Goal: Information Seeking & Learning: Check status

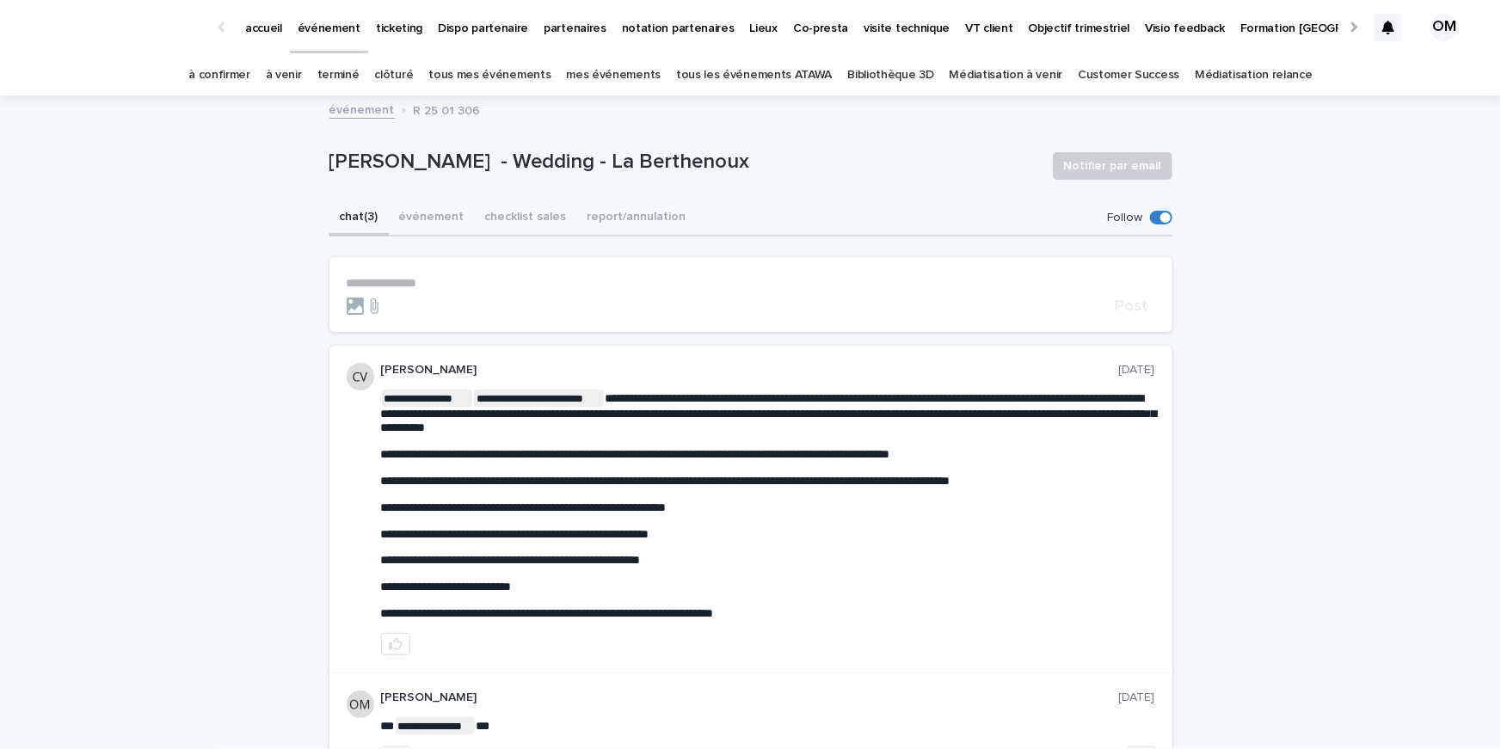
click at [720, 77] on link "tous les événements ATAWA" at bounding box center [754, 75] width 156 height 40
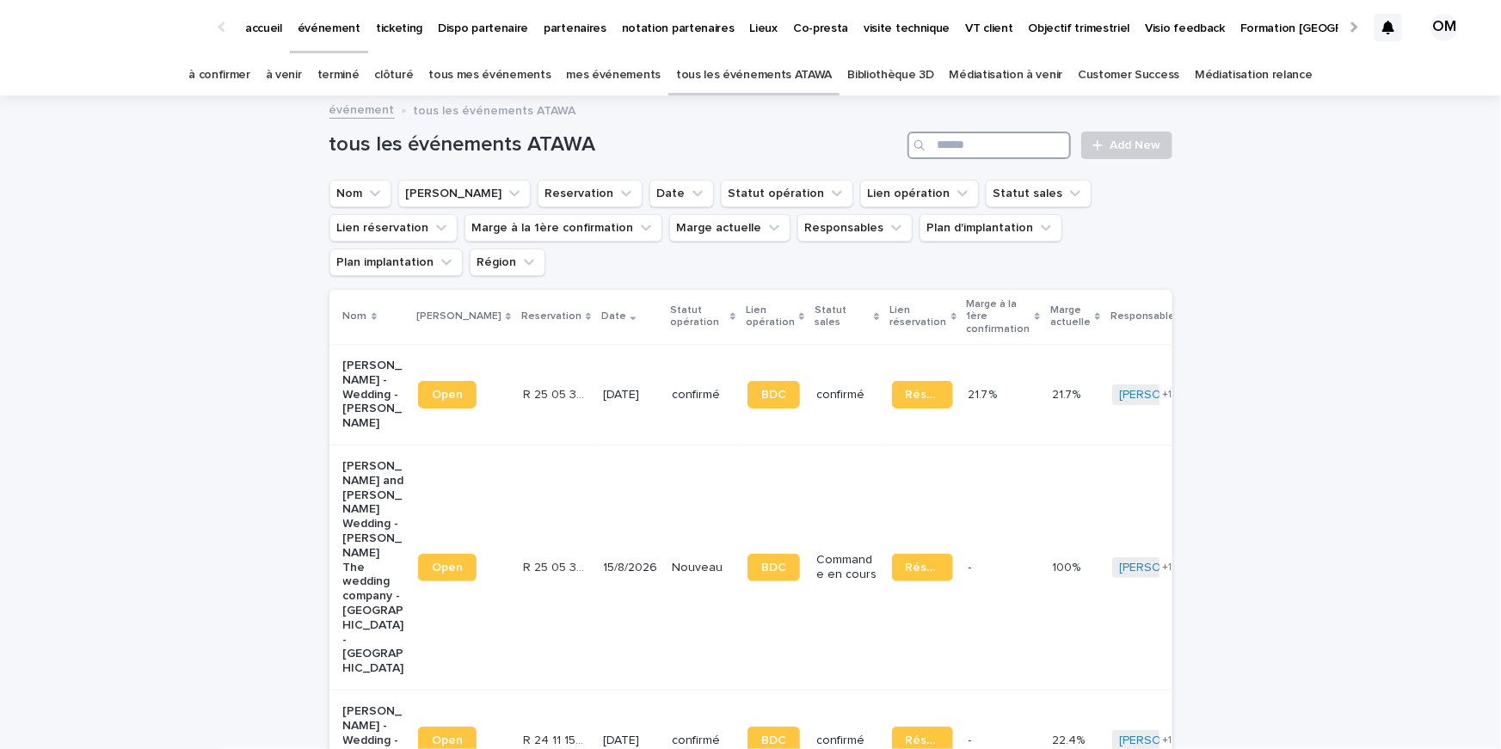
click at [1058, 146] on input "Search" at bounding box center [988, 146] width 163 height 28
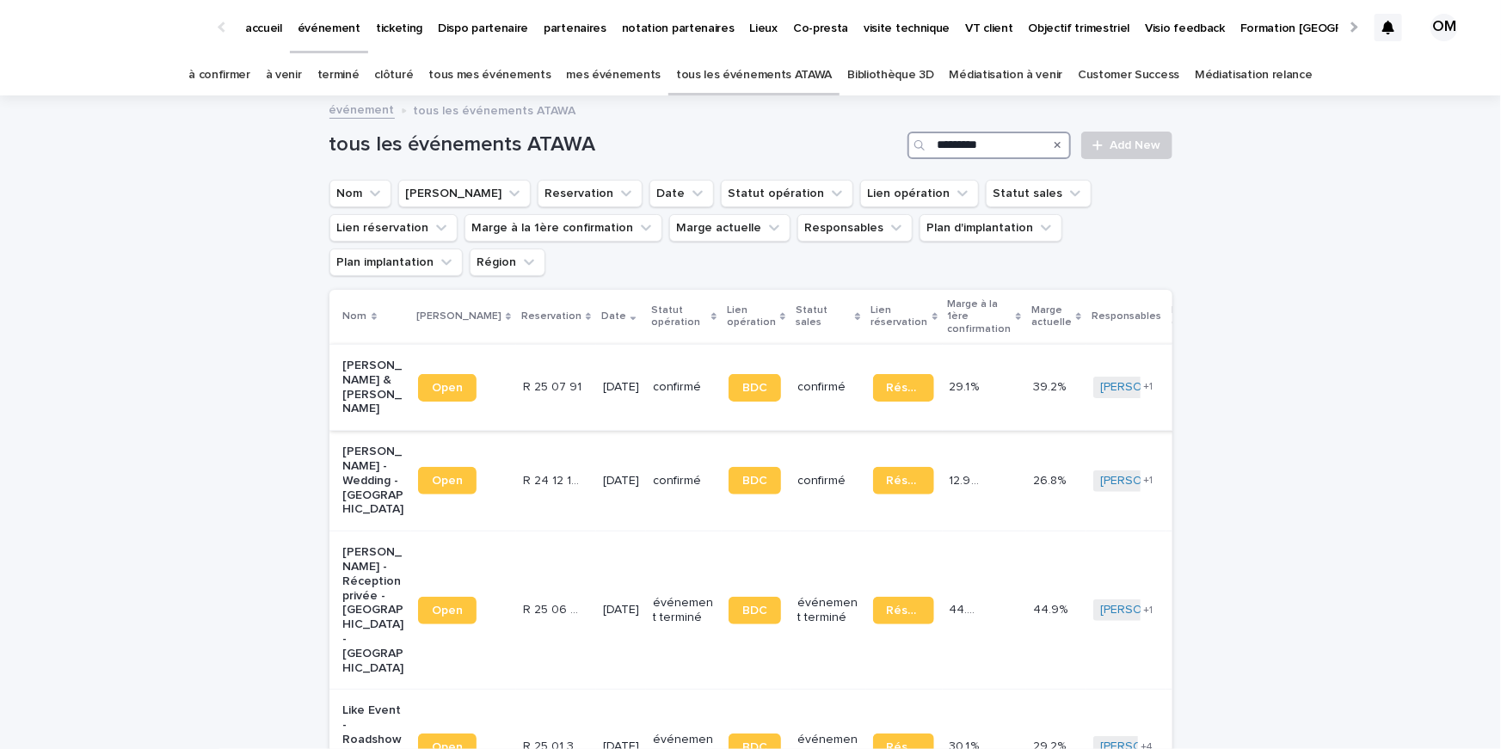
type input "********"
click at [521, 366] on td "R 25 07 91 R 25 07 91" at bounding box center [556, 387] width 80 height 86
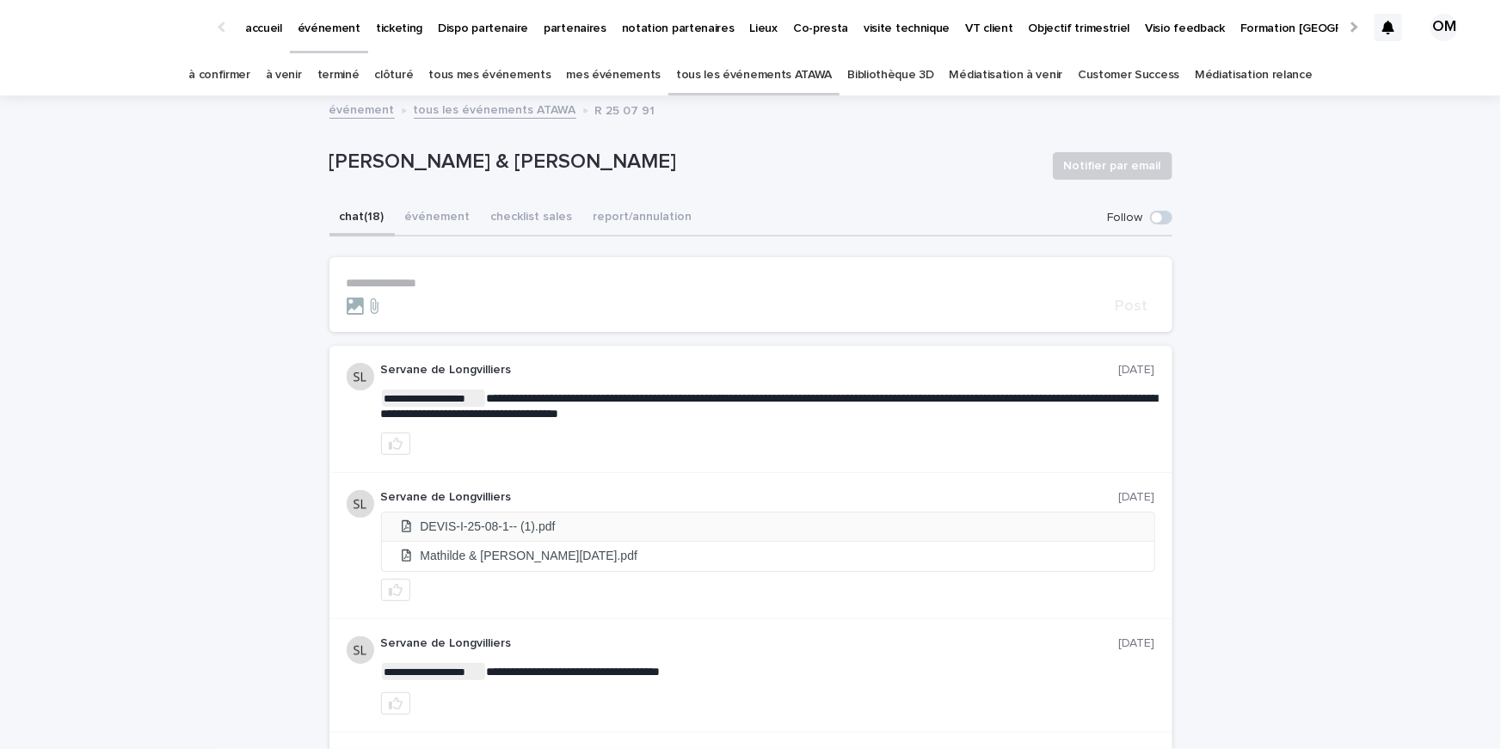
click at [513, 536] on li "DEVIS-I-25-08-1-- (1).pdf" at bounding box center [768, 527] width 772 height 28
click at [499, 562] on li "Mathilde & [PERSON_NAME][DATE].pdf" at bounding box center [768, 556] width 772 height 28
click at [310, 75] on div "à venir" at bounding box center [284, 75] width 52 height 40
click at [302, 76] on link "à venir" at bounding box center [284, 75] width 36 height 40
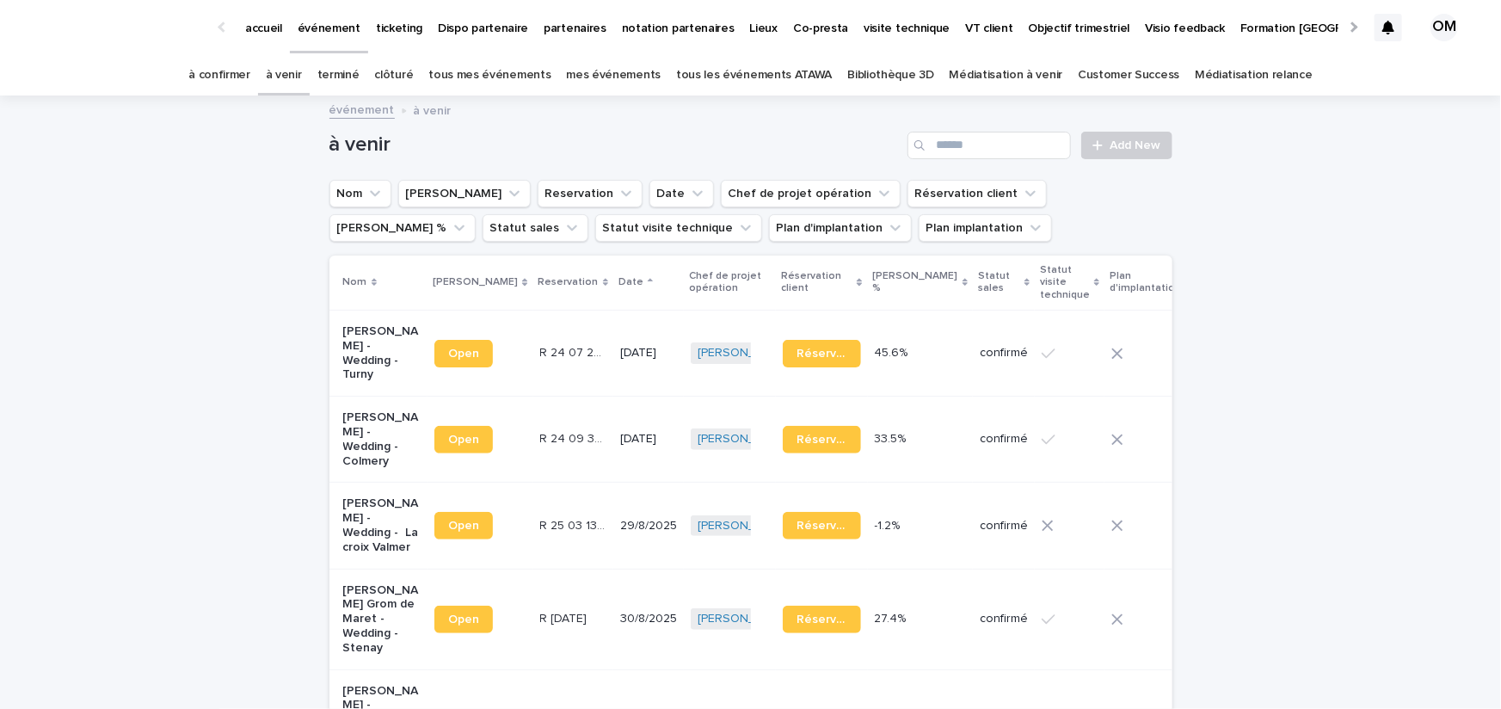
click at [233, 367] on div "Loading... Saving… Loading... Saving… à venir Add New Nom Lien Stacker Reservat…" at bounding box center [750, 514] width 1501 height 834
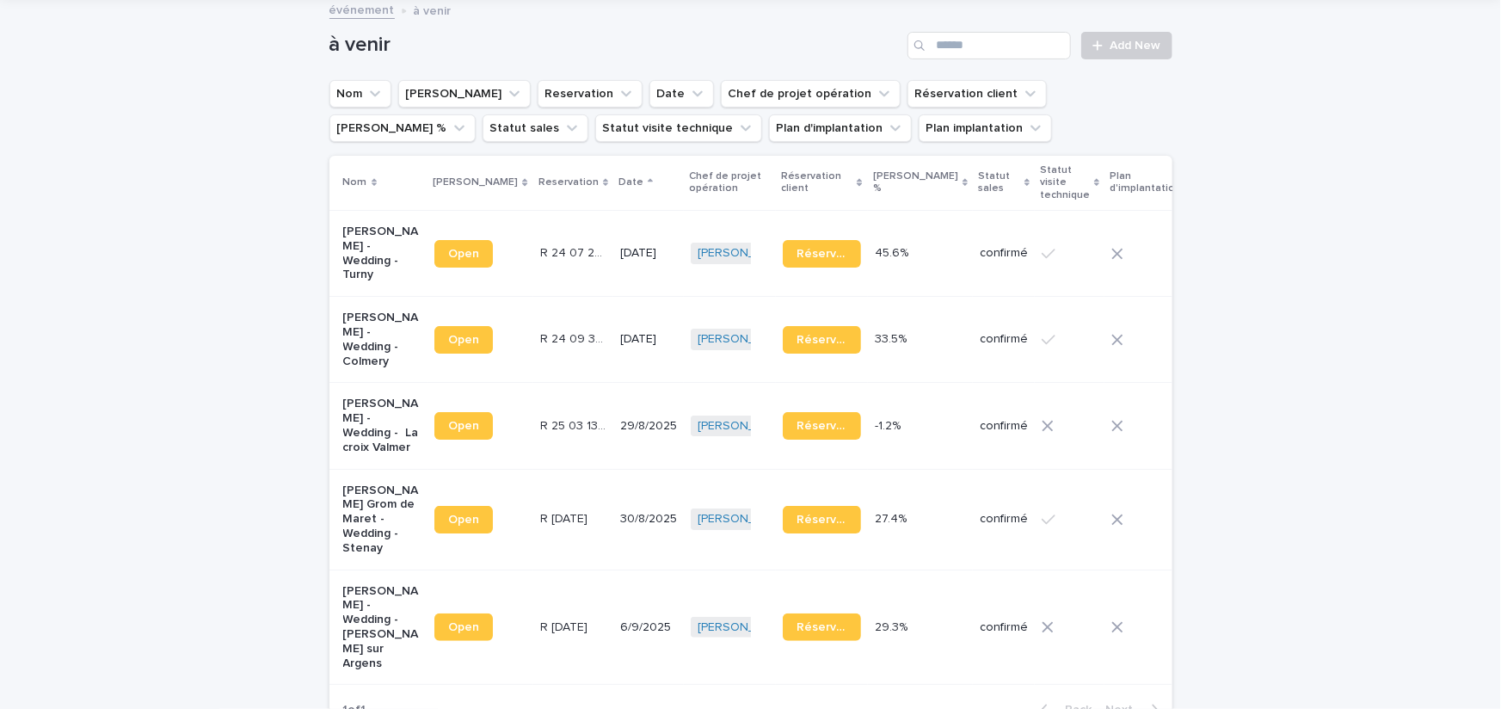
scroll to position [101, 0]
click at [351, 263] on p "Lidwine HENNON - Wedding - Turny" at bounding box center [382, 253] width 78 height 58
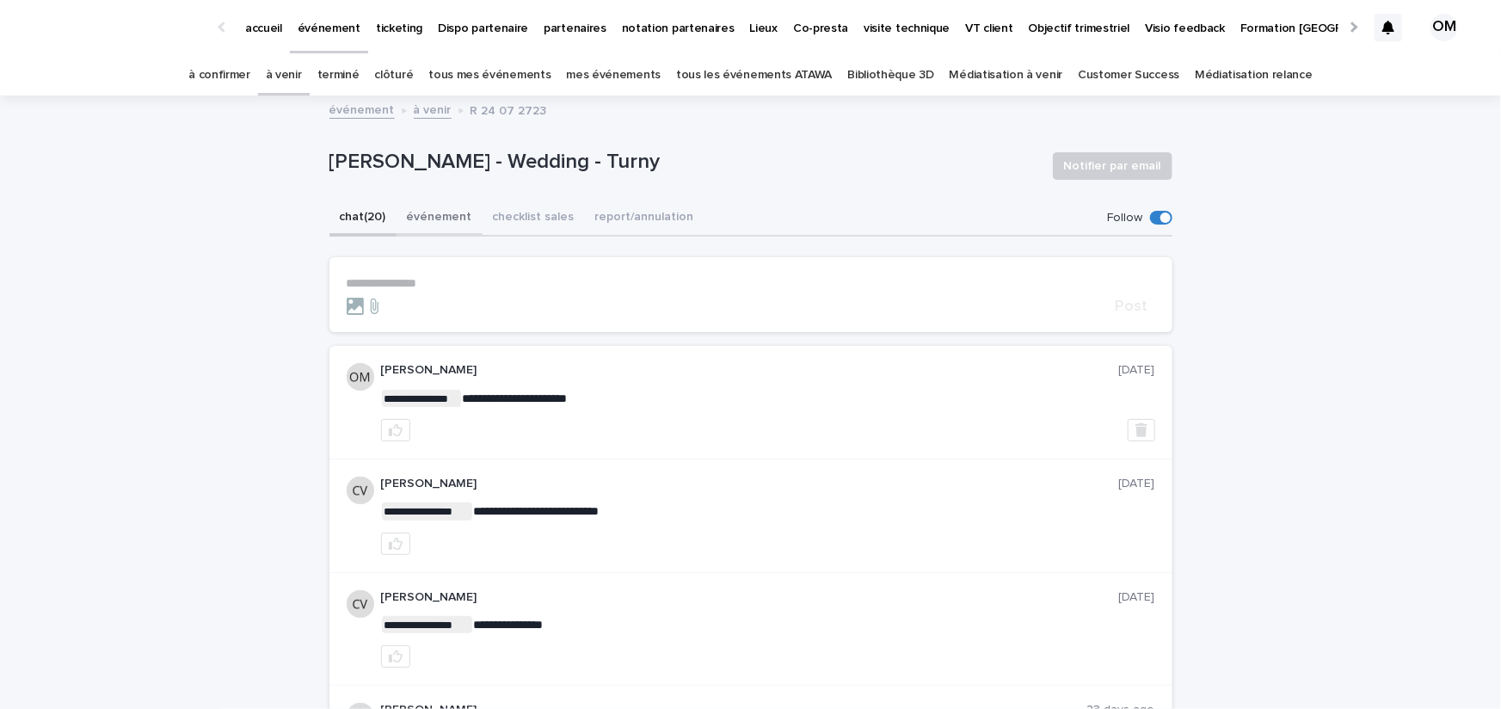
click at [428, 219] on button "événement" at bounding box center [439, 218] width 86 height 36
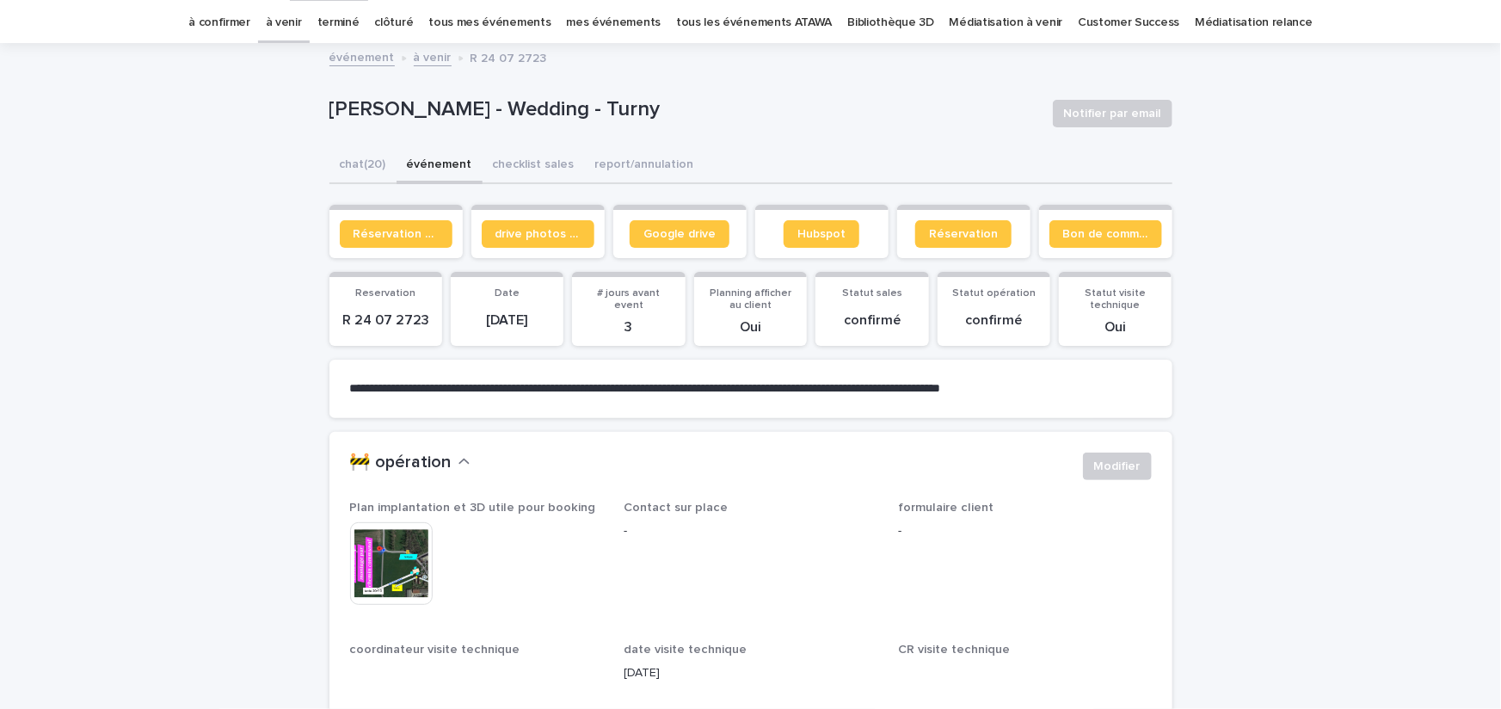
scroll to position [61, 0]
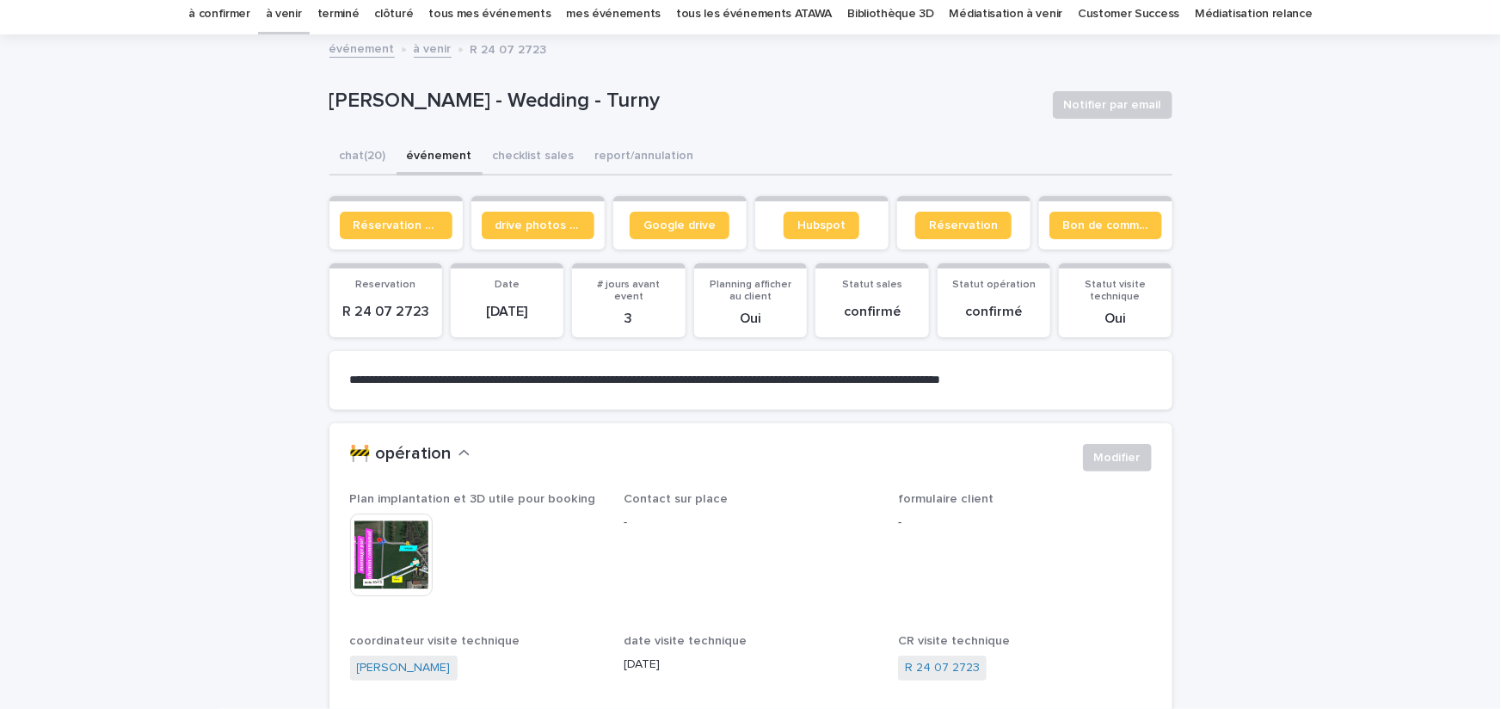
click at [404, 554] on img at bounding box center [391, 554] width 83 height 83
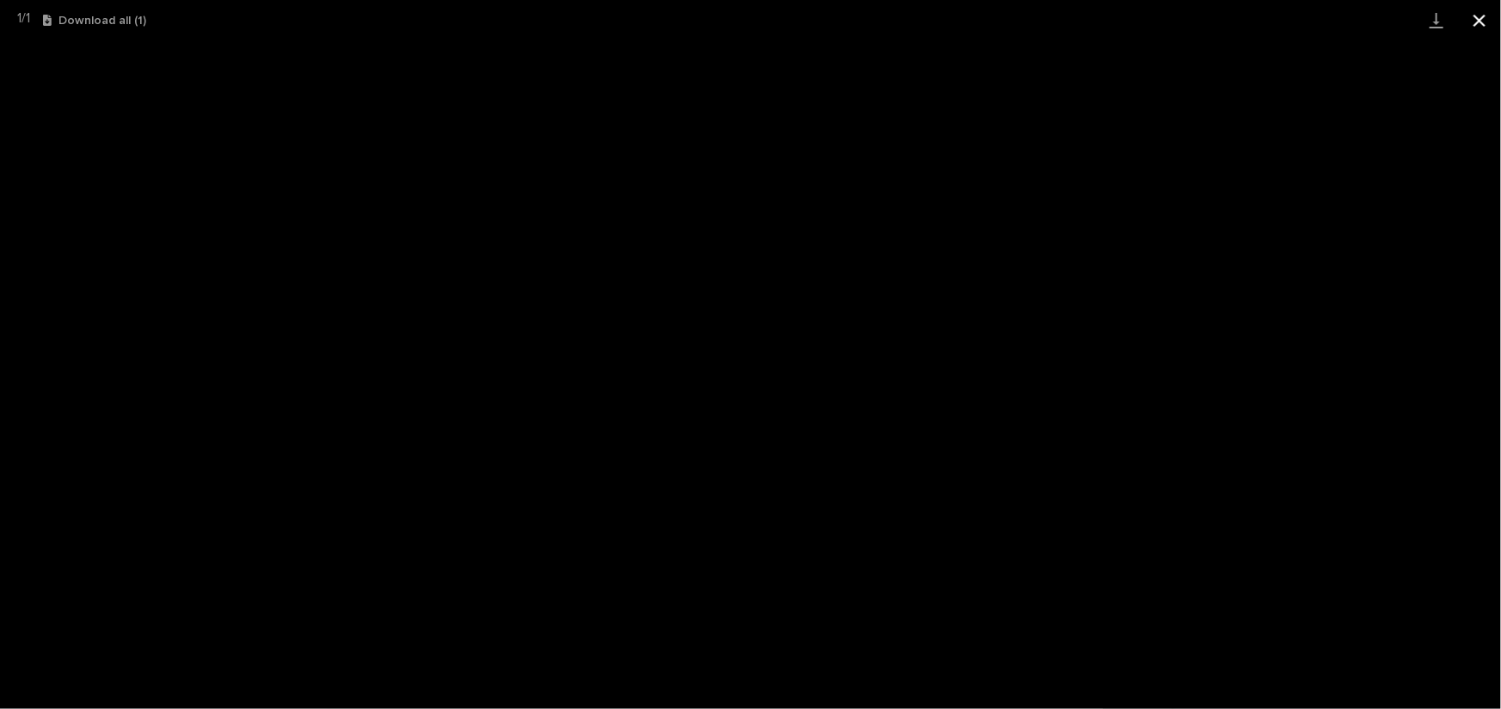
click at [1480, 20] on button "Close gallery" at bounding box center [1479, 20] width 43 height 40
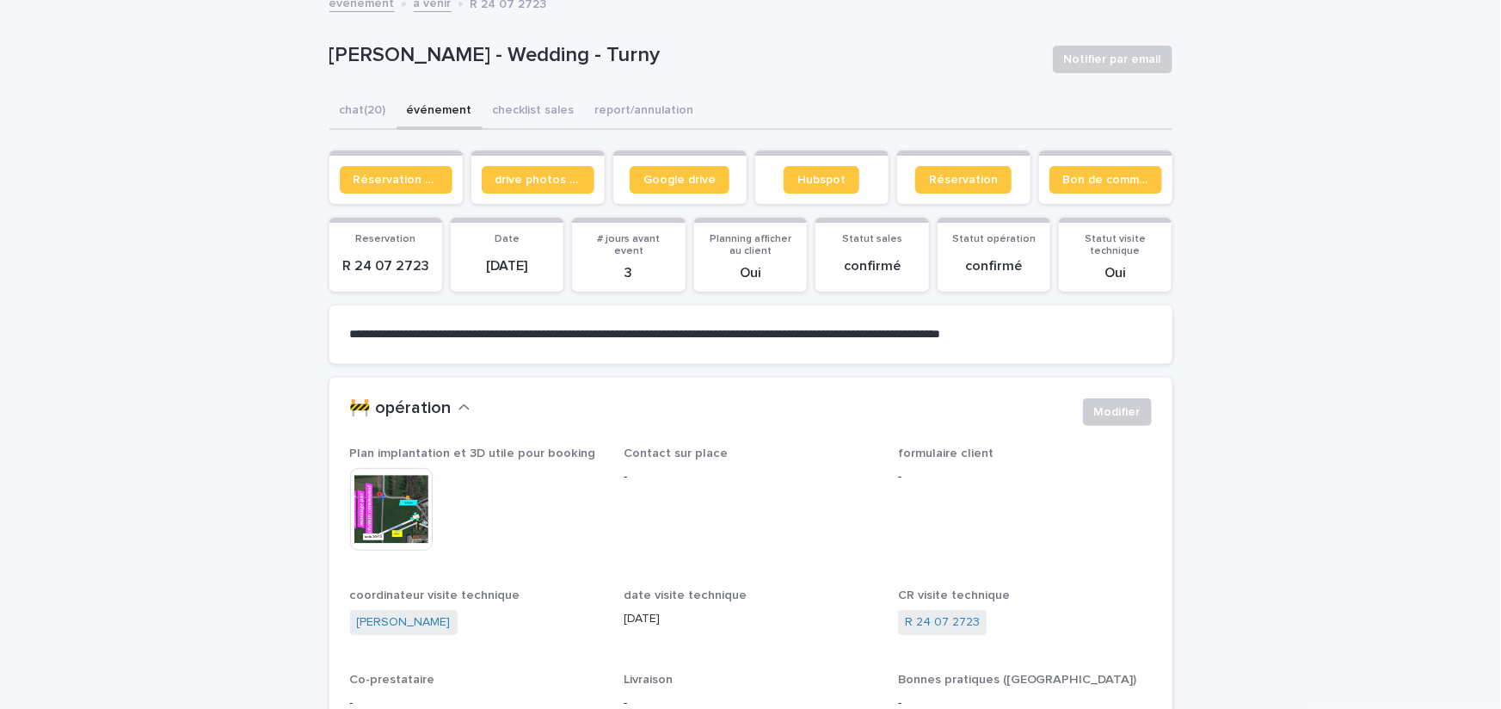
scroll to position [108, 0]
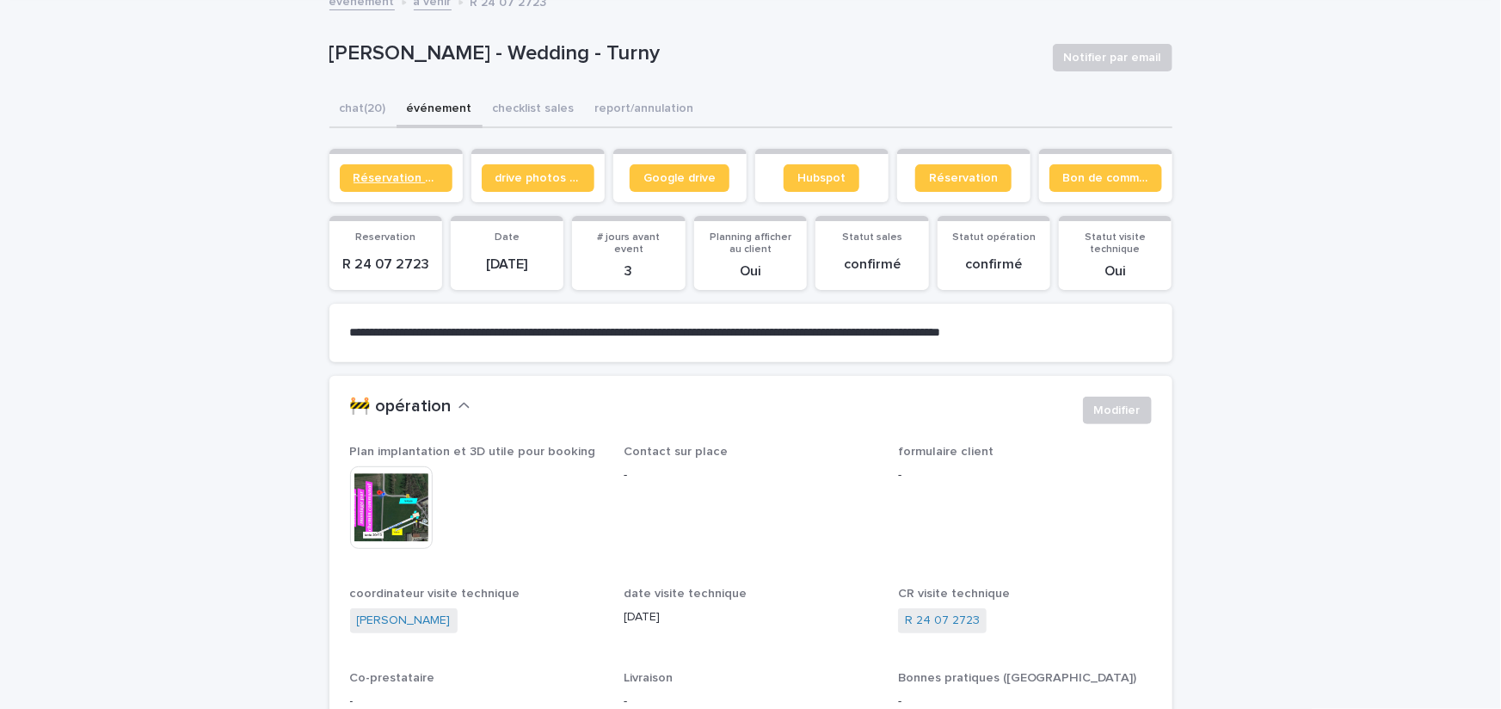
click at [398, 176] on span "Réservation client" at bounding box center [395, 178] width 85 height 12
click at [353, 113] on button "chat (20)" at bounding box center [362, 110] width 67 height 36
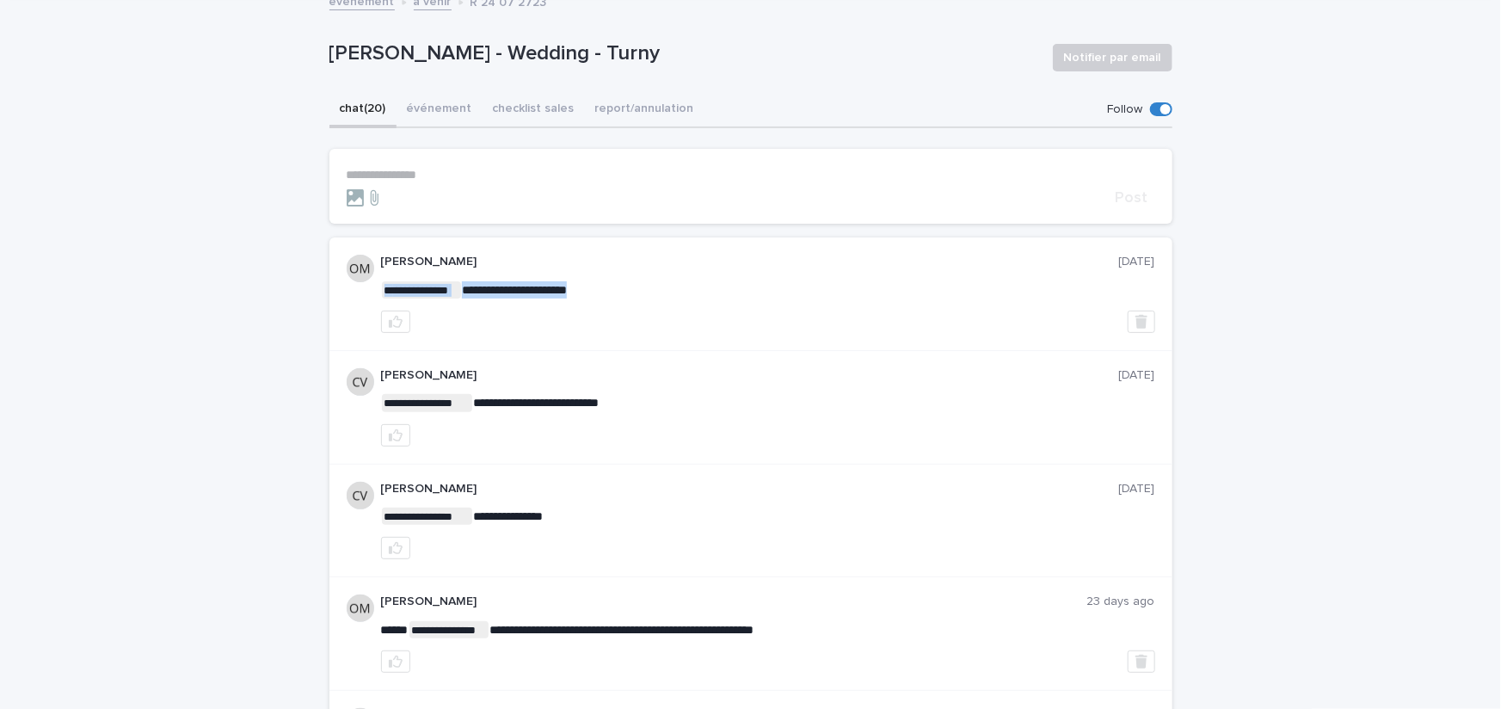
drag, startPoint x: 476, startPoint y: 290, endPoint x: 580, endPoint y: 282, distance: 104.3
click at [442, 108] on button "événement" at bounding box center [439, 110] width 86 height 36
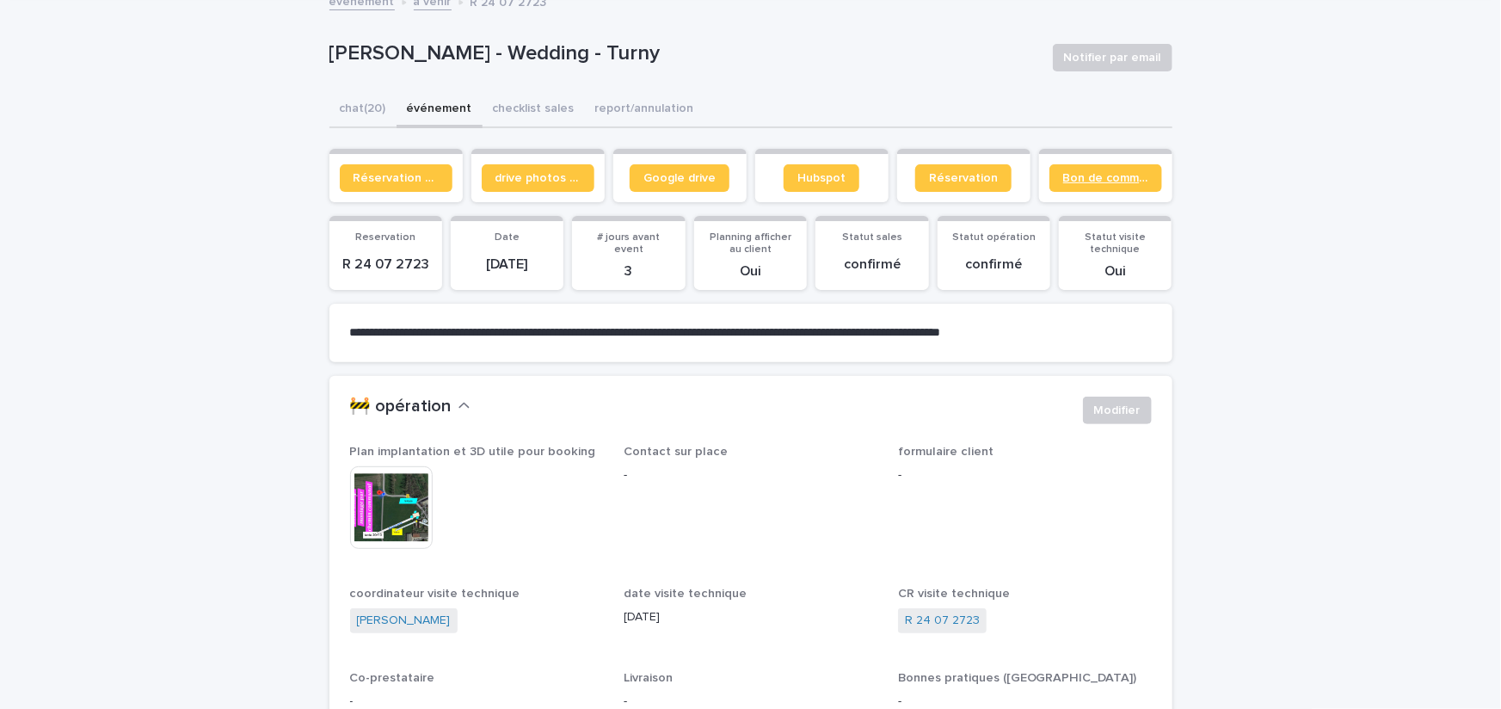
click at [1084, 175] on span "Bon de commande" at bounding box center [1105, 178] width 85 height 12
click at [936, 179] on span "Réservation" at bounding box center [963, 178] width 69 height 12
click at [358, 112] on button "chat (20)" at bounding box center [362, 110] width 67 height 36
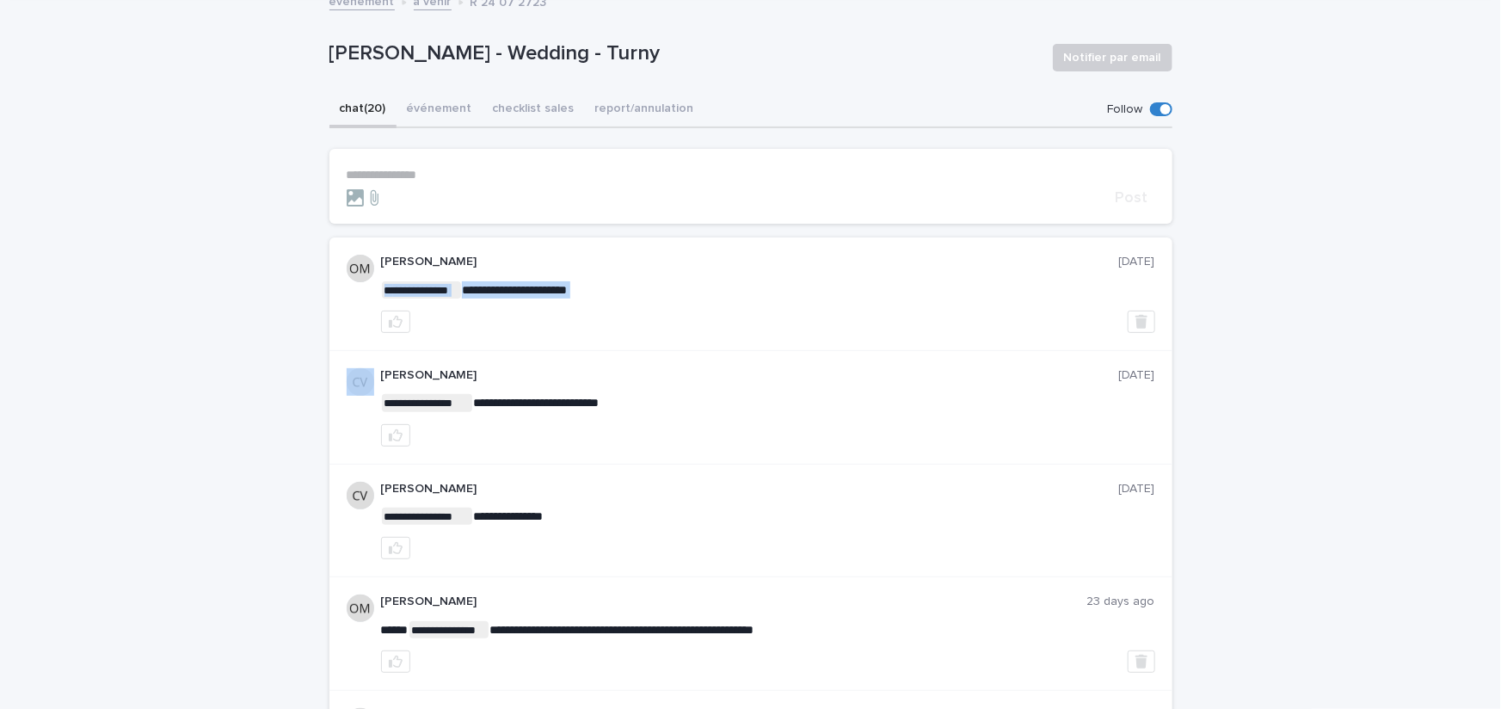
drag, startPoint x: 483, startPoint y: 286, endPoint x: 606, endPoint y: 304, distance: 124.4
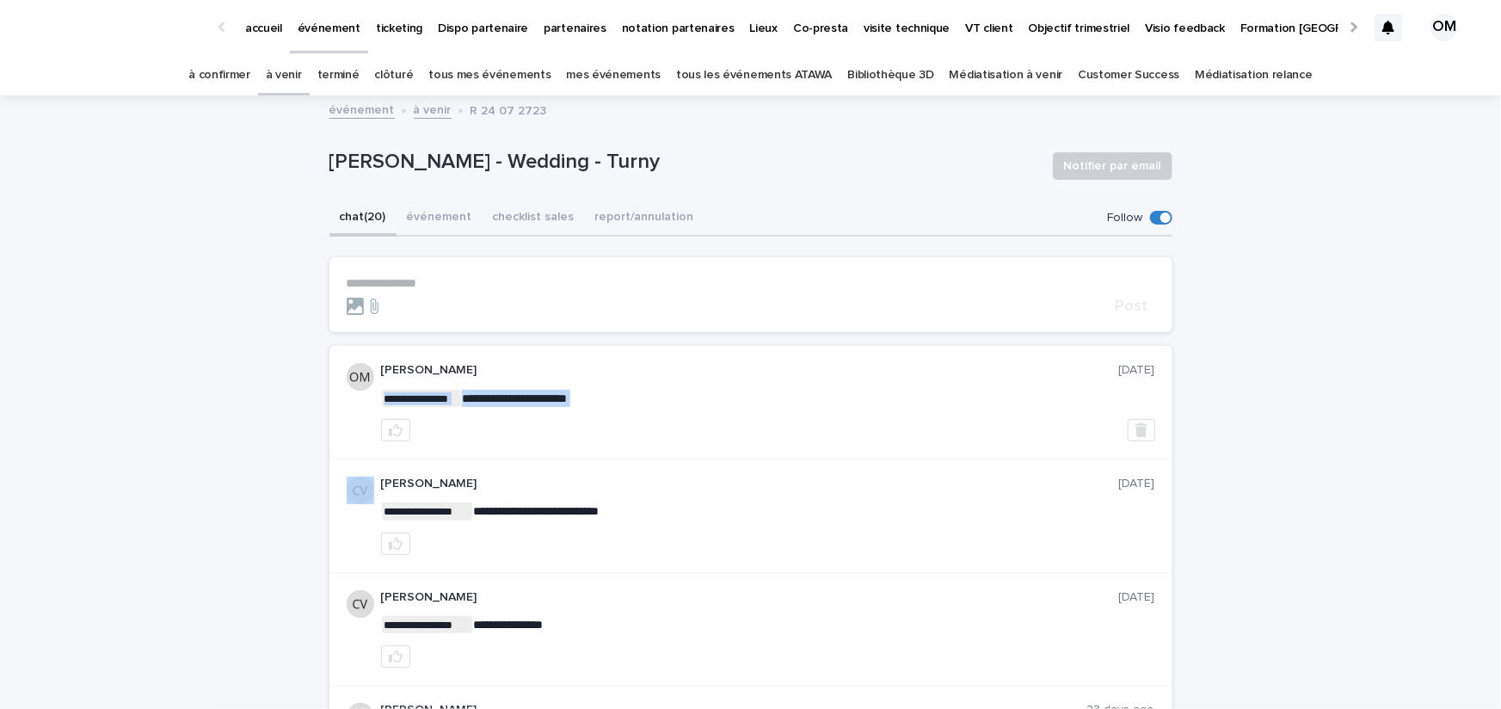
click at [302, 86] on link "à venir" at bounding box center [284, 75] width 36 height 40
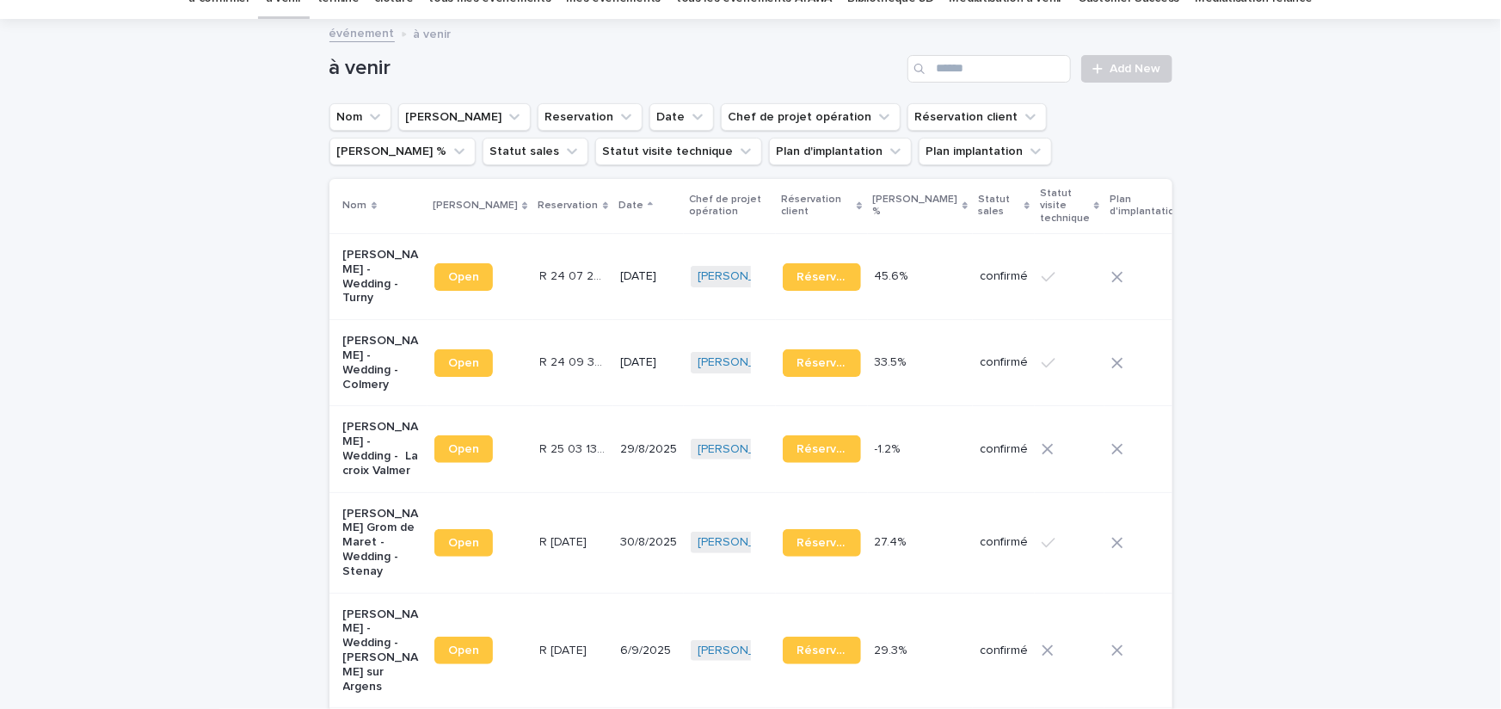
scroll to position [104, 0]
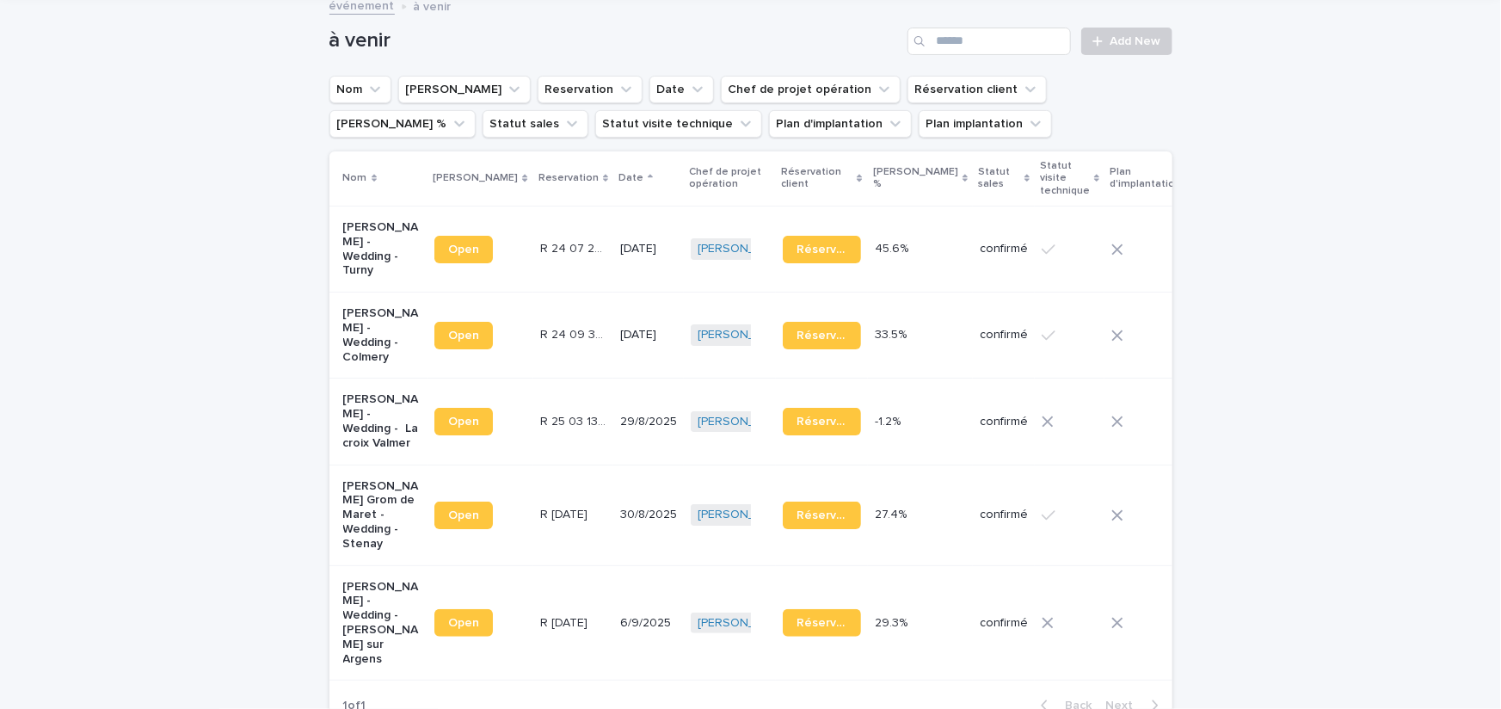
click at [371, 350] on p "Catherine Jousseaume - Wedding - Colmery" at bounding box center [382, 335] width 78 height 58
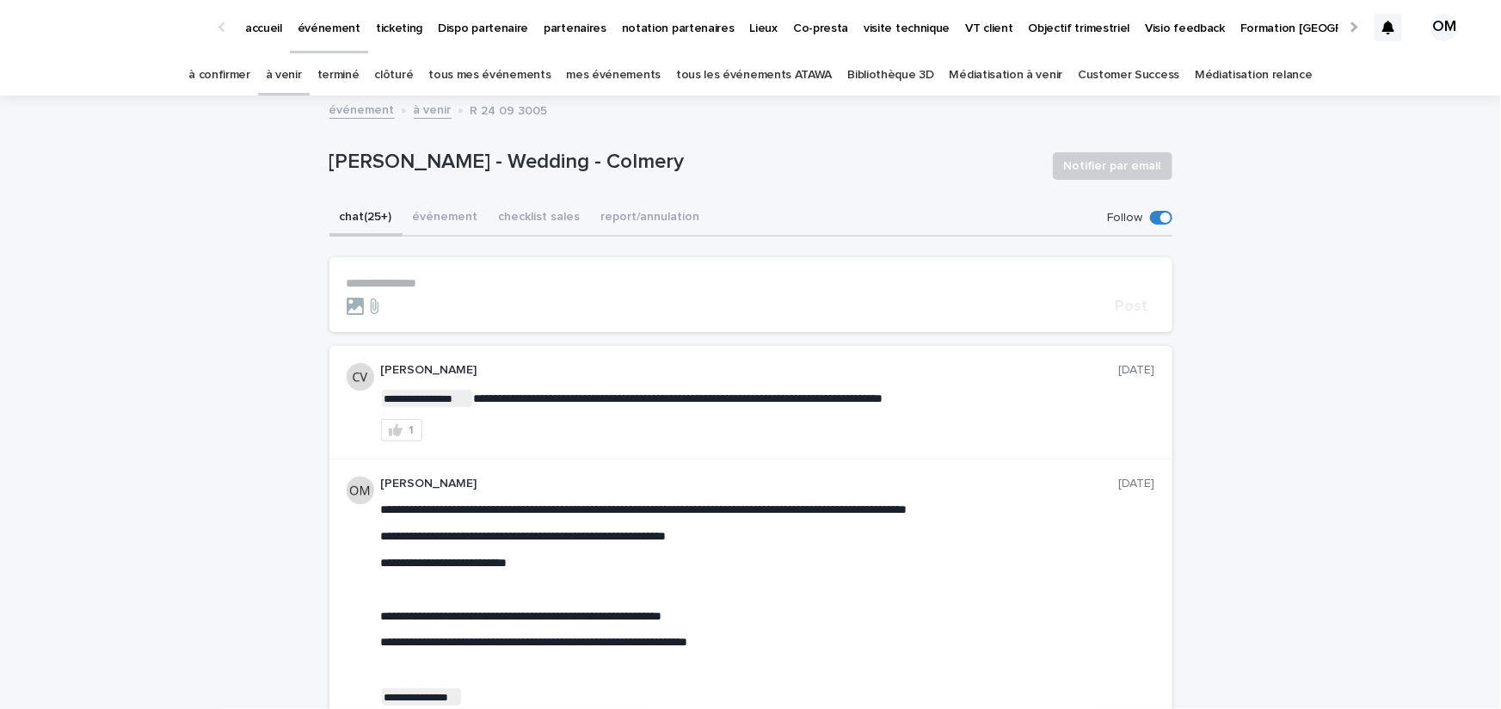
drag, startPoint x: 329, startPoint y: 161, endPoint x: 735, endPoint y: 175, distance: 407.0
click at [735, 175] on p "Catherine Jousseaume - Wedding - Colmery" at bounding box center [683, 162] width 709 height 25
click at [438, 212] on button "événement" at bounding box center [445, 218] width 86 height 36
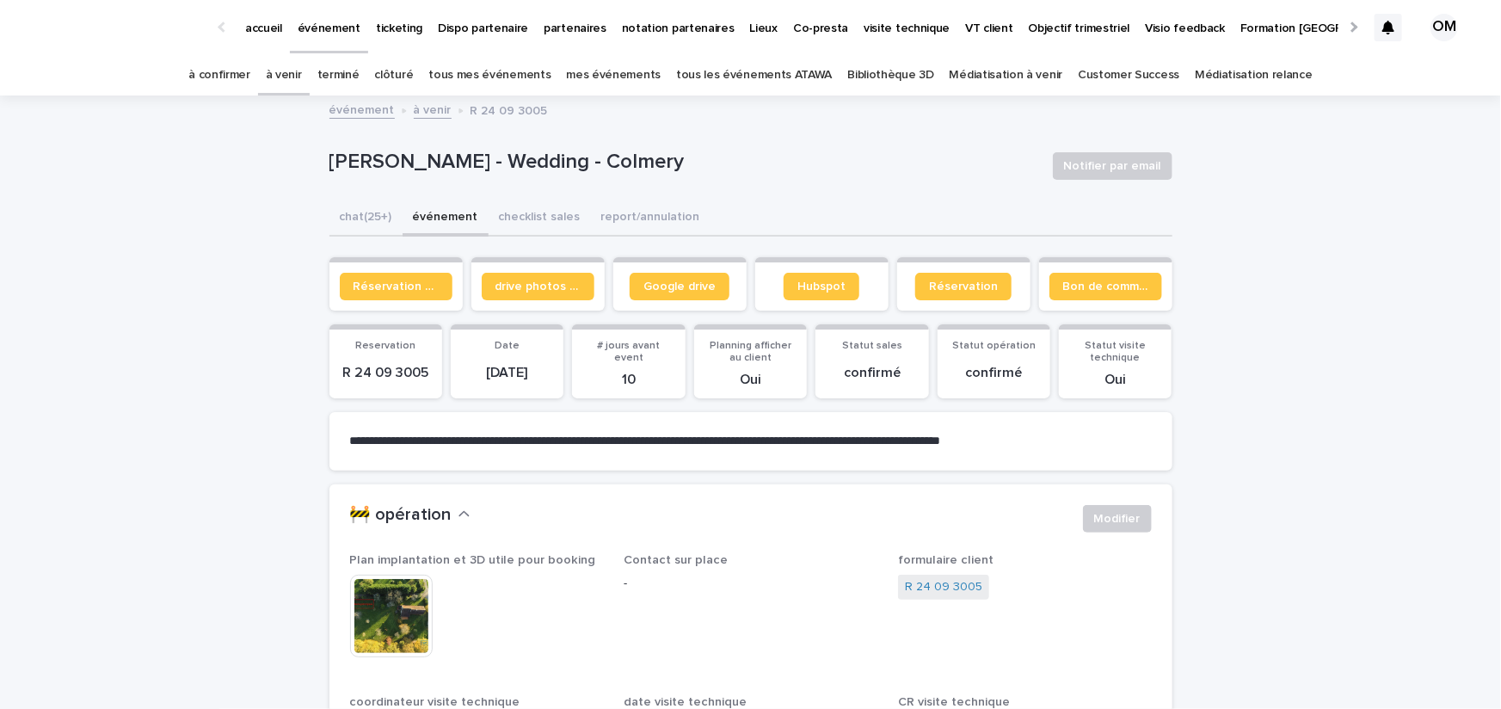
click at [412, 620] on img at bounding box center [391, 615] width 83 height 83
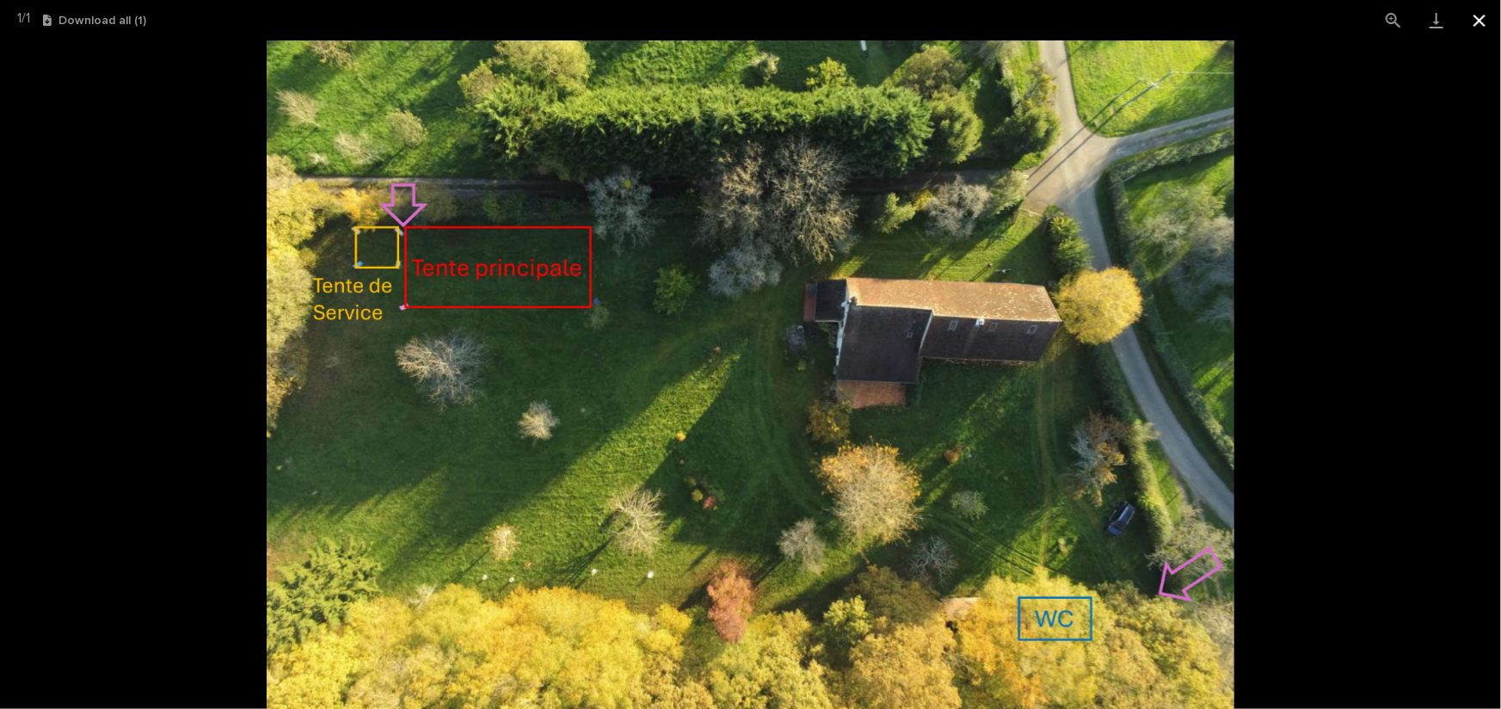
click at [1483, 29] on button "Close gallery" at bounding box center [1479, 20] width 43 height 40
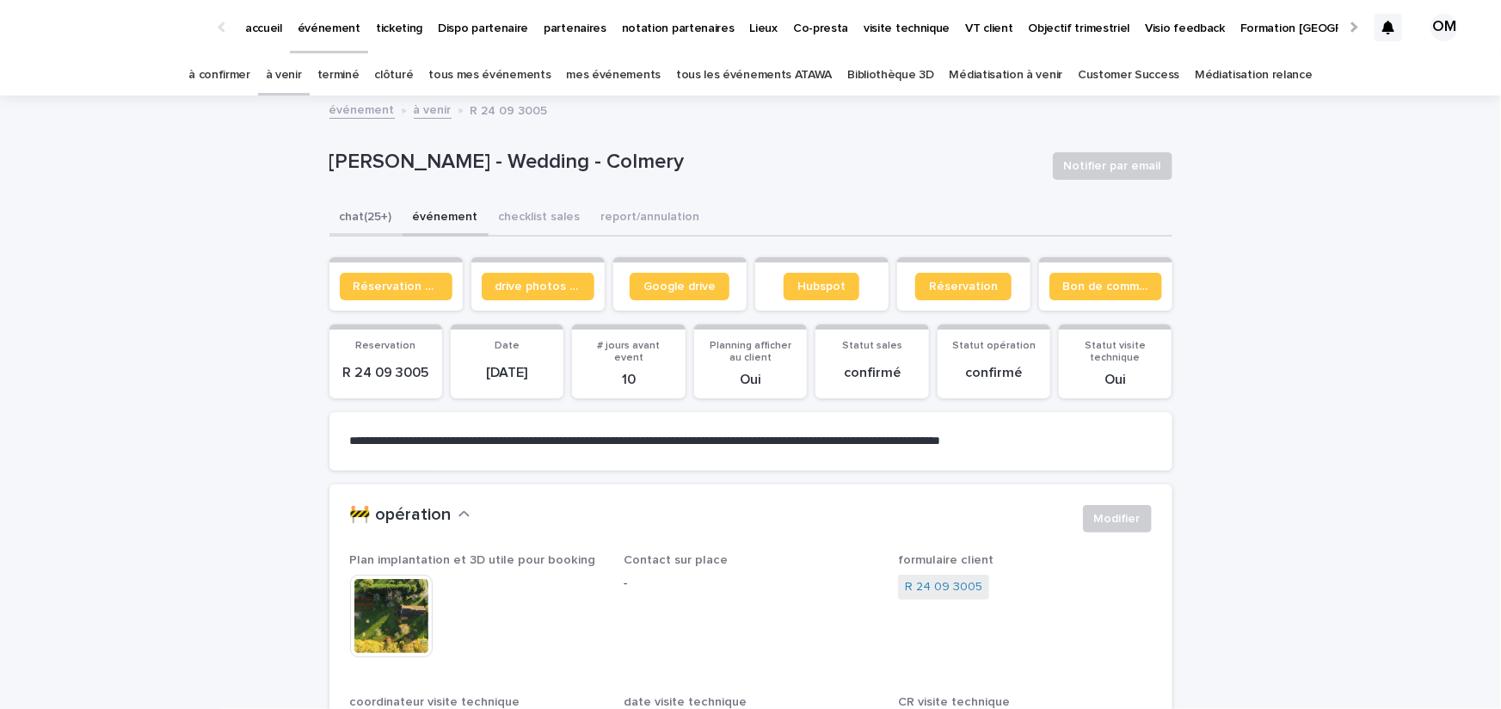
click at [365, 231] on button "chat (25+)" at bounding box center [365, 218] width 73 height 36
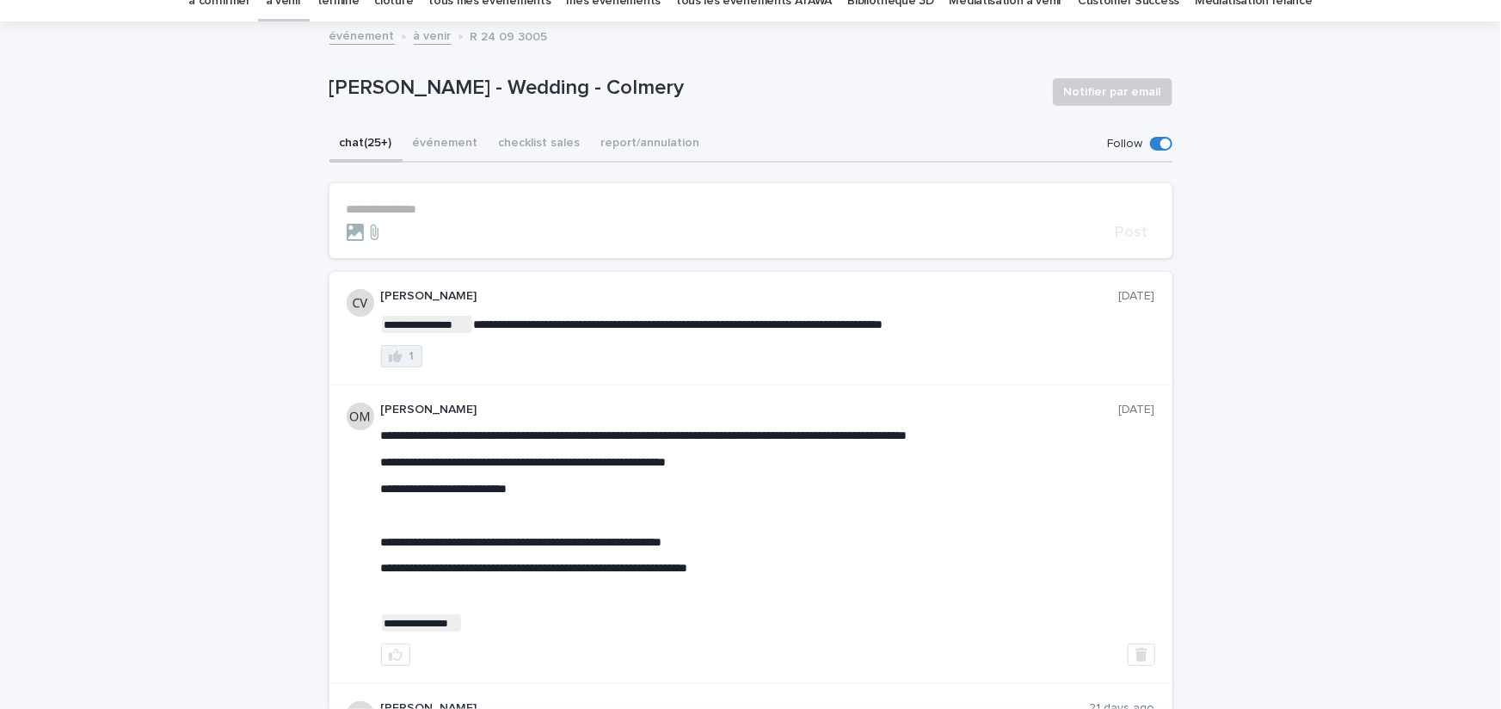
scroll to position [75, 0]
click at [457, 138] on button "événement" at bounding box center [445, 144] width 86 height 36
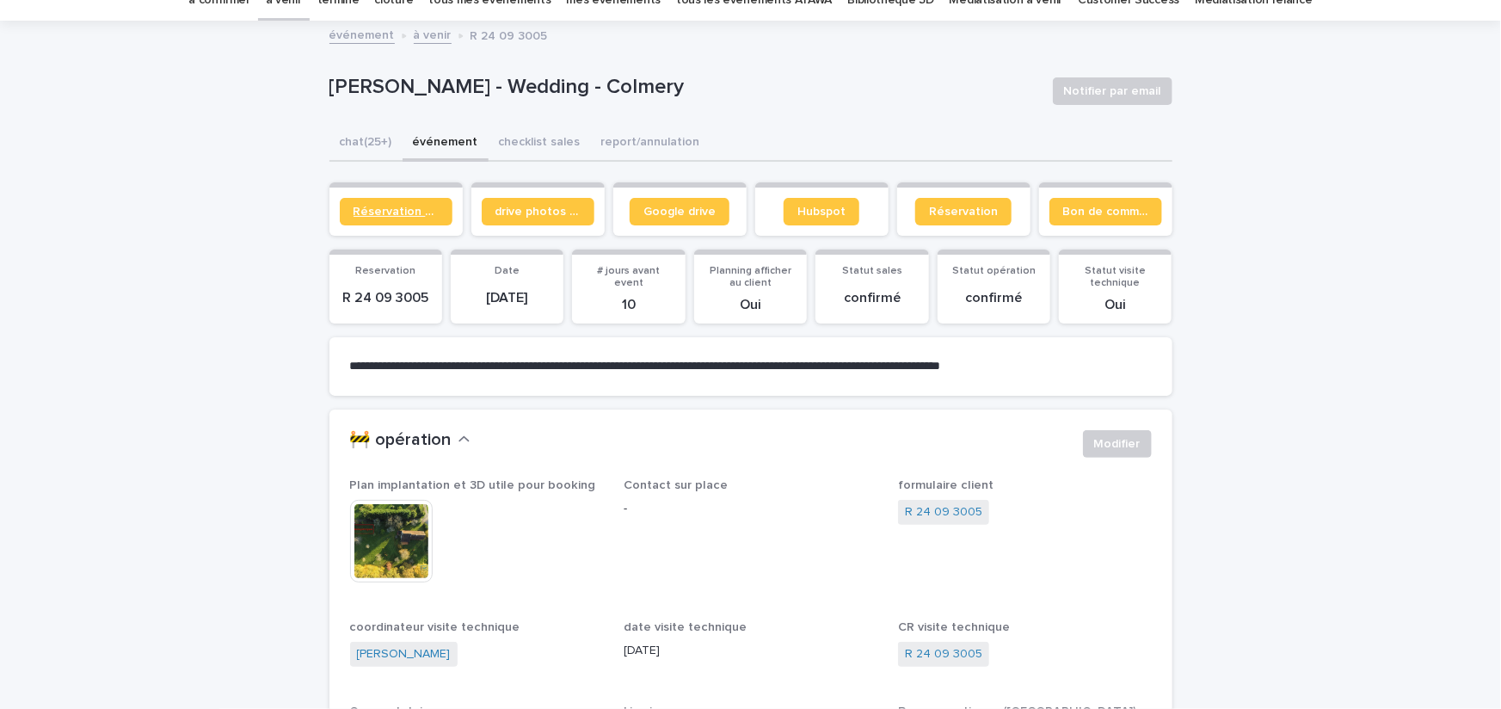
click at [408, 209] on span "Réservation client" at bounding box center [395, 212] width 85 height 12
click at [371, 138] on button "chat (25+)" at bounding box center [365, 144] width 73 height 36
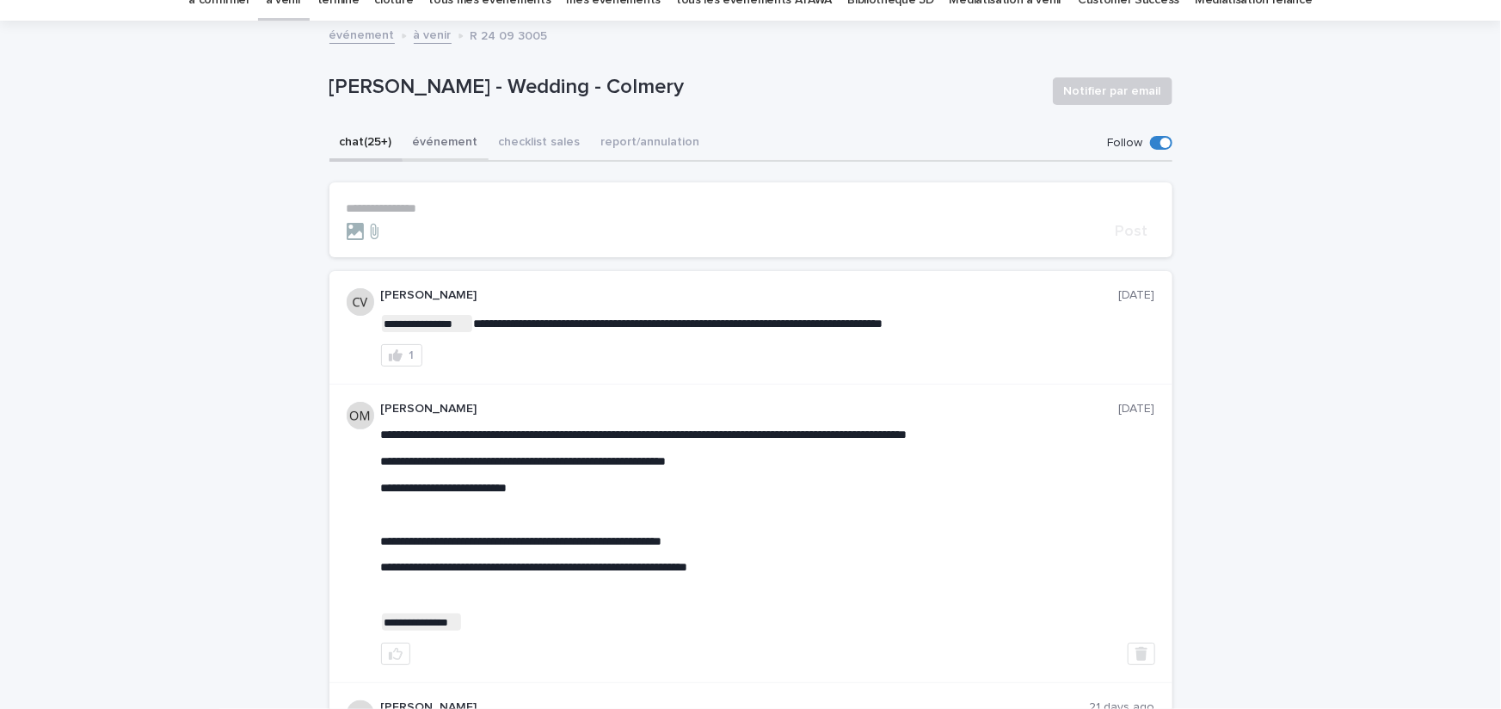
click at [445, 150] on button "événement" at bounding box center [445, 144] width 86 height 36
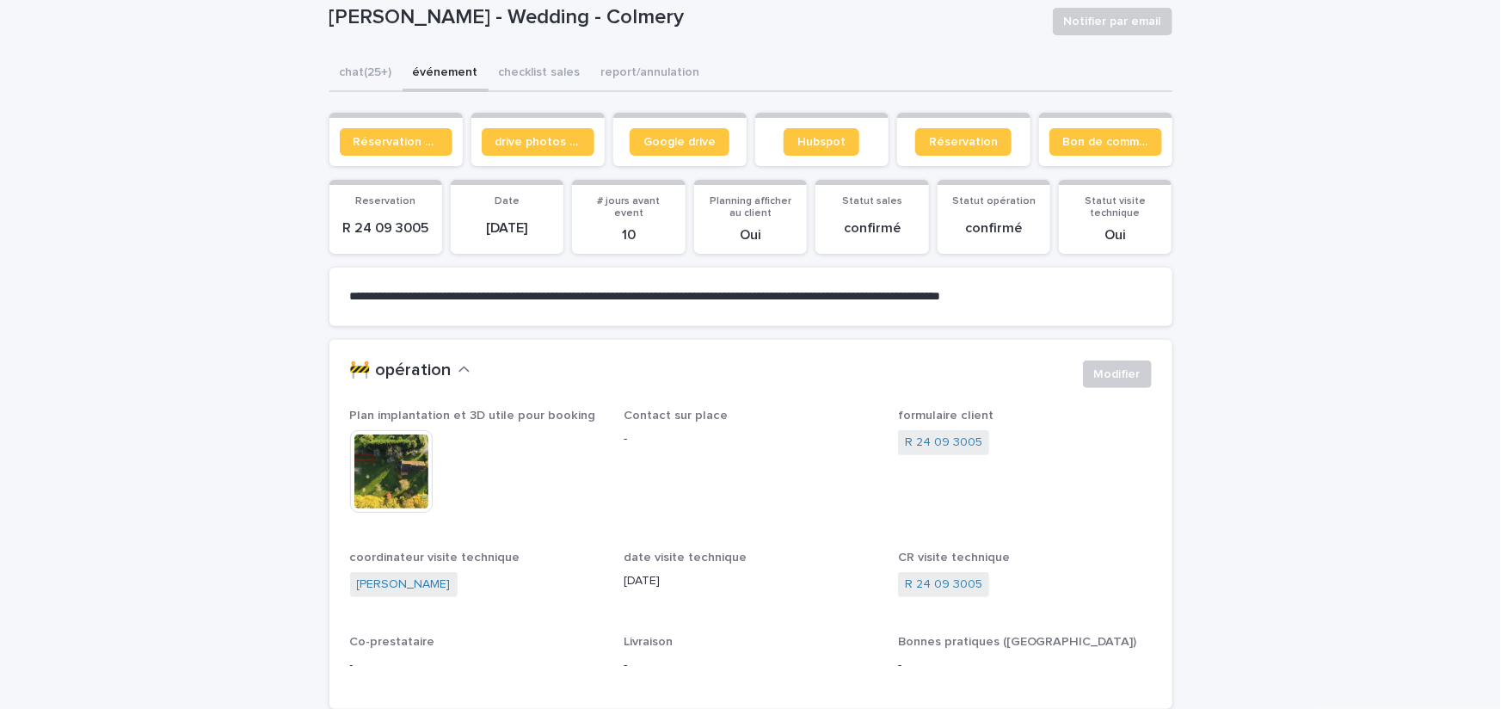
scroll to position [144, 0]
click at [1133, 366] on span "Modifier" at bounding box center [1117, 373] width 46 height 17
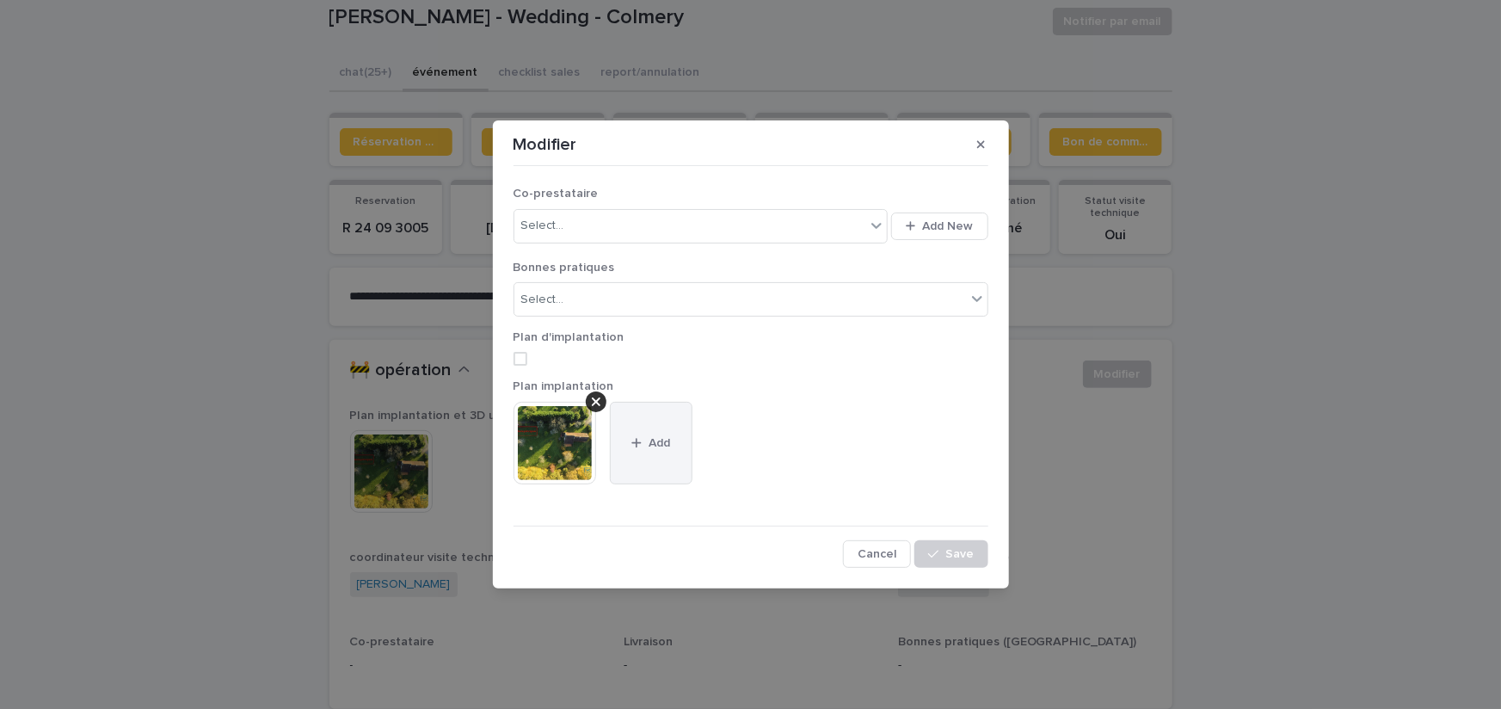
click at [655, 461] on button "Add" at bounding box center [651, 443] width 83 height 83
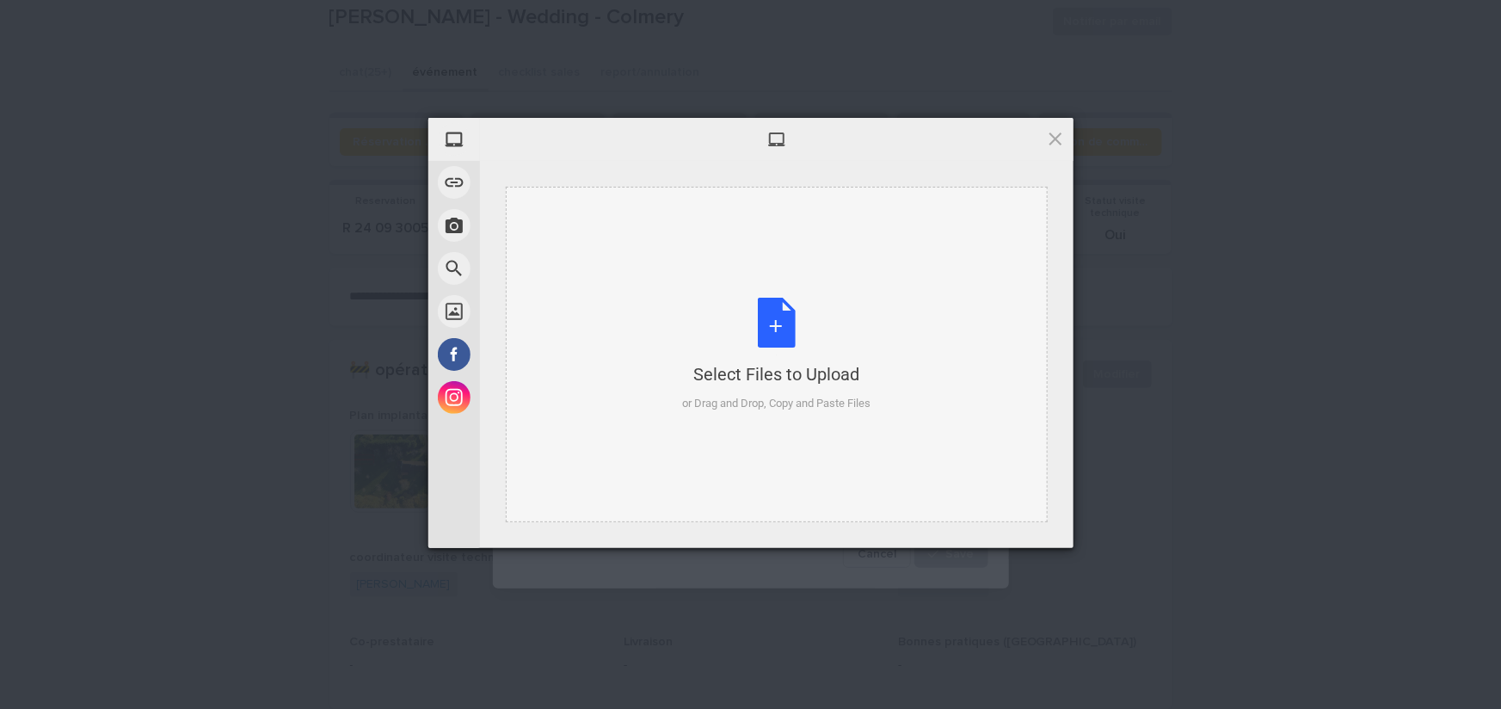
click at [760, 378] on div "Select Files to Upload" at bounding box center [776, 374] width 188 height 24
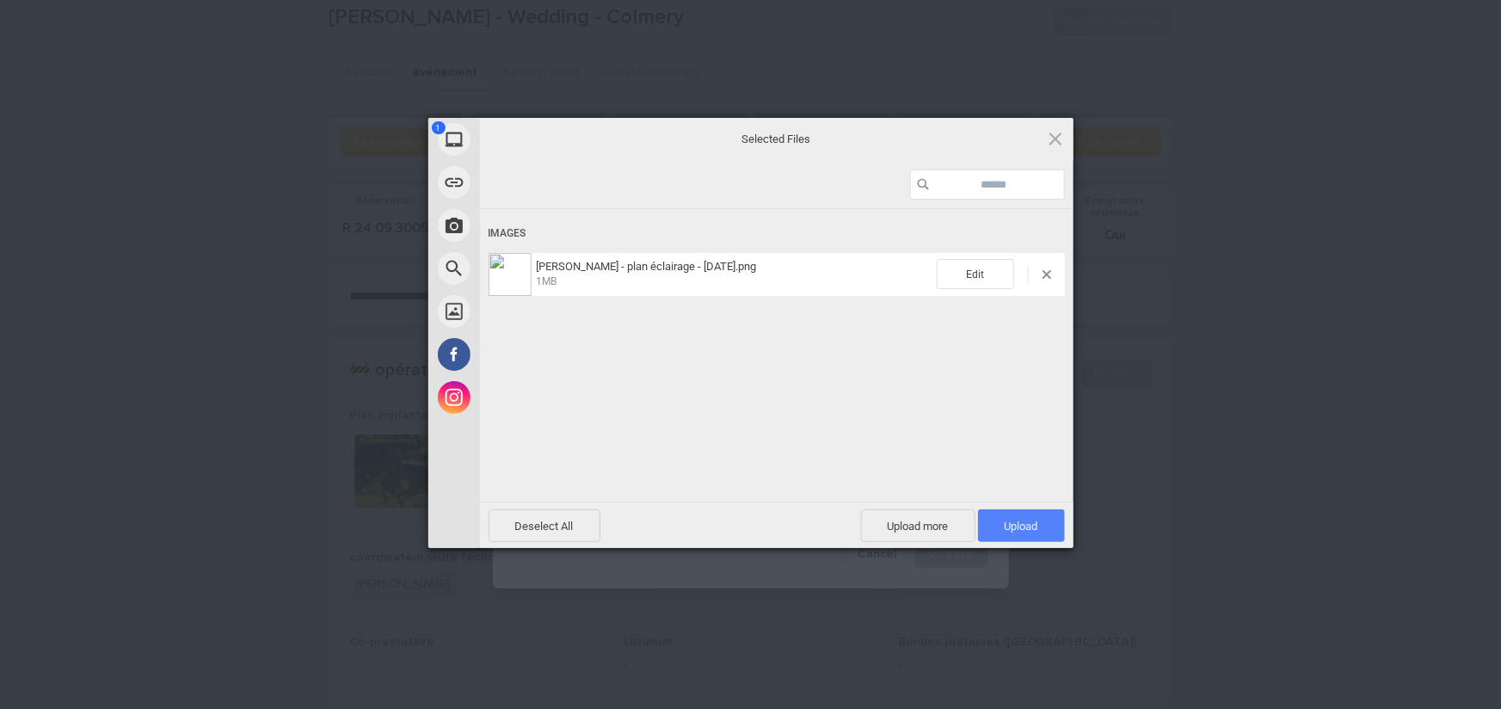
click at [1009, 519] on span "Upload 1" at bounding box center [1021, 525] width 34 height 13
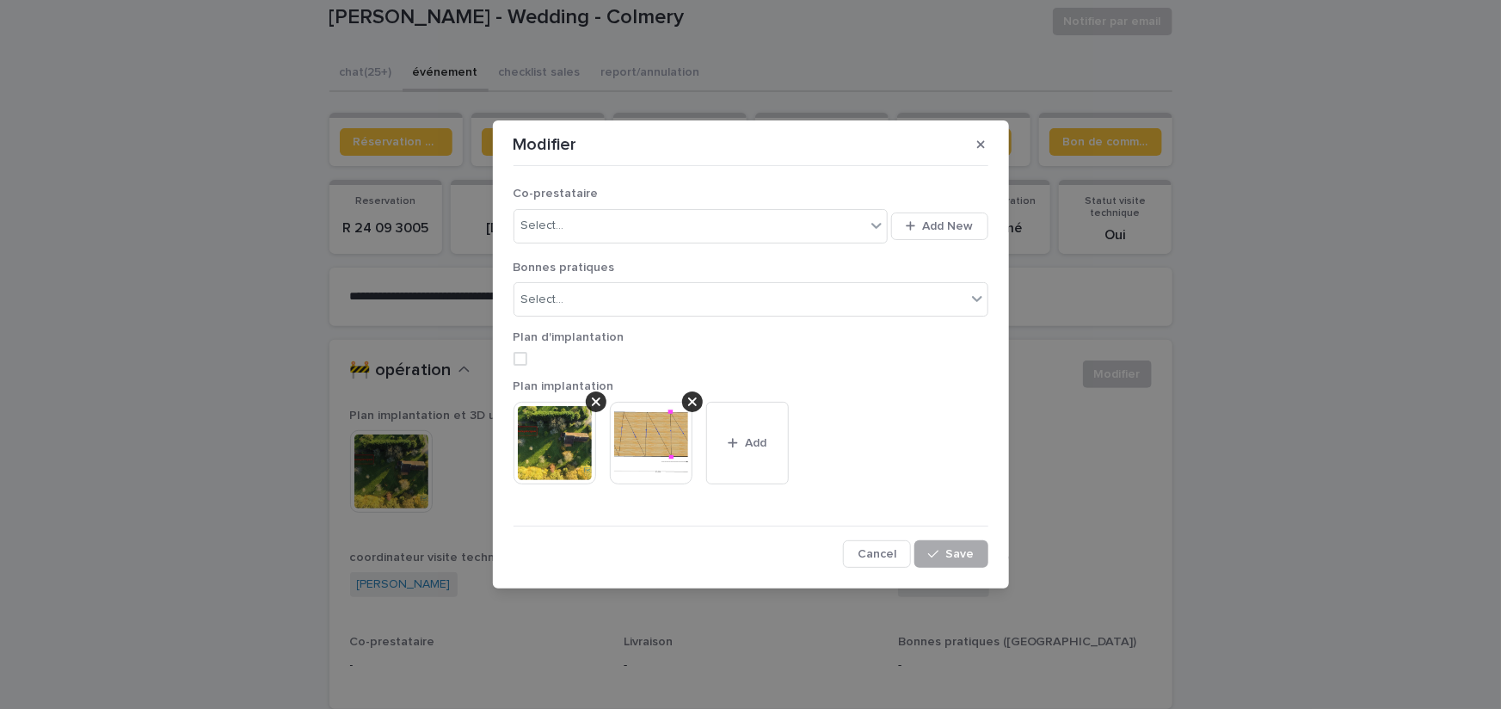
click at [942, 552] on div "button" at bounding box center [936, 554] width 17 height 12
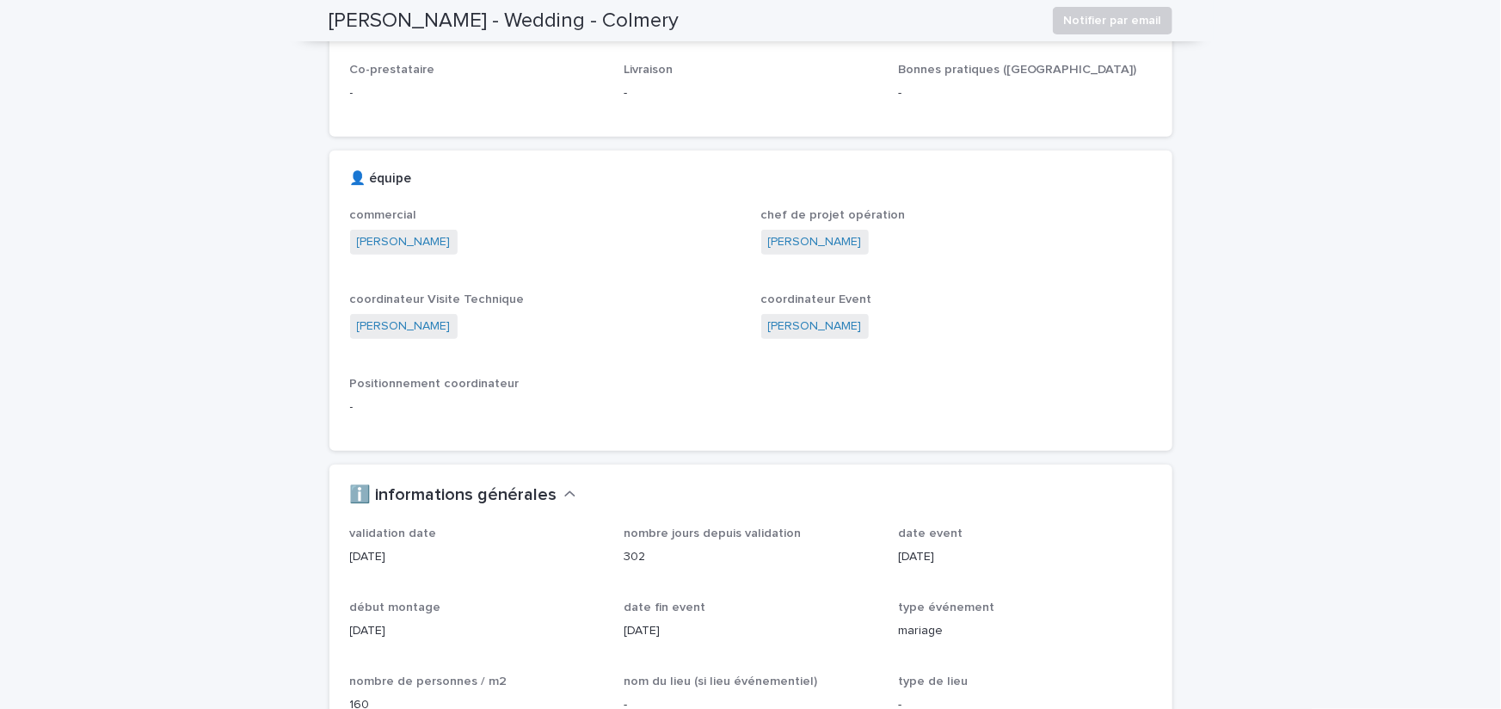
scroll to position [0, 0]
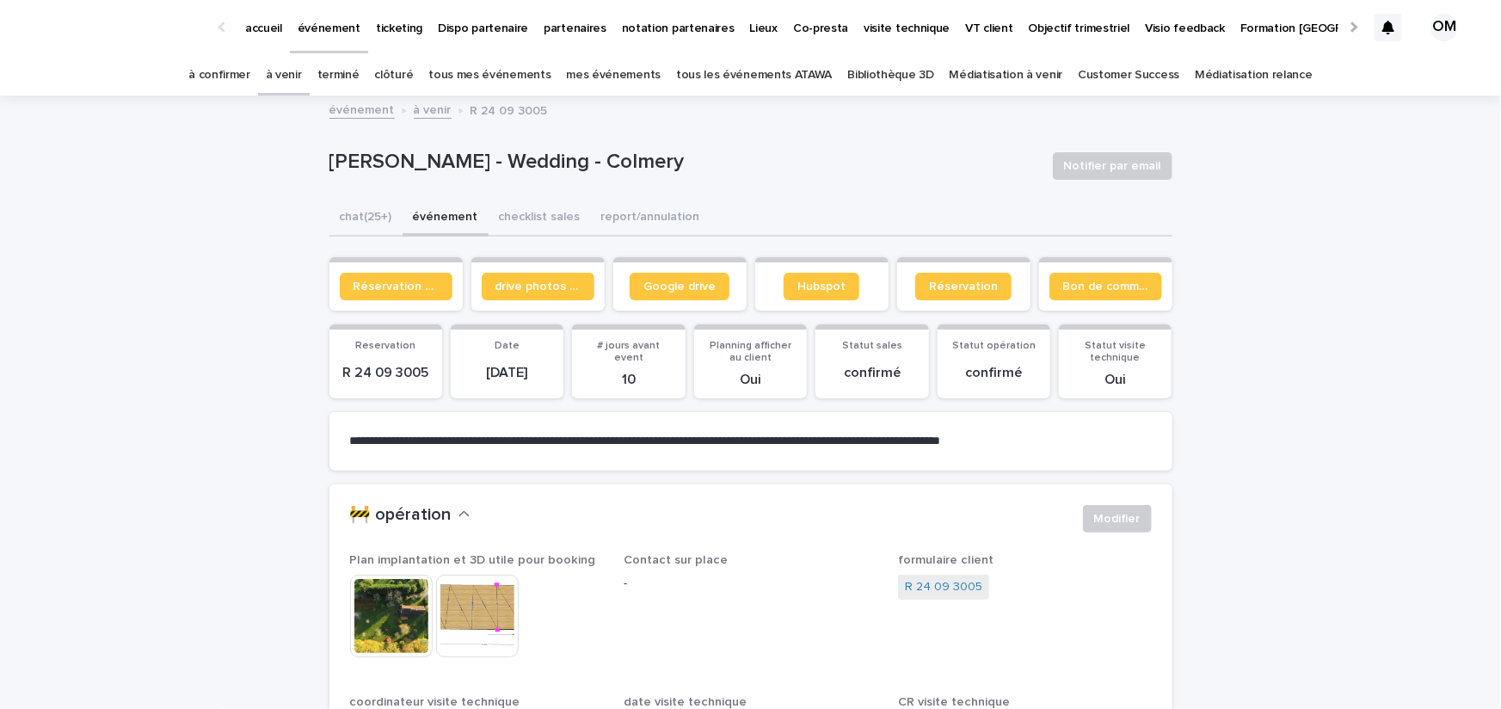
click at [302, 74] on link "à venir" at bounding box center [284, 75] width 36 height 40
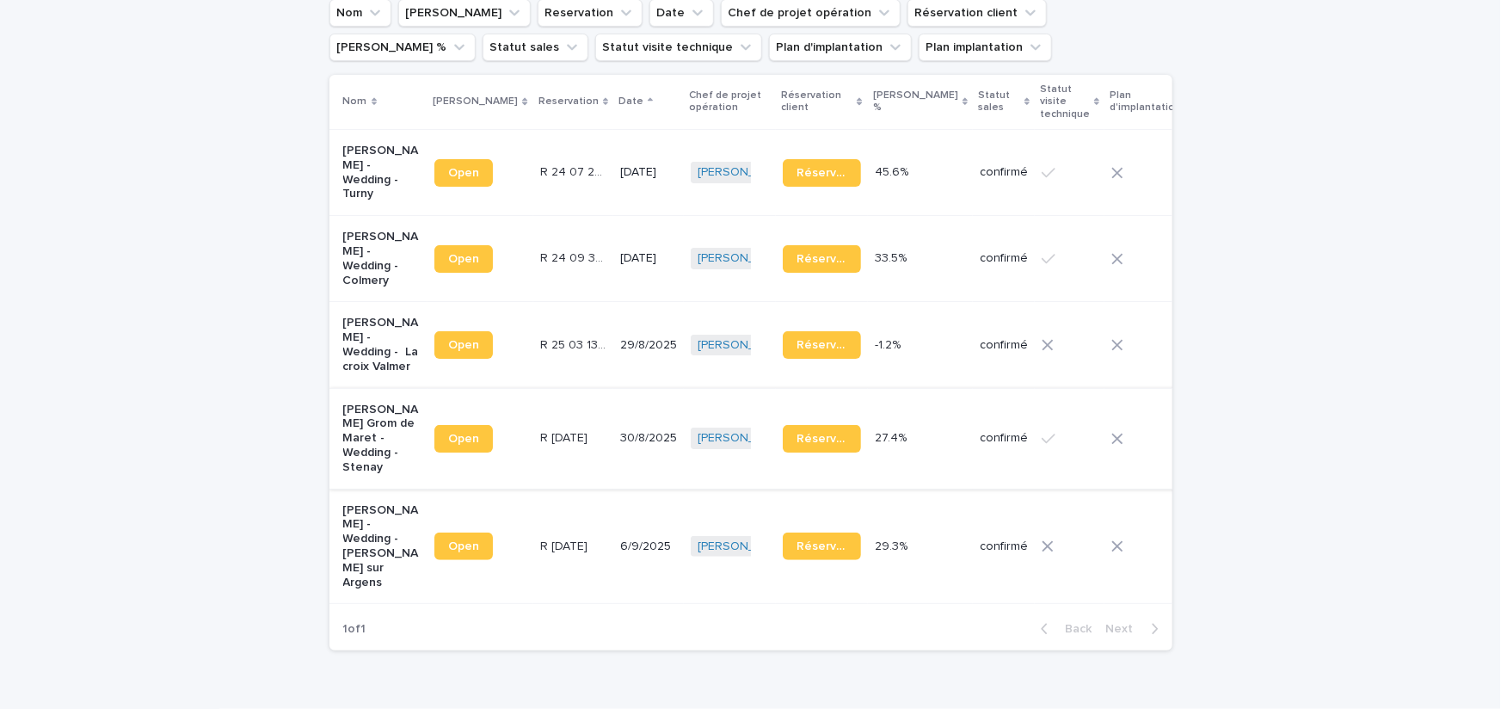
scroll to position [189, 0]
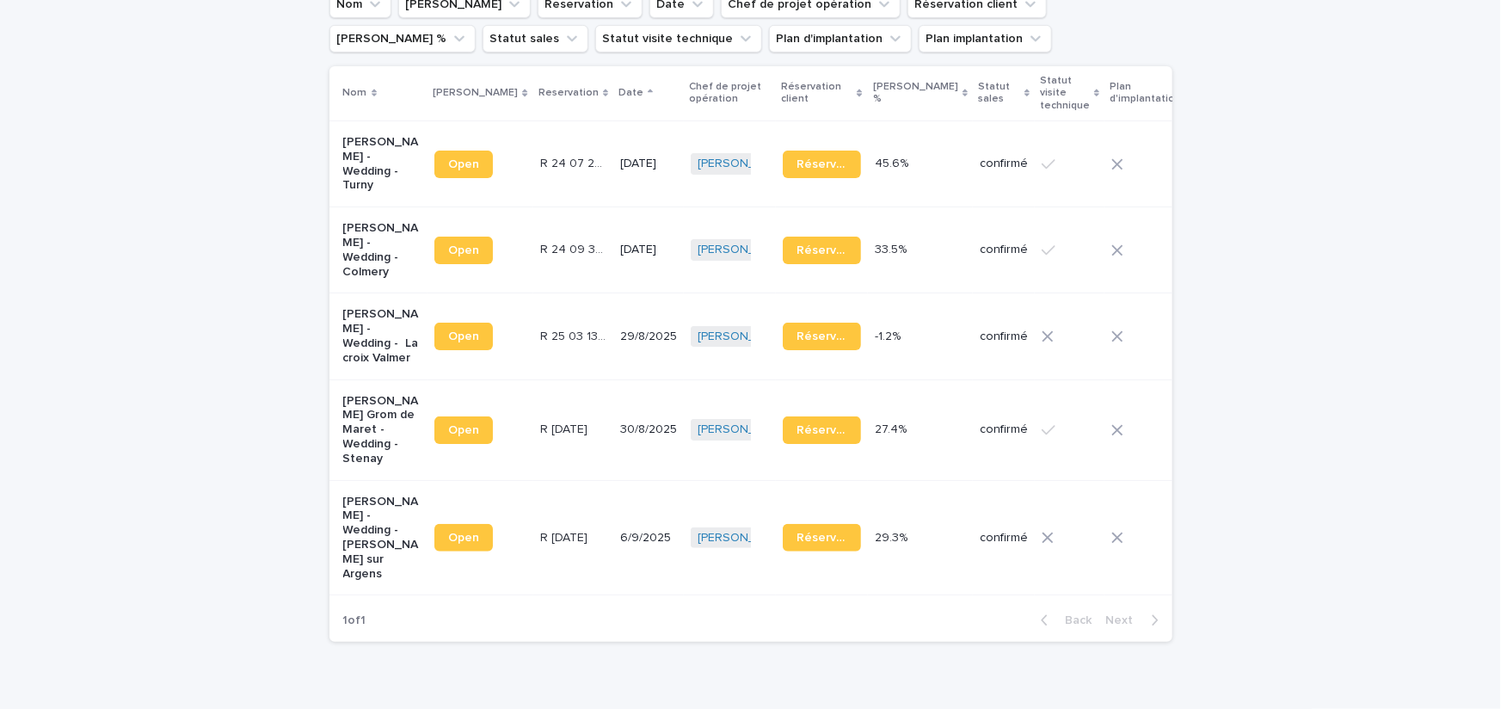
click at [334, 434] on td "Sophie Le Grom de Maret - Wedding - Stenay" at bounding box center [378, 429] width 99 height 101
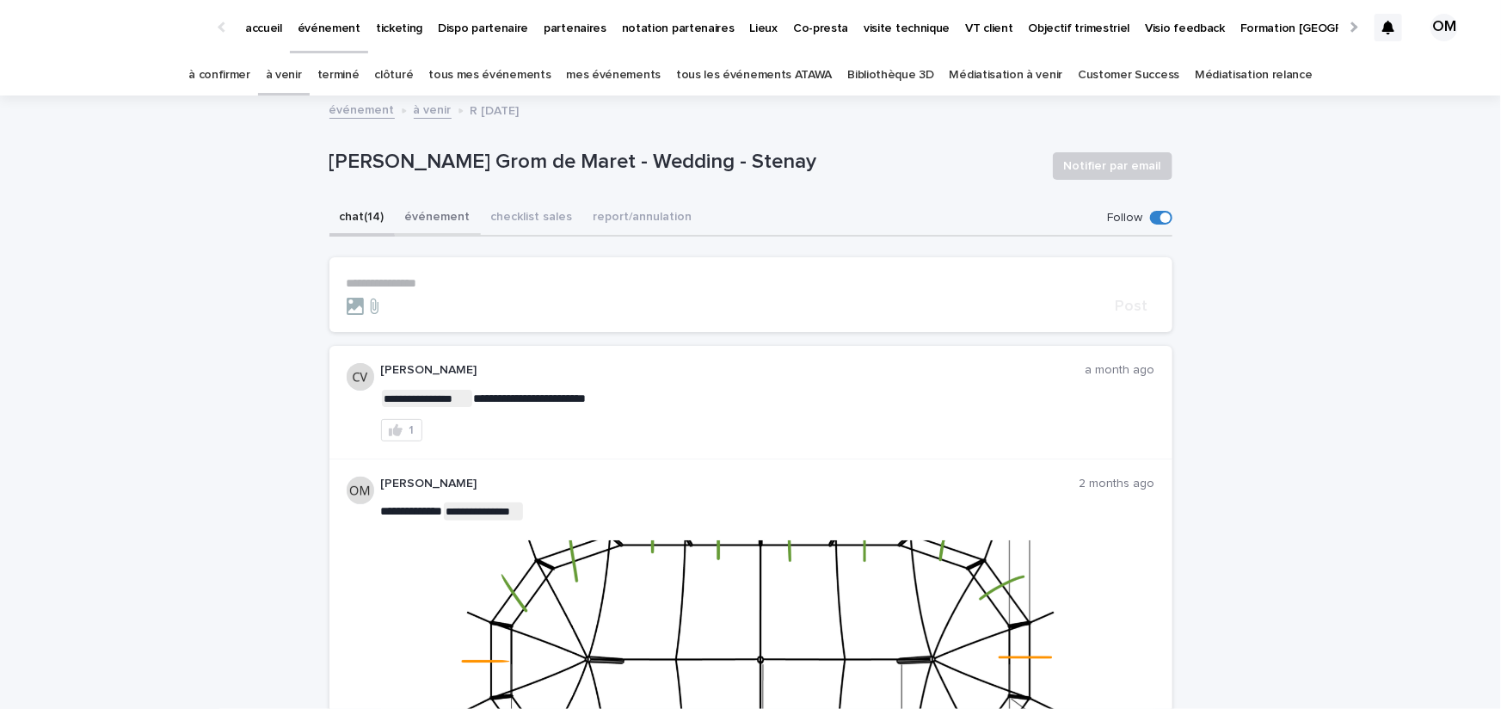
click at [422, 216] on button "événement" at bounding box center [438, 218] width 86 height 36
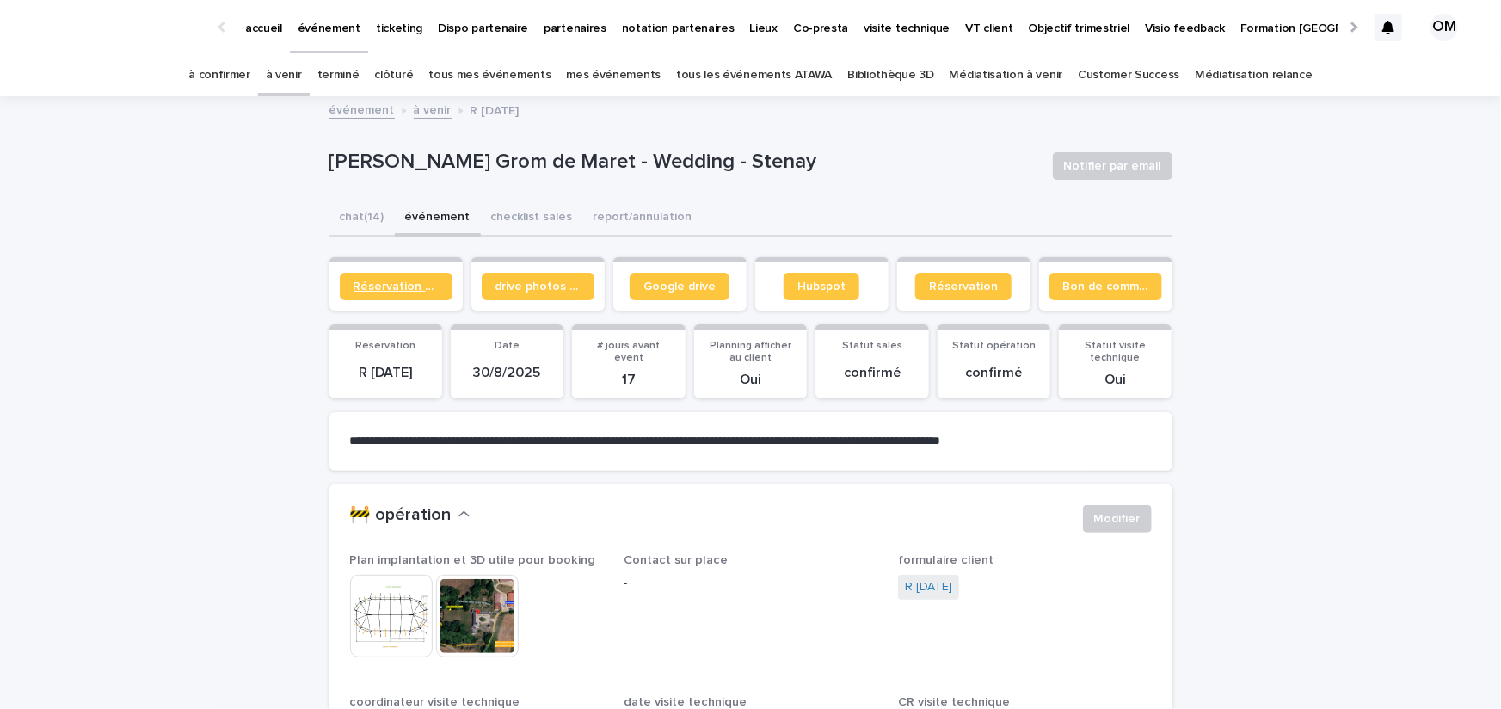
click at [409, 281] on span "Réservation client" at bounding box center [395, 286] width 85 height 12
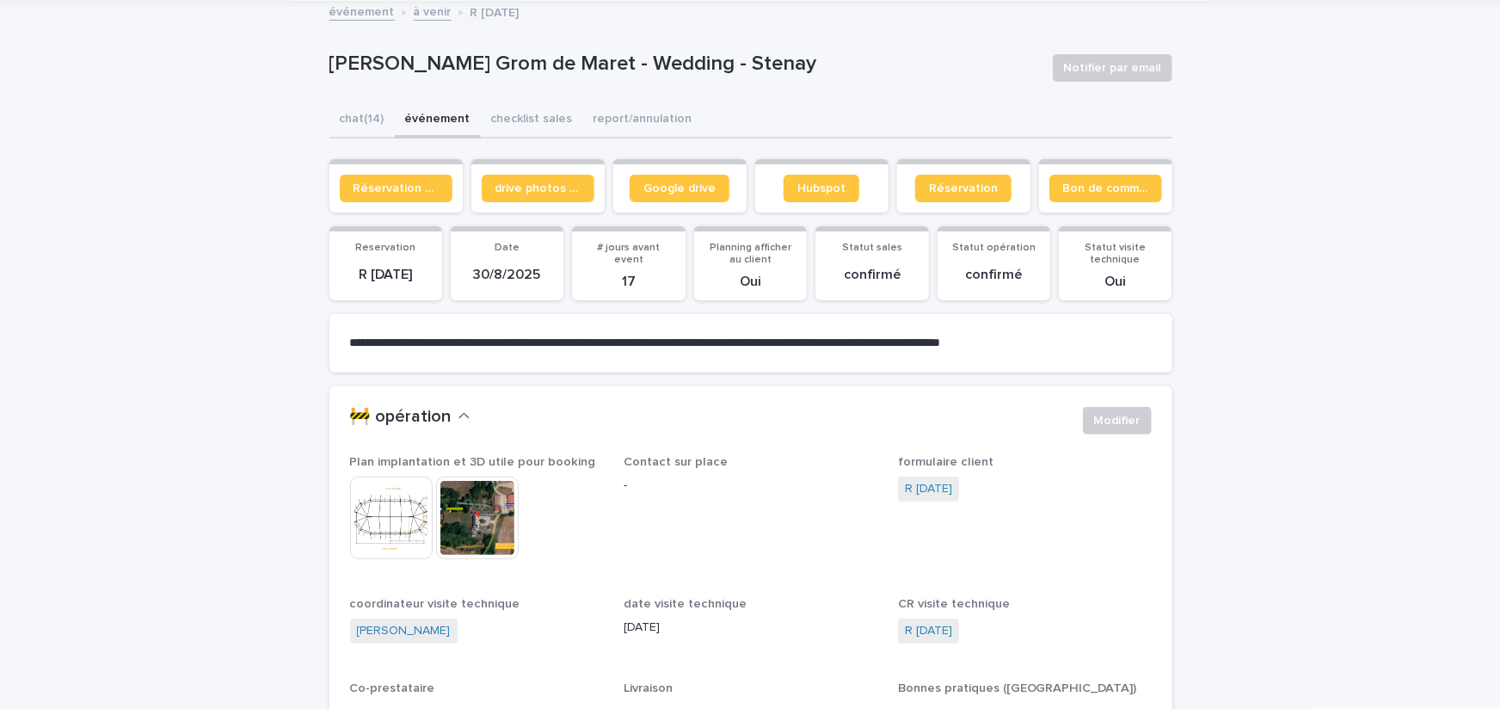
scroll to position [370, 0]
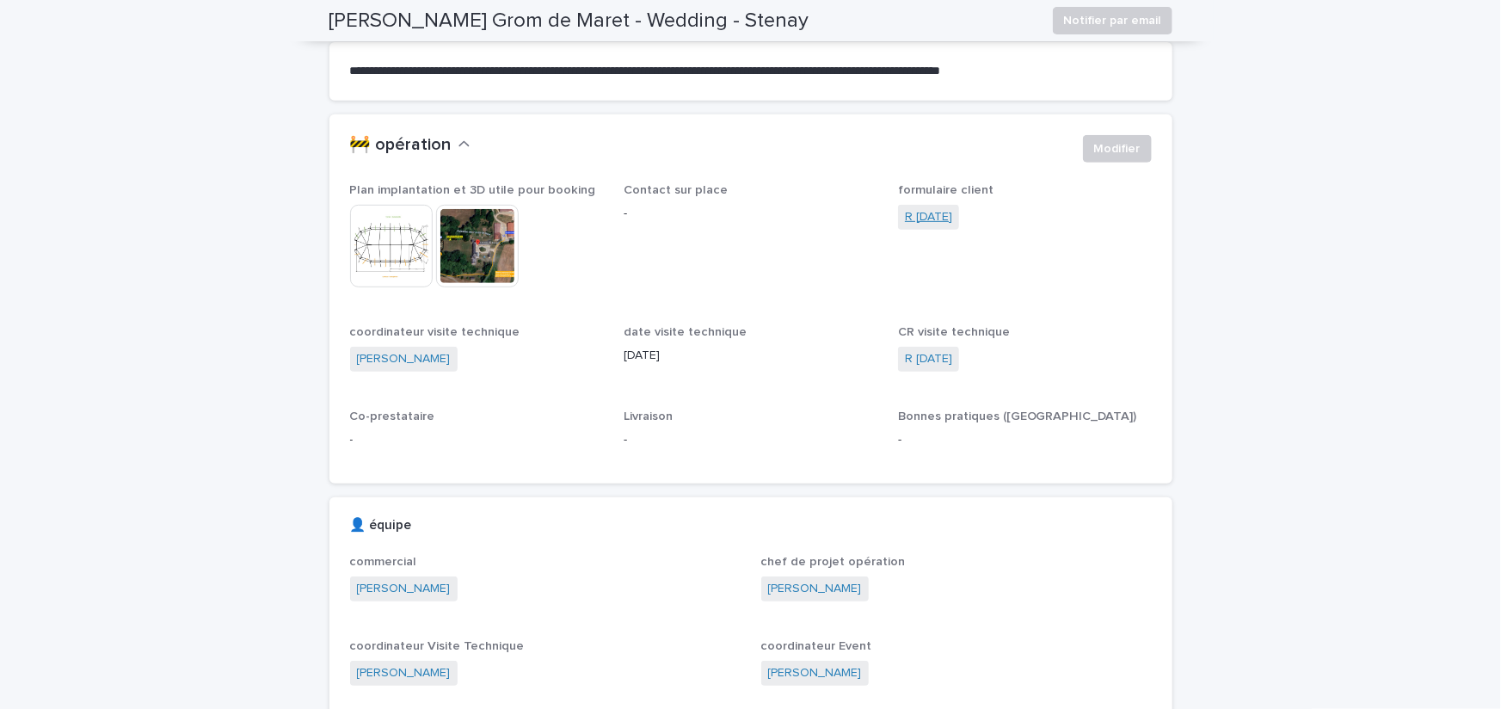
click at [934, 218] on link "R 24 10 1812" at bounding box center [928, 217] width 47 height 18
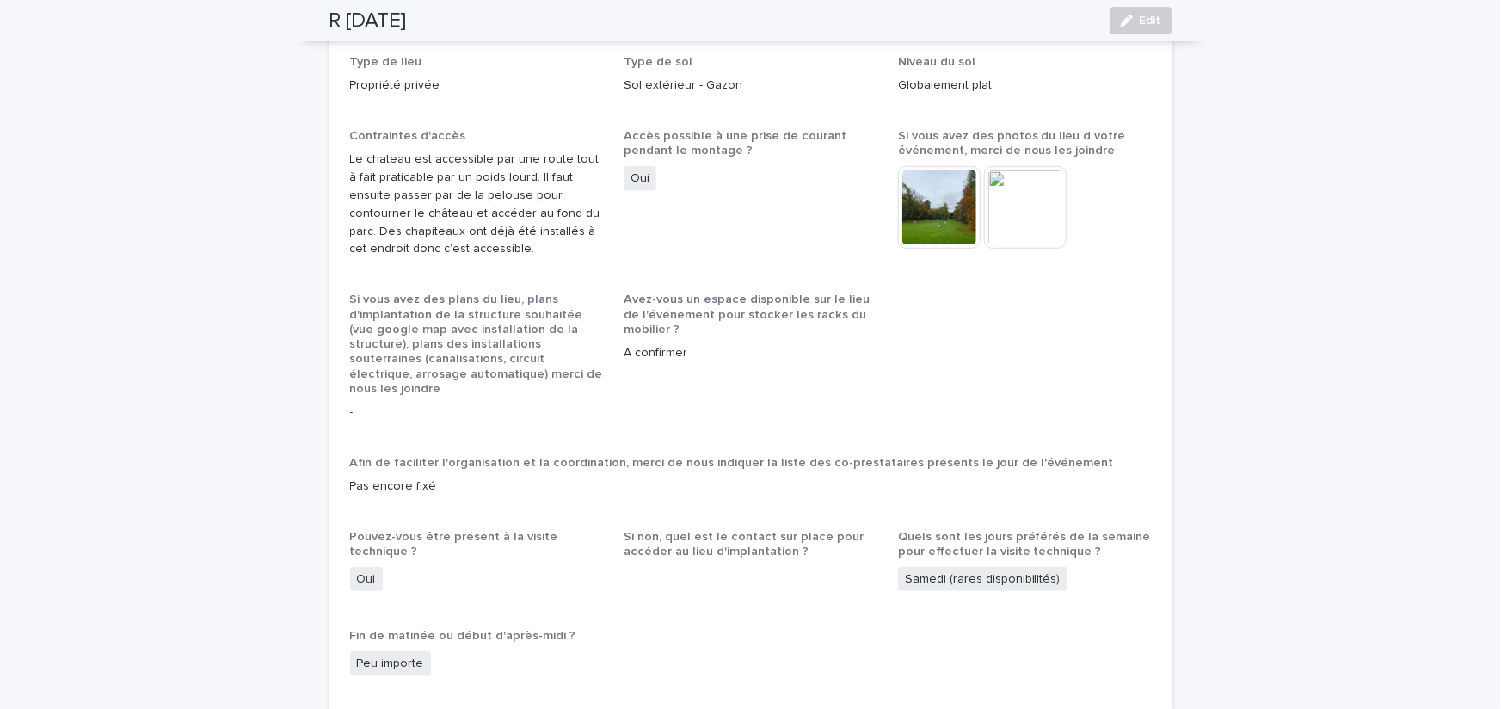
scroll to position [490, 0]
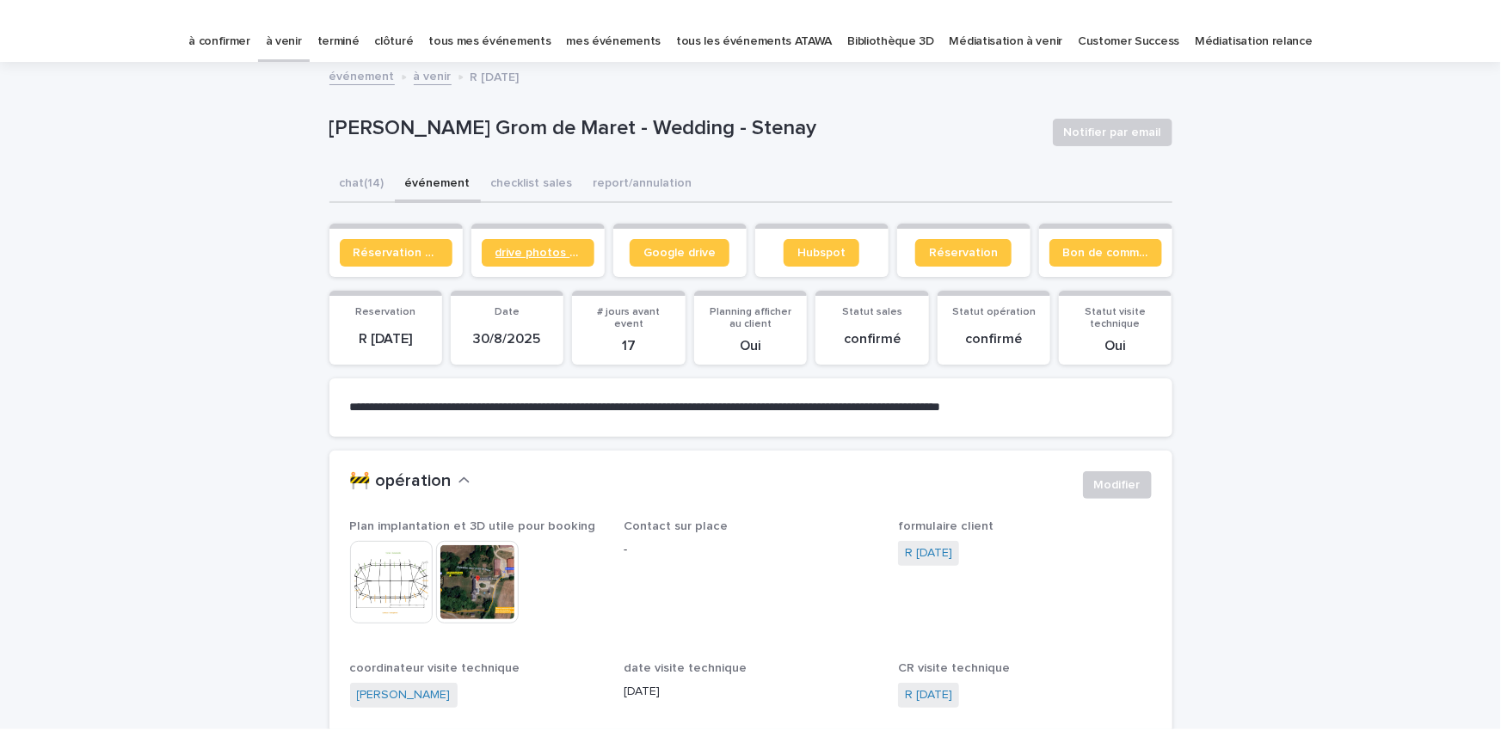
scroll to position [9, 0]
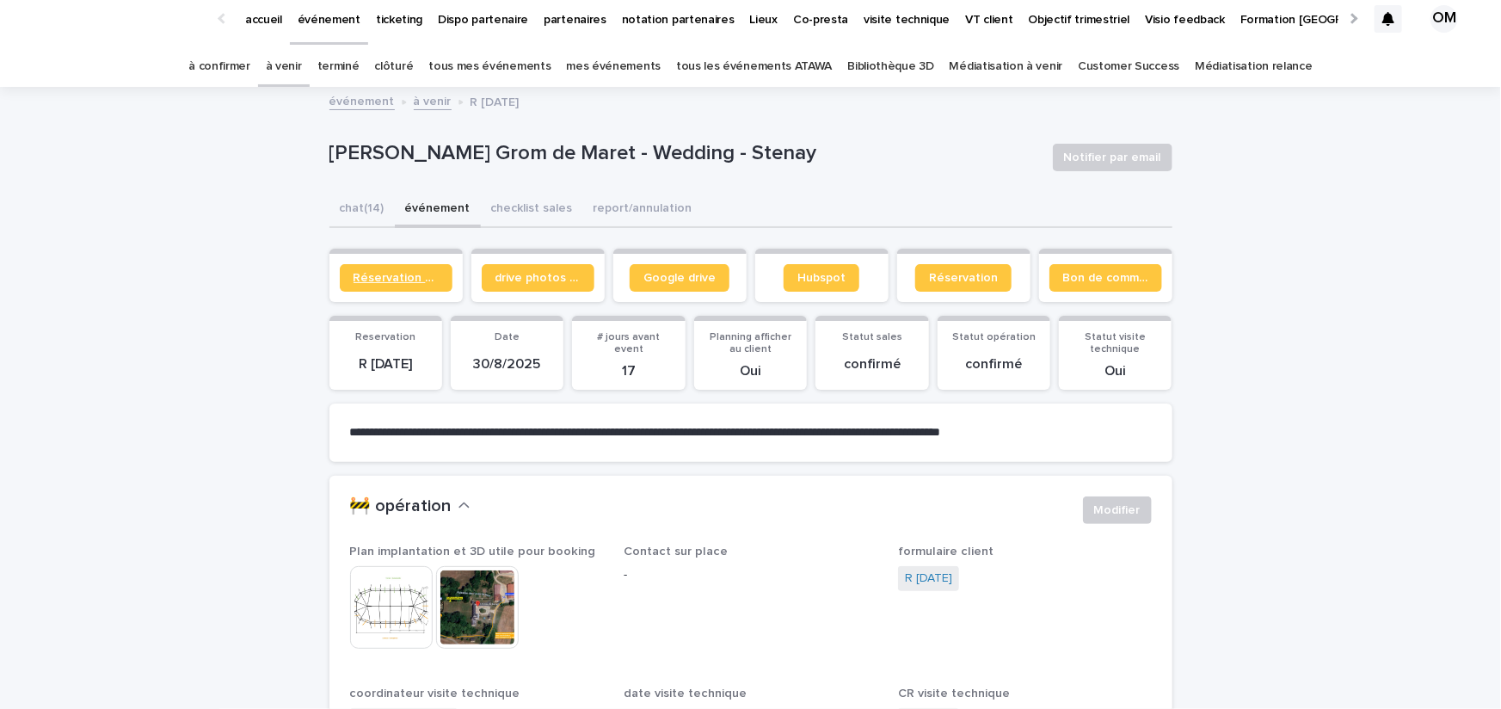
click at [430, 279] on span "Réservation client" at bounding box center [395, 278] width 85 height 12
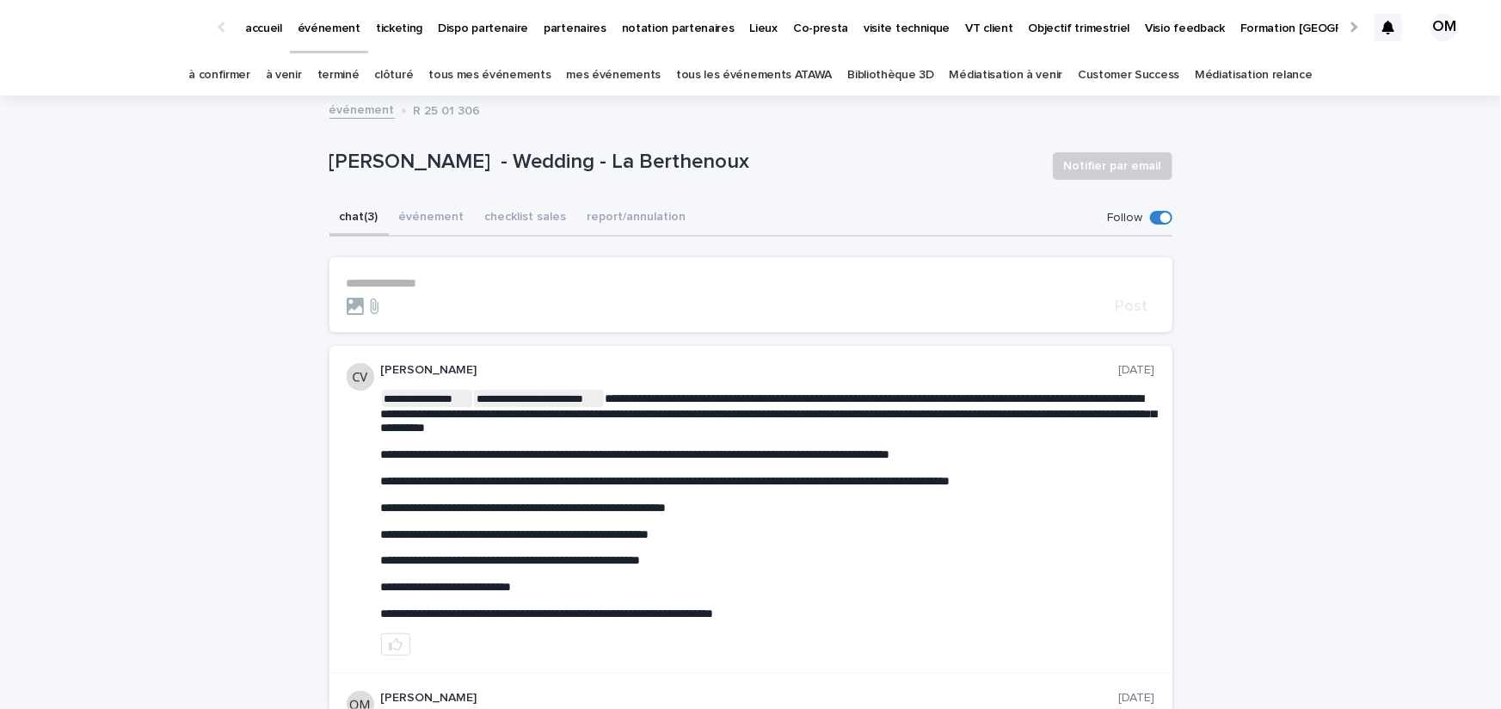
click at [557, 34] on p "partenaires" at bounding box center [574, 18] width 63 height 36
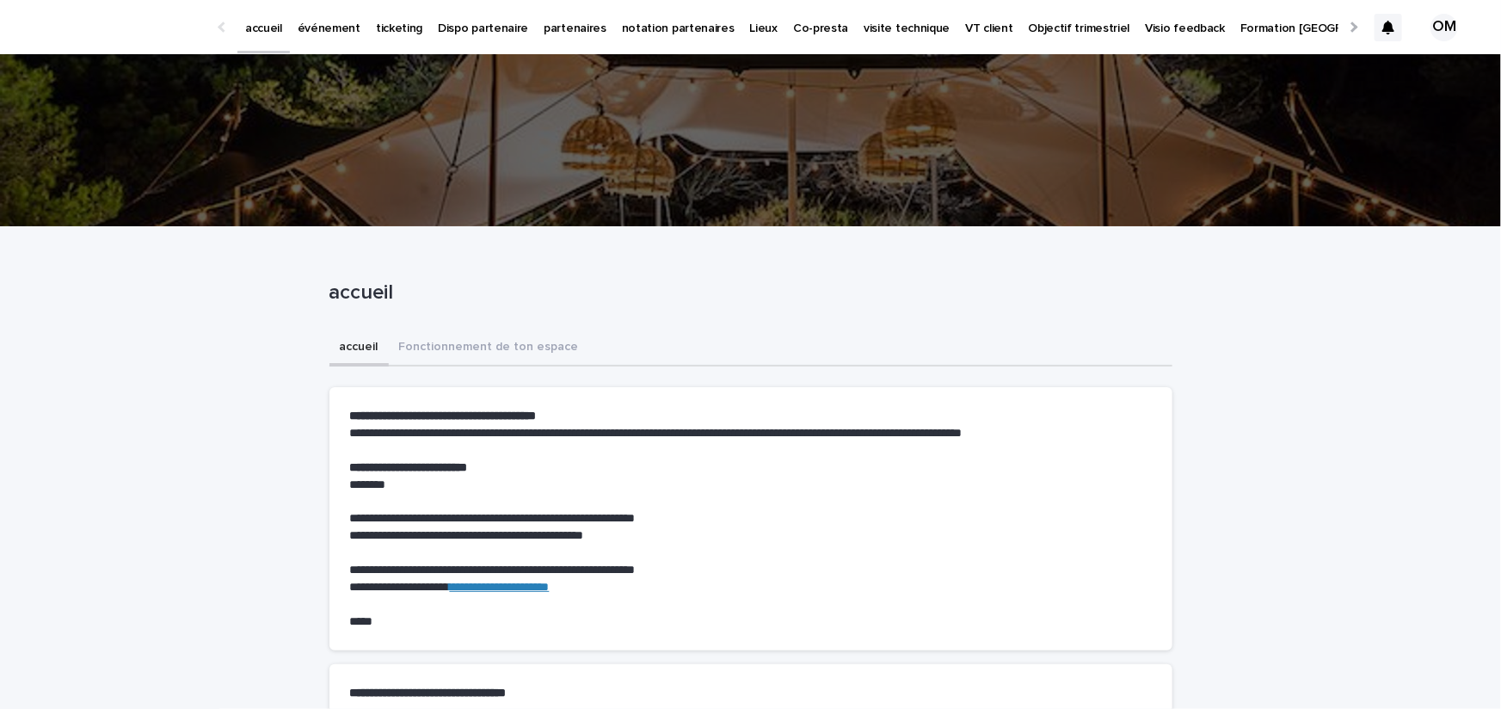
click at [334, 35] on p "événement" at bounding box center [329, 18] width 63 height 36
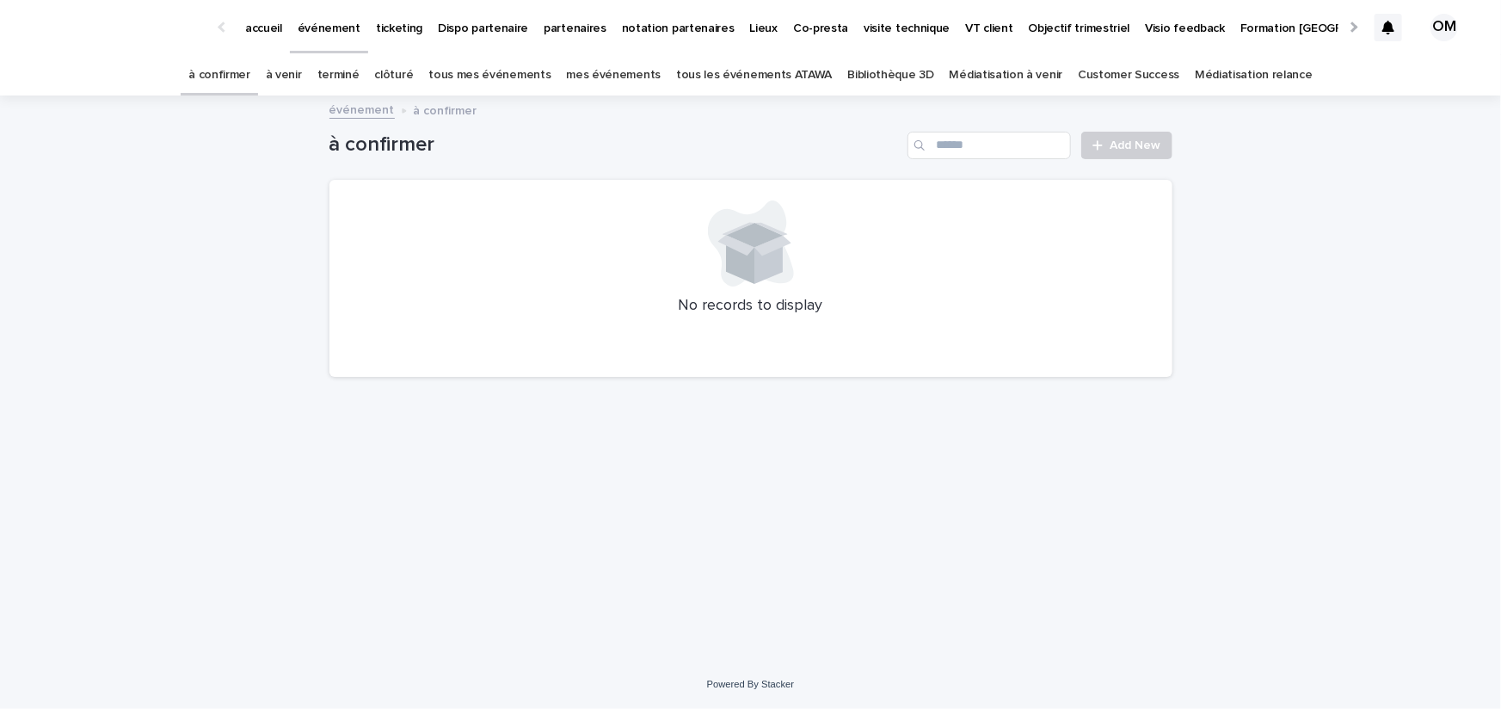
click at [384, 21] on p "ticketing" at bounding box center [399, 18] width 46 height 36
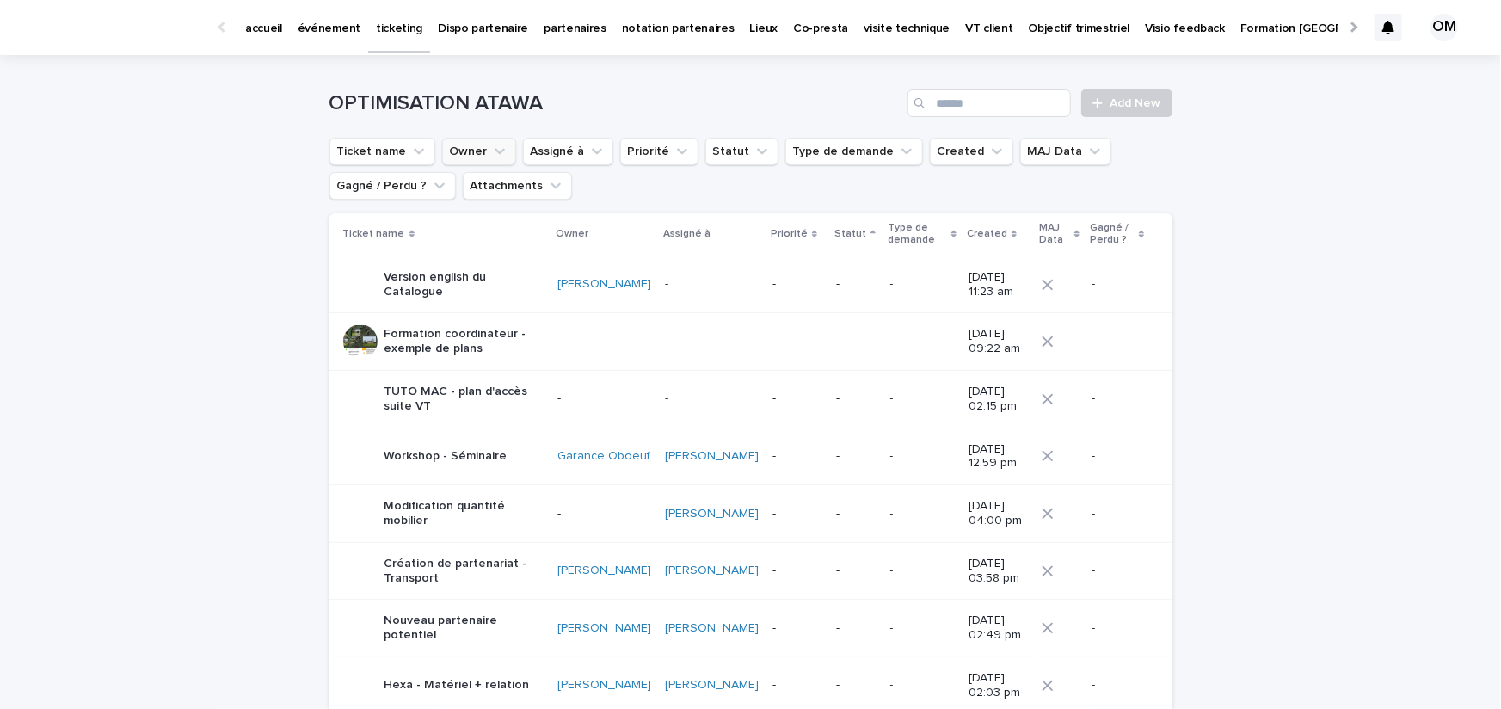
click at [469, 143] on button "Owner" at bounding box center [479, 152] width 74 height 28
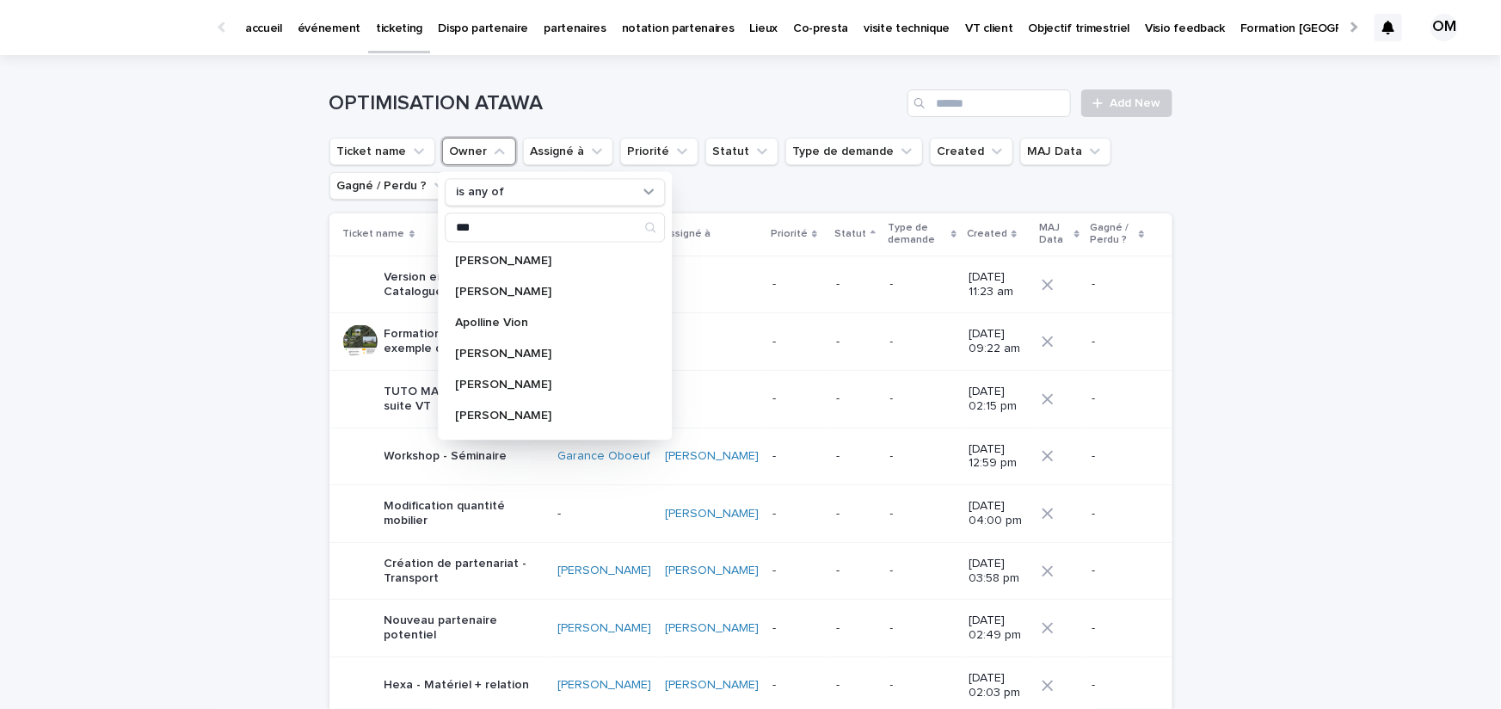
type input "***"
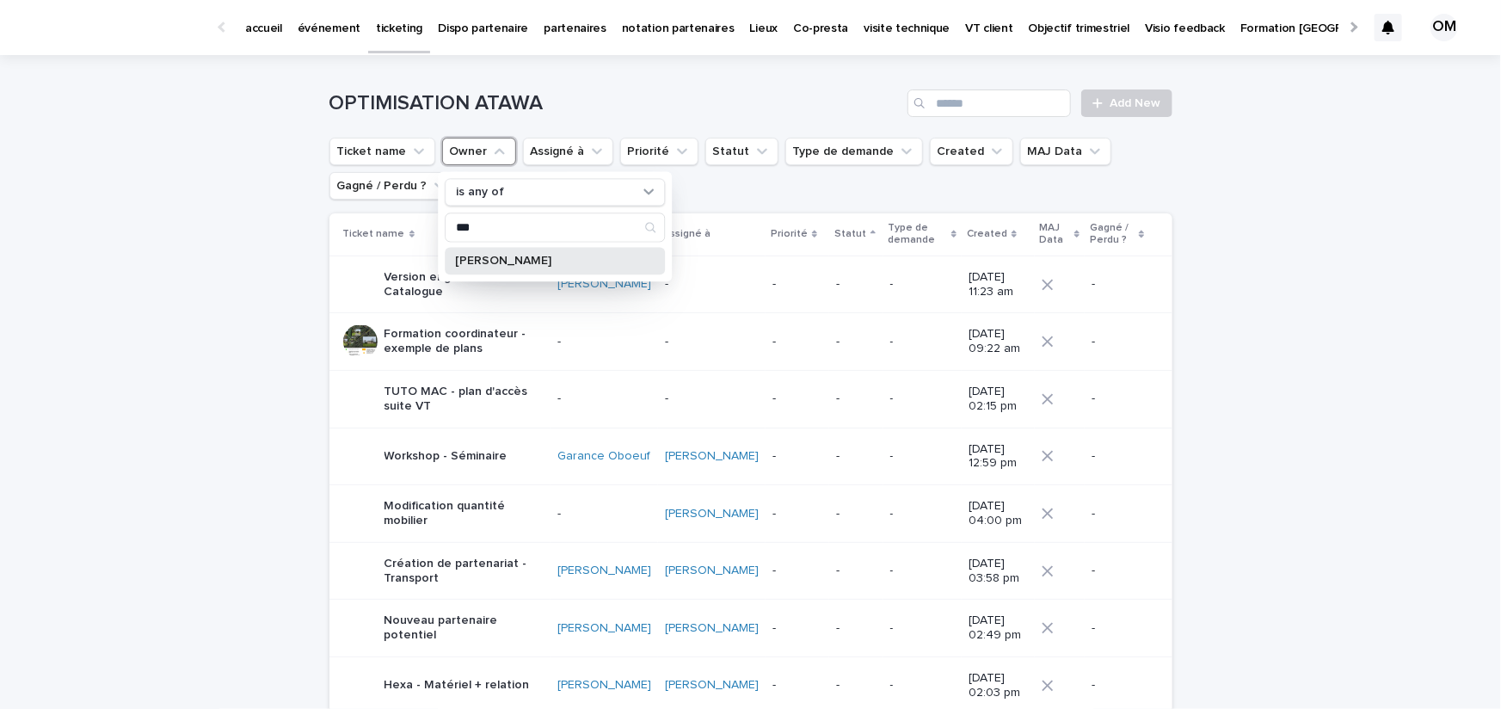
click at [477, 261] on p "[PERSON_NAME]" at bounding box center [546, 261] width 182 height 12
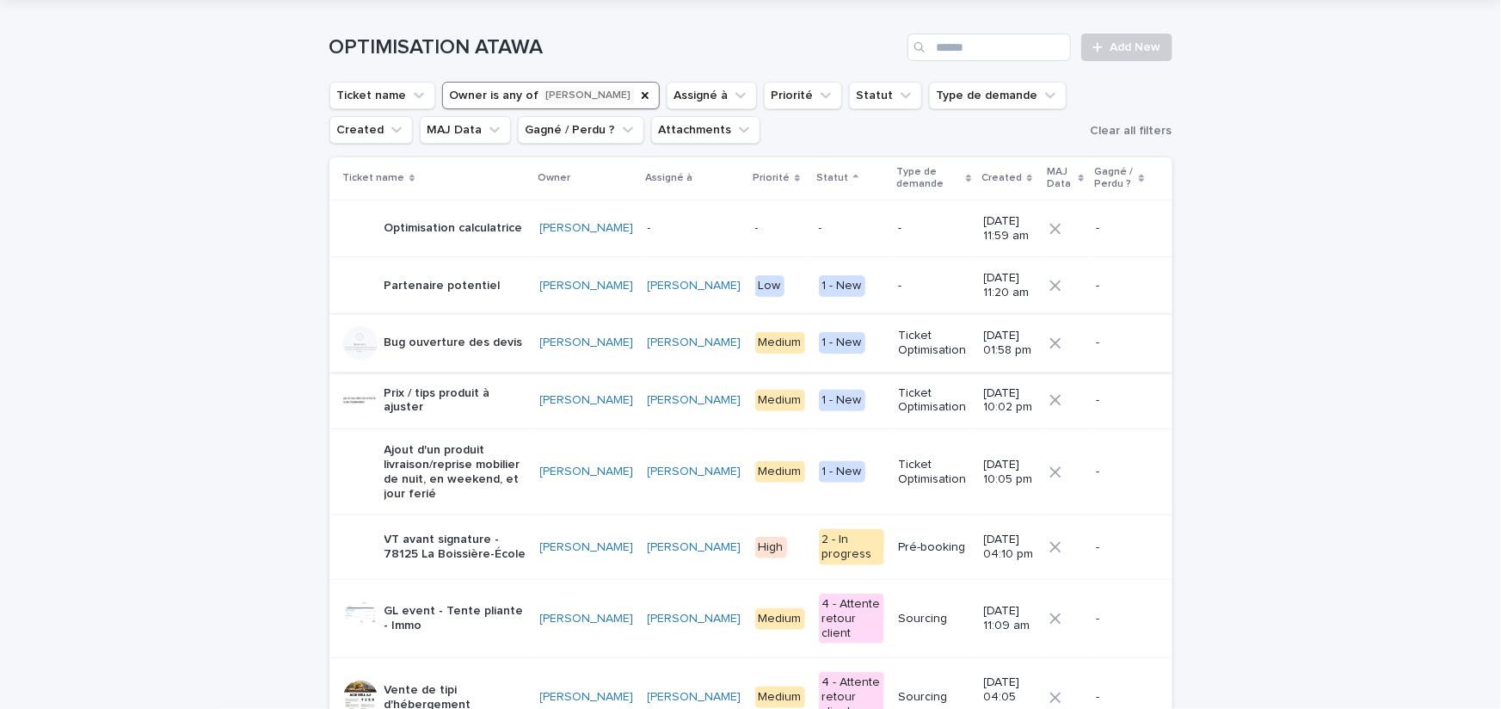
scroll to position [59, 0]
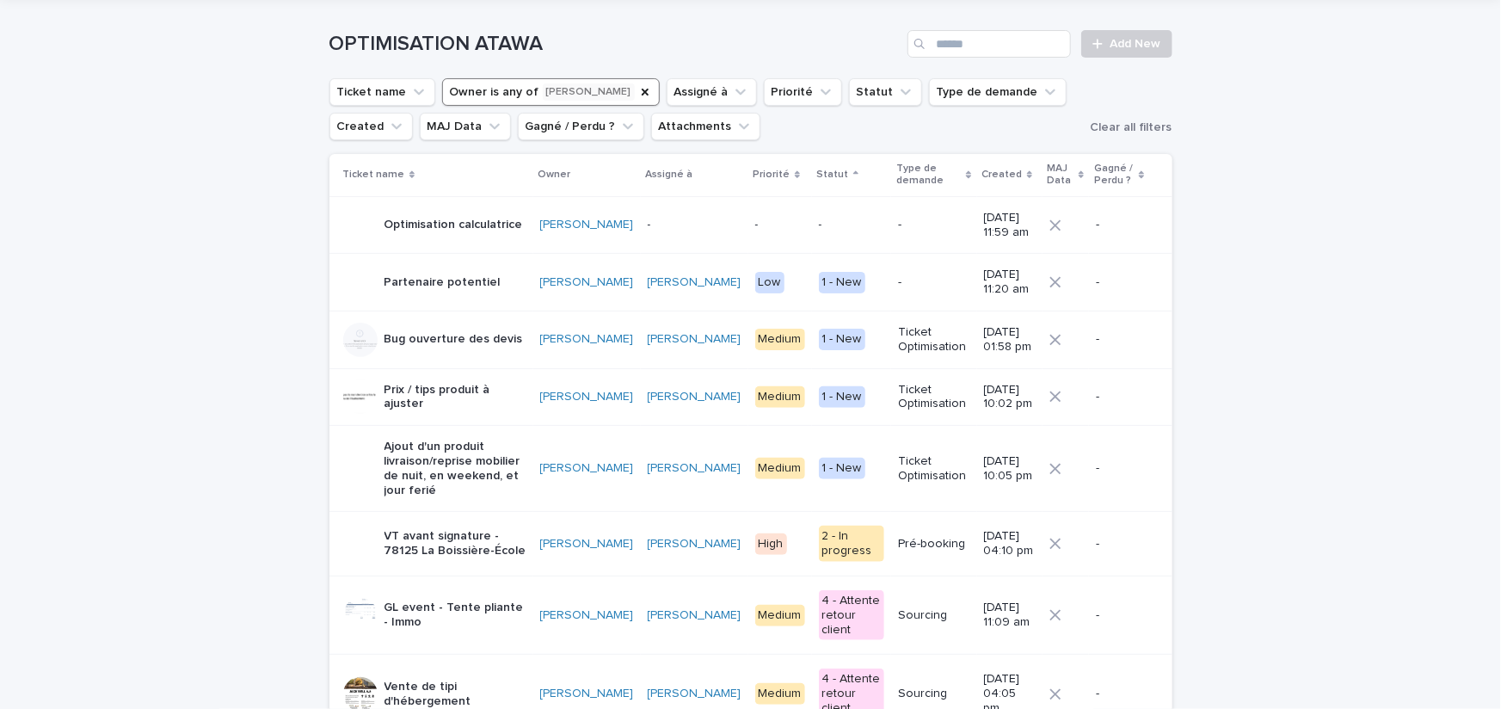
click at [470, 534] on p "VT avant signature - 78125 La Boissière-École" at bounding box center [455, 543] width 142 height 29
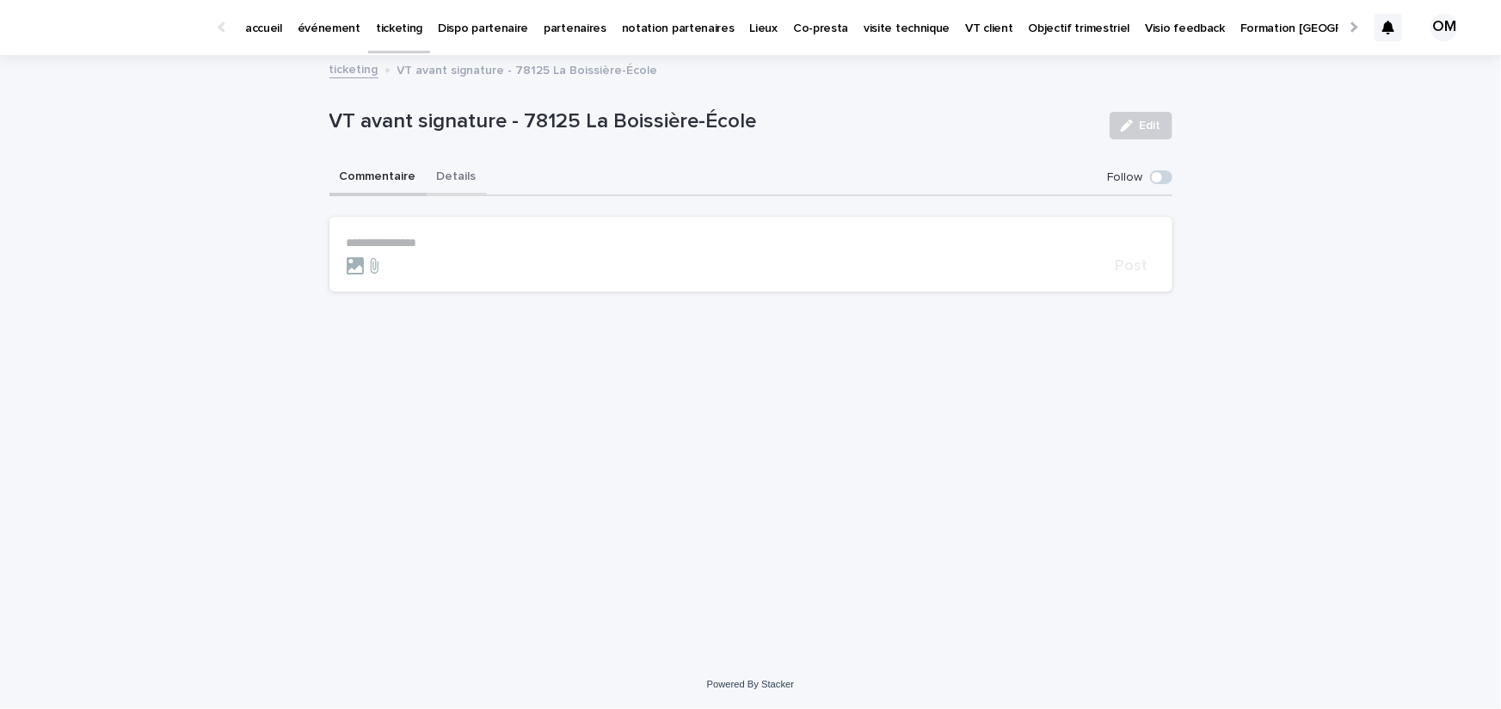
click at [440, 175] on button "Details" at bounding box center [457, 178] width 60 height 36
click at [365, 179] on button "Commentaire" at bounding box center [377, 178] width 97 height 36
click at [453, 168] on button "Details" at bounding box center [457, 178] width 60 height 36
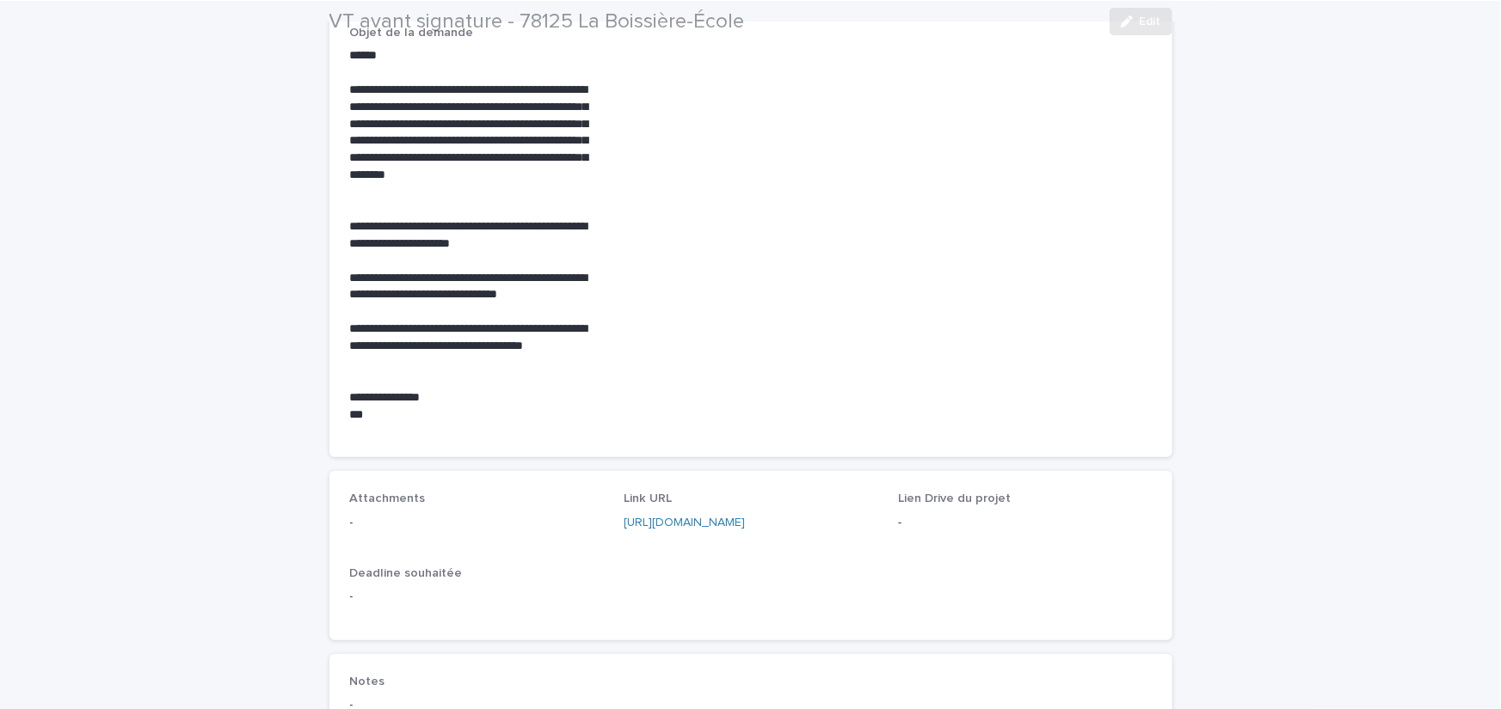
scroll to position [711, 0]
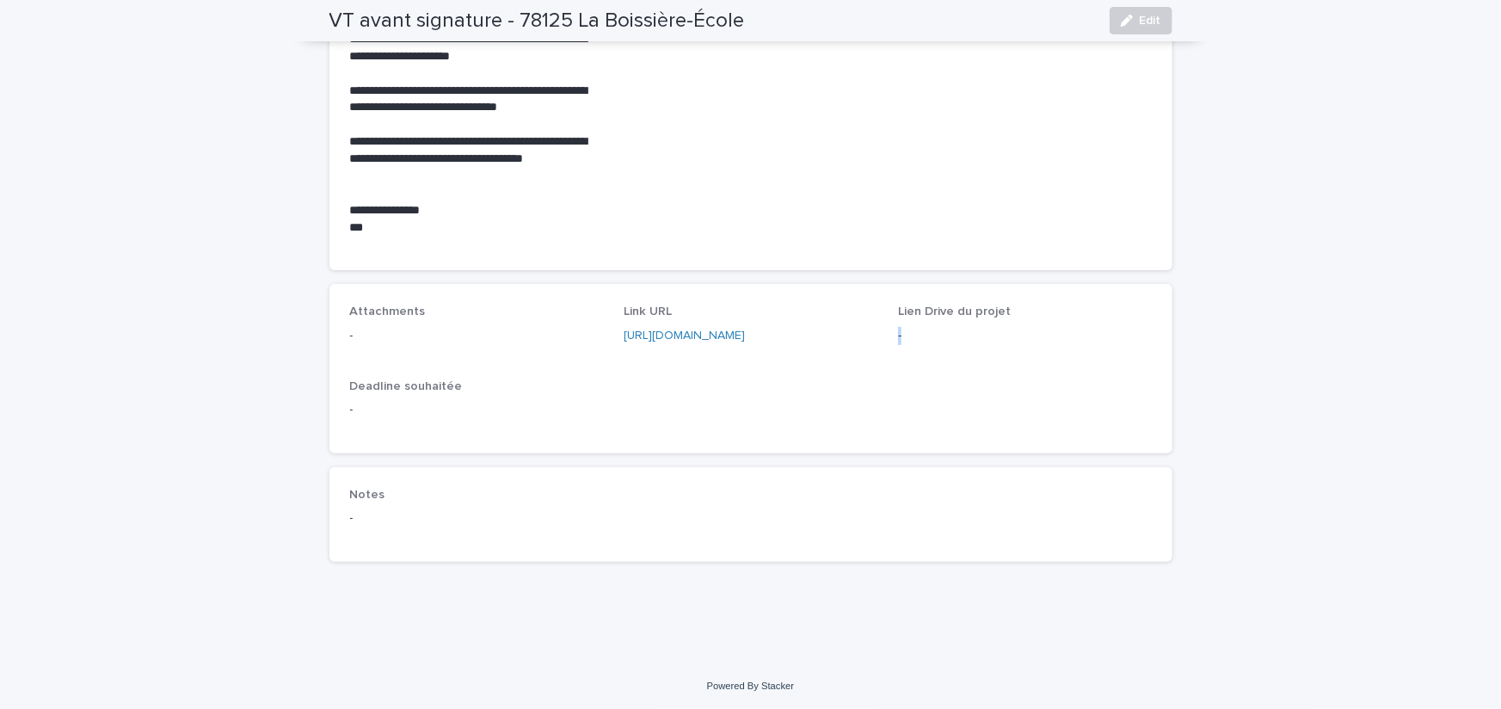
drag, startPoint x: 927, startPoint y: 342, endPoint x: 914, endPoint y: 322, distance: 23.6
click at [914, 323] on div "-" at bounding box center [1025, 333] width 254 height 21
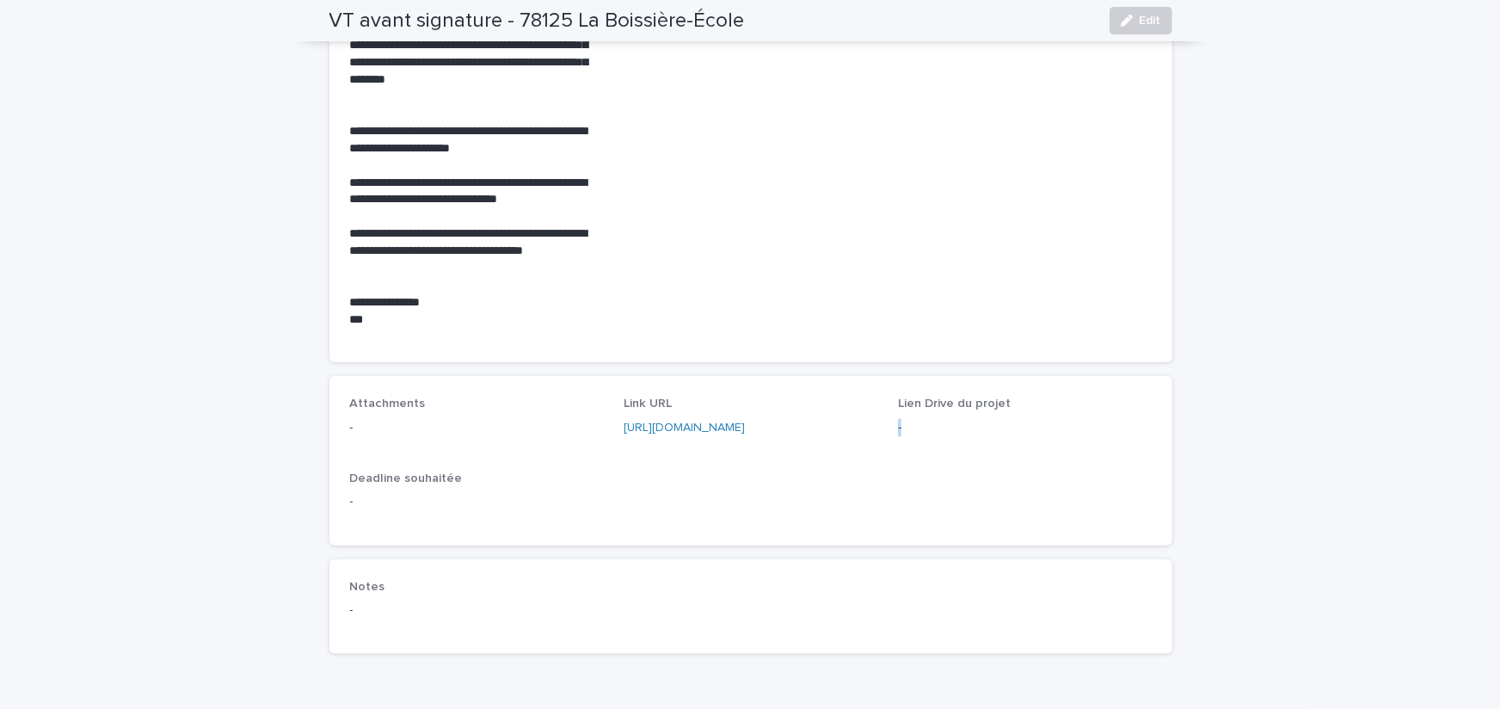
scroll to position [618, 0]
click at [963, 413] on div "Lien Drive du projet -" at bounding box center [1025, 423] width 254 height 53
drag, startPoint x: 893, startPoint y: 401, endPoint x: 928, endPoint y: 423, distance: 41.0
click at [928, 423] on div "Attachments - Link URL https://my.atawa.com/2C5U80/25196/introduction?loggedin=…" at bounding box center [750, 460] width 801 height 127
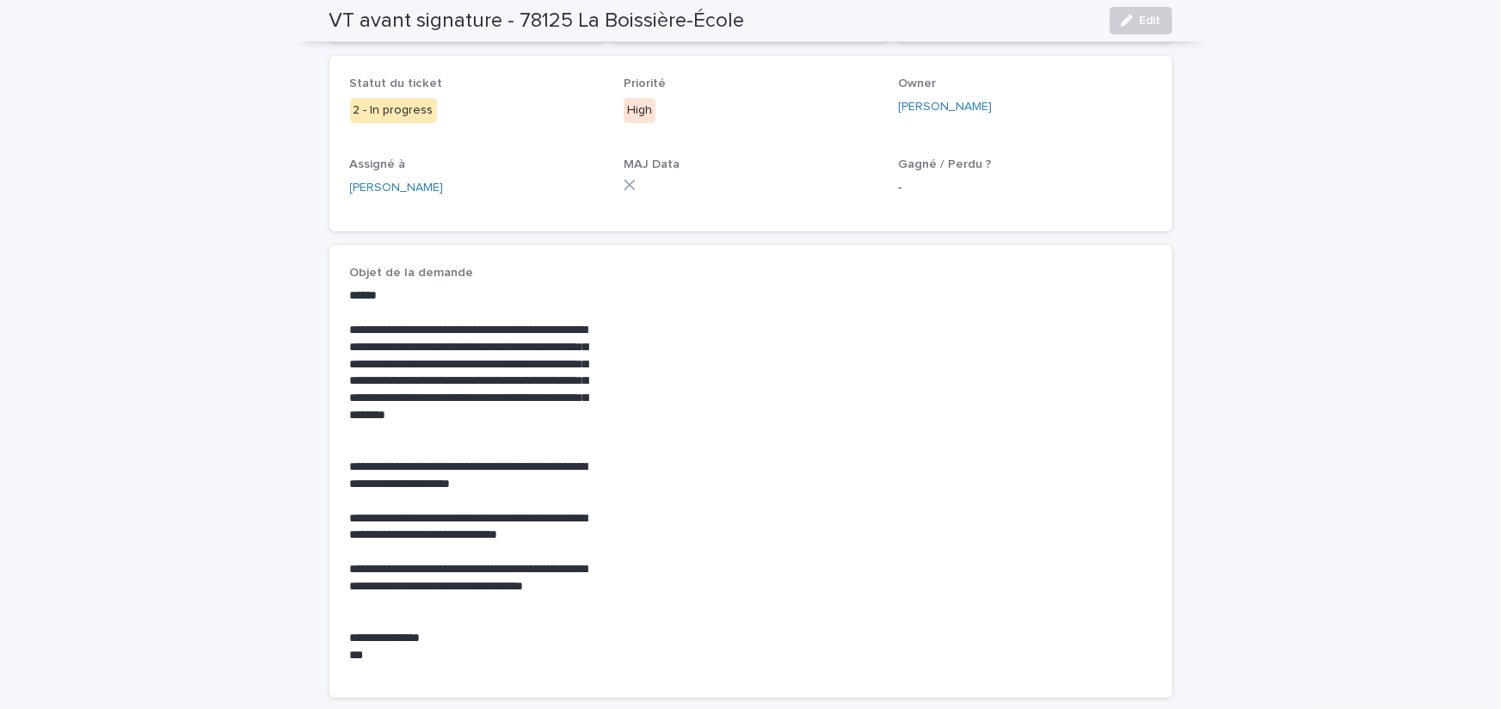
scroll to position [0, 0]
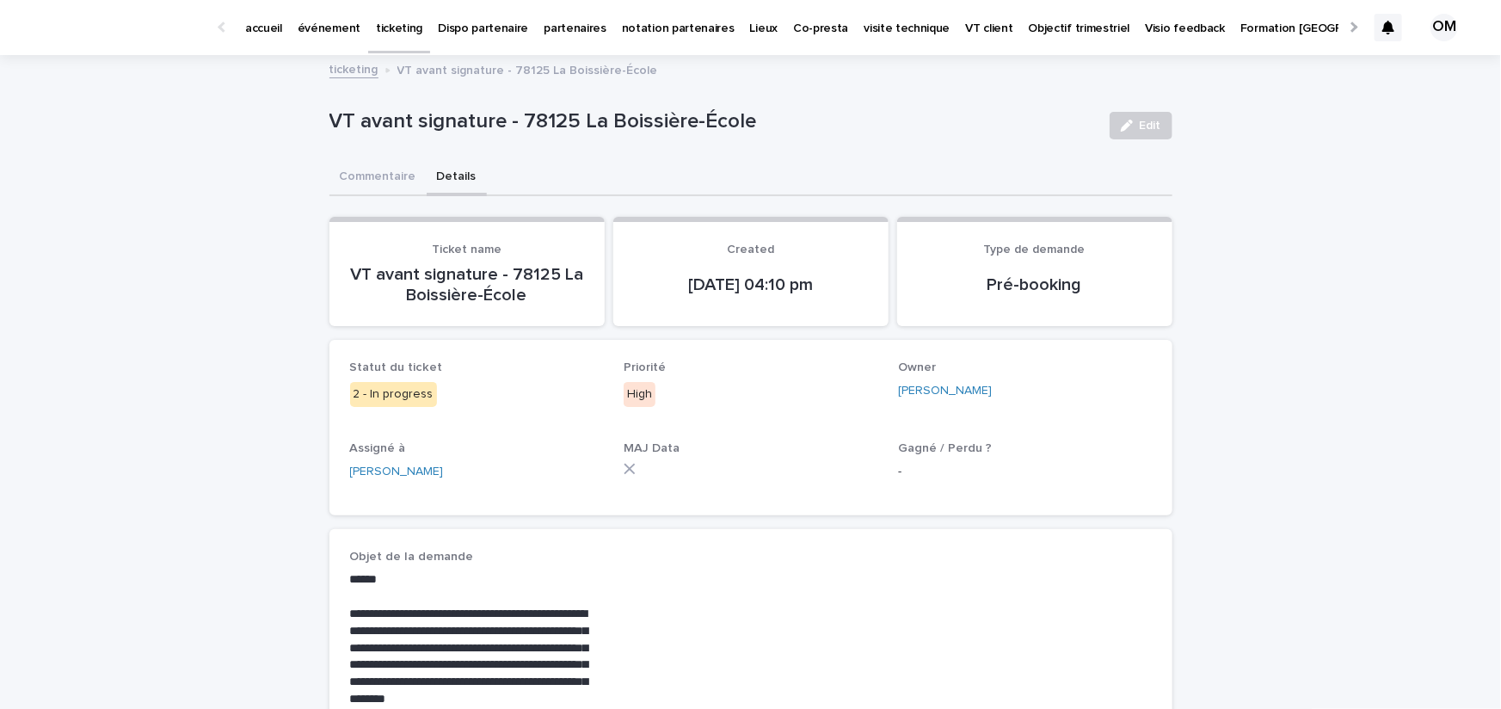
click at [354, 71] on link "ticketing" at bounding box center [353, 68] width 49 height 20
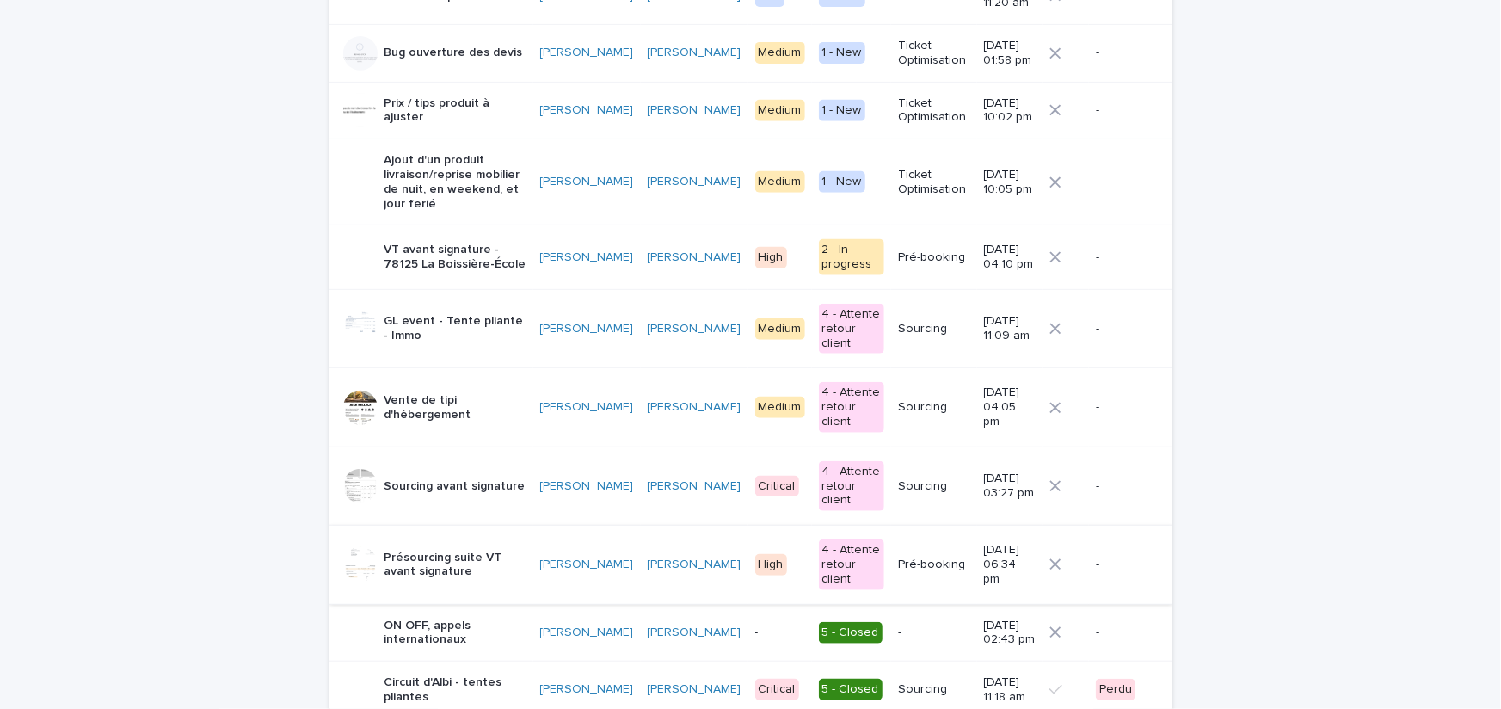
scroll to position [336, 0]
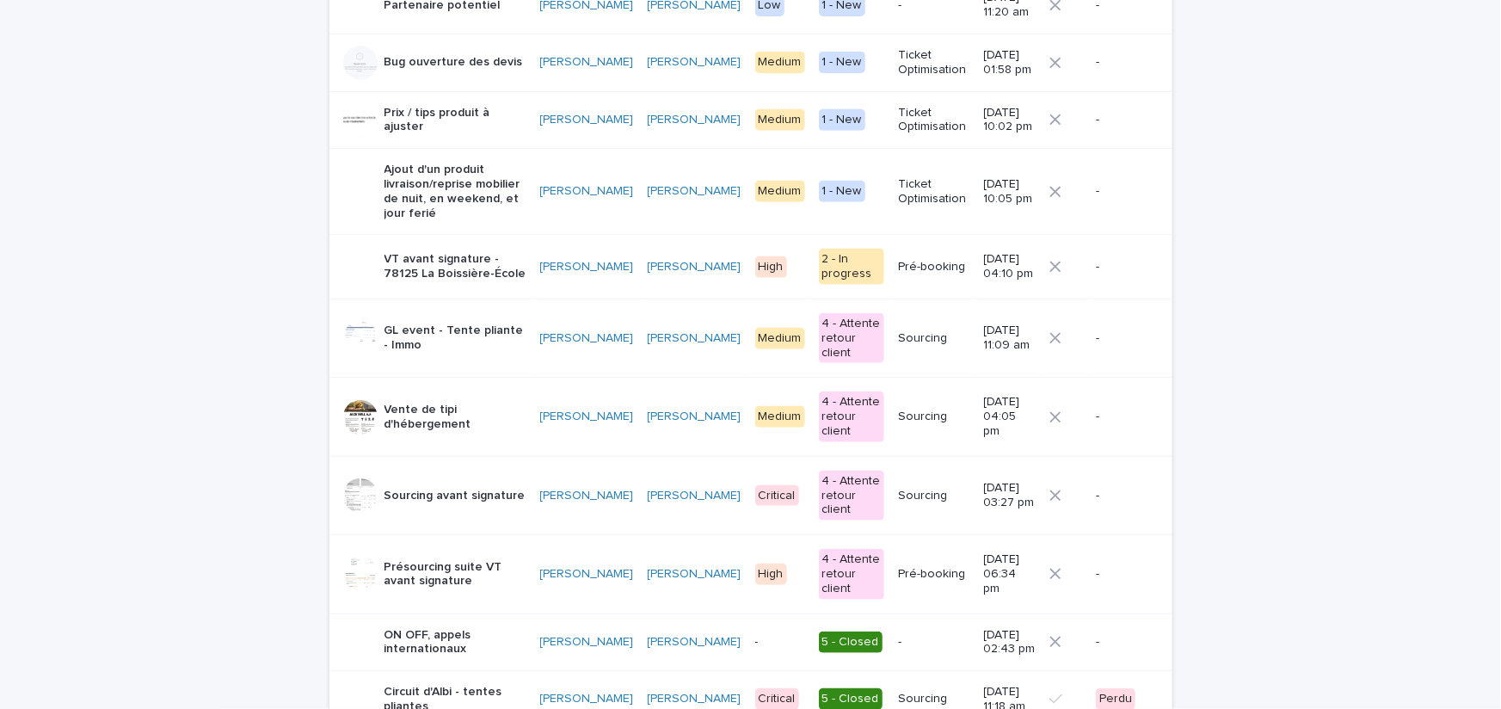
click at [438, 560] on p "Présourcing suite VT avant signature" at bounding box center [455, 574] width 142 height 29
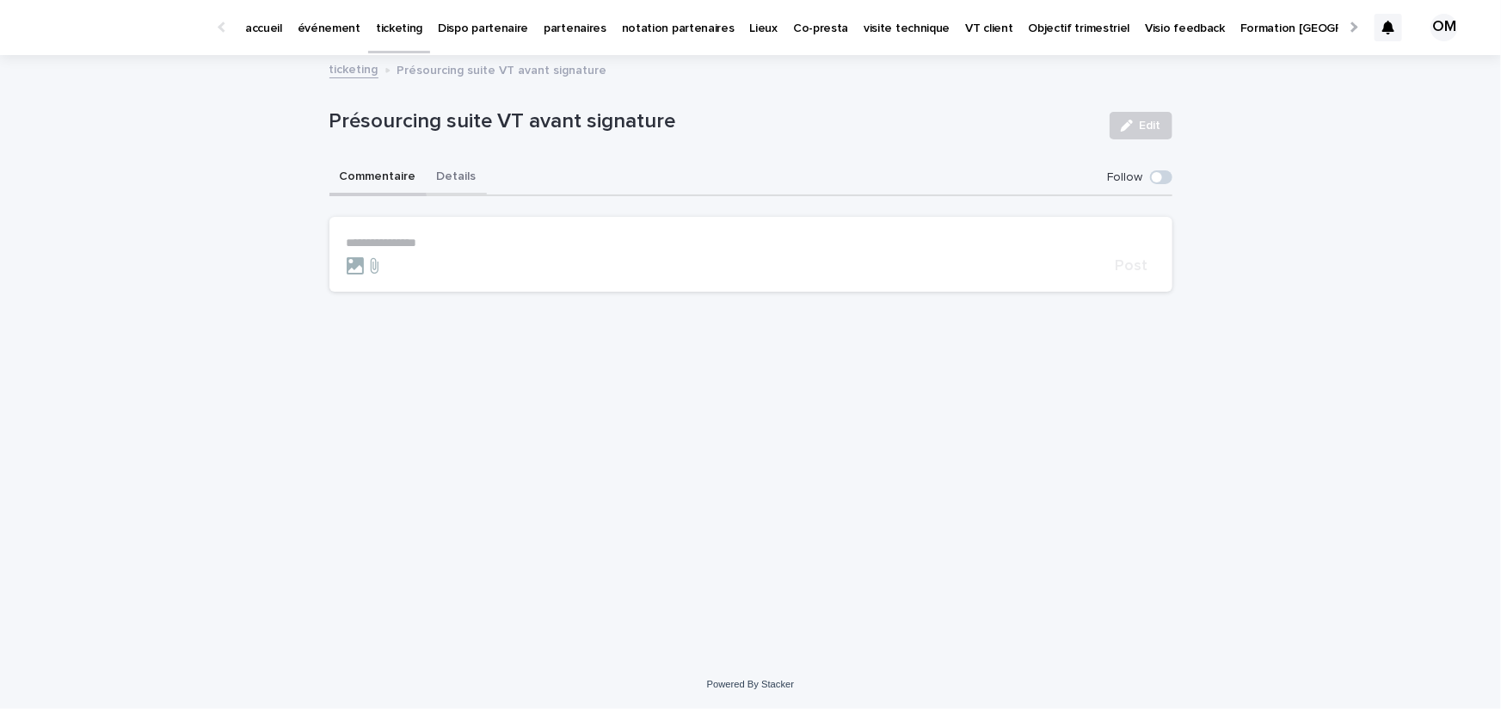
click at [451, 181] on button "Details" at bounding box center [457, 178] width 60 height 36
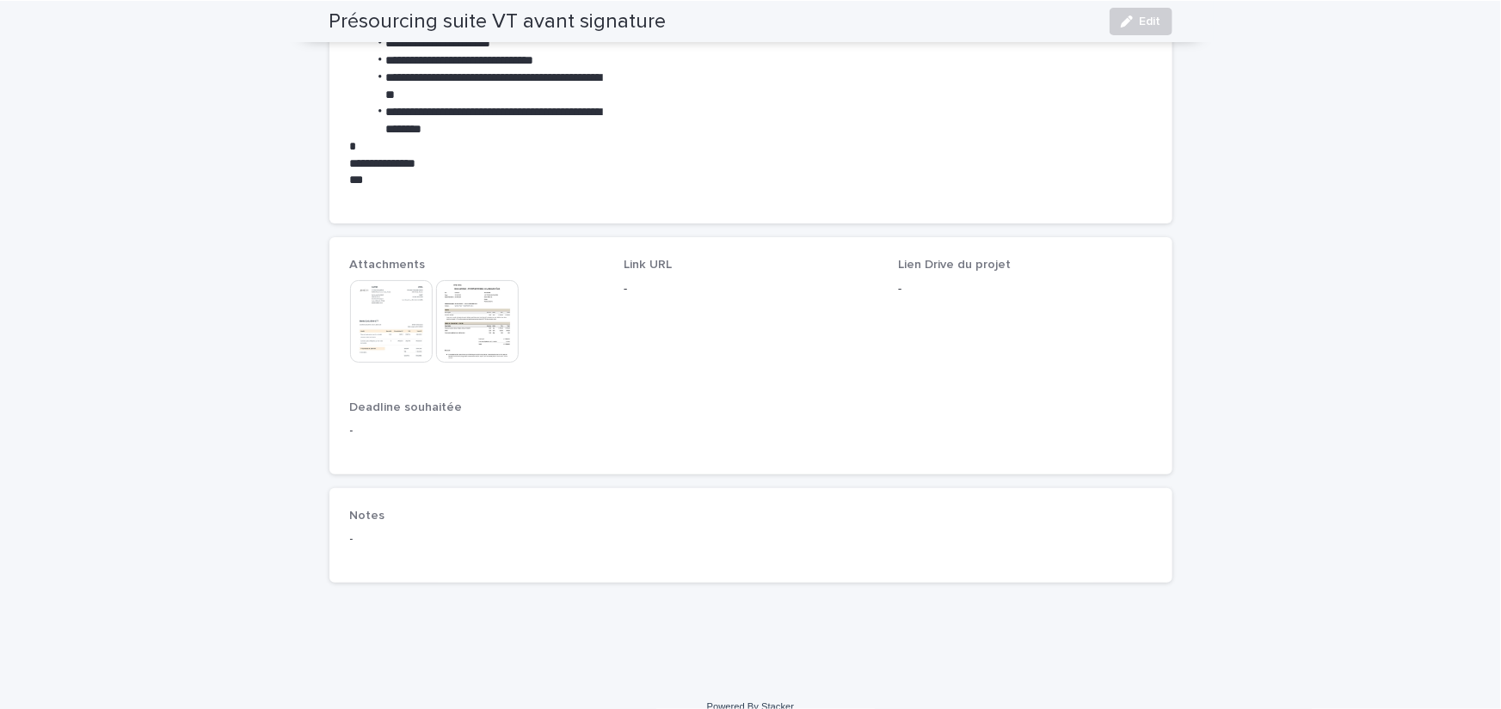
scroll to position [1070, 0]
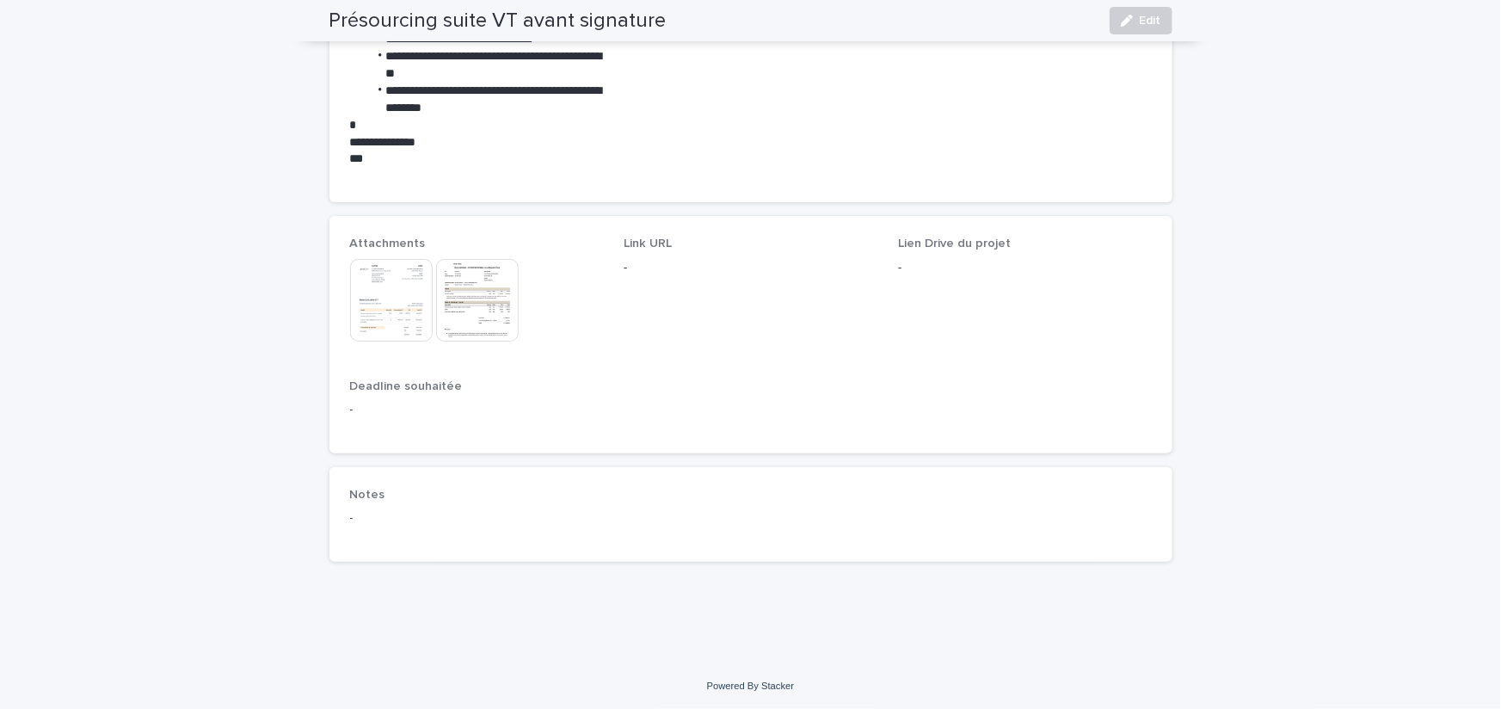
click at [378, 301] on img at bounding box center [391, 300] width 83 height 83
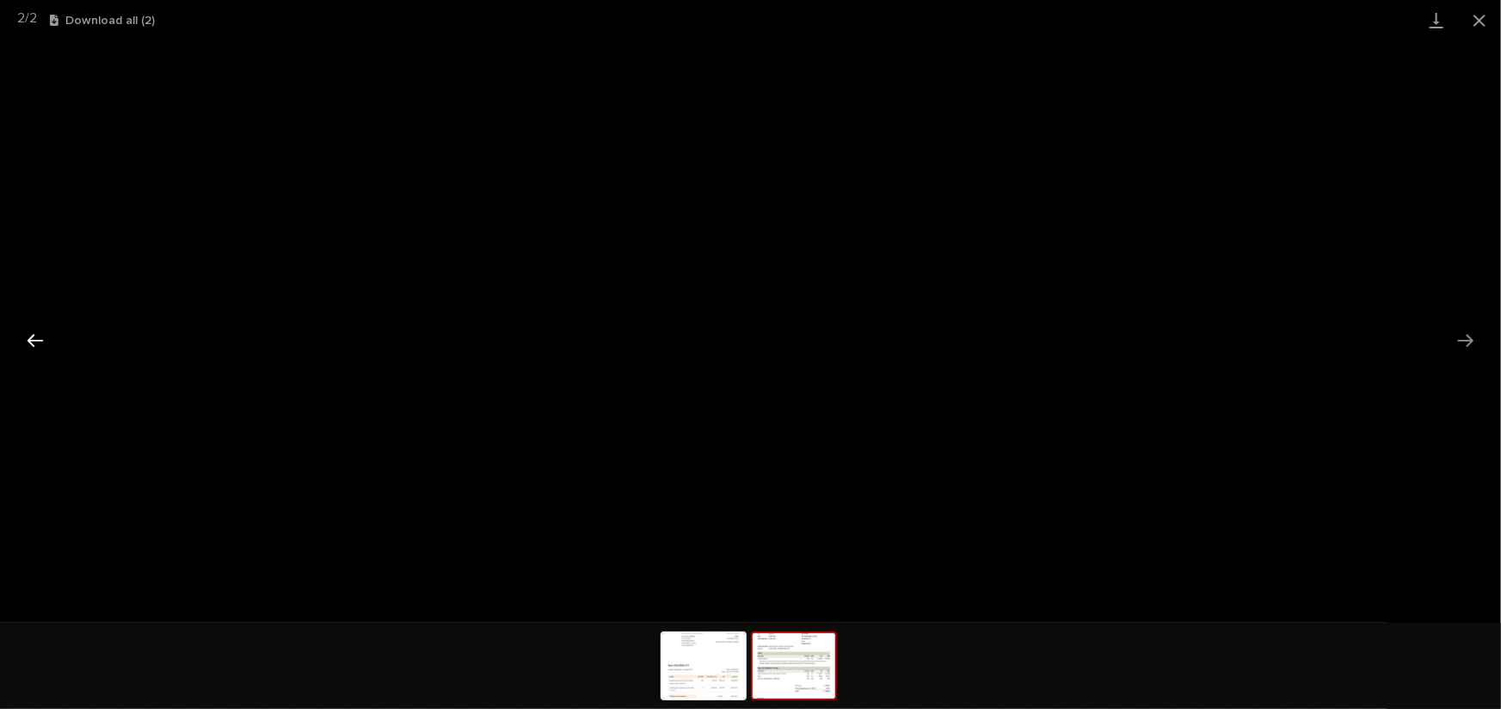
click at [38, 327] on button "Previous slide" at bounding box center [35, 340] width 36 height 34
click at [1465, 345] on button "Next slide" at bounding box center [1465, 340] width 36 height 34
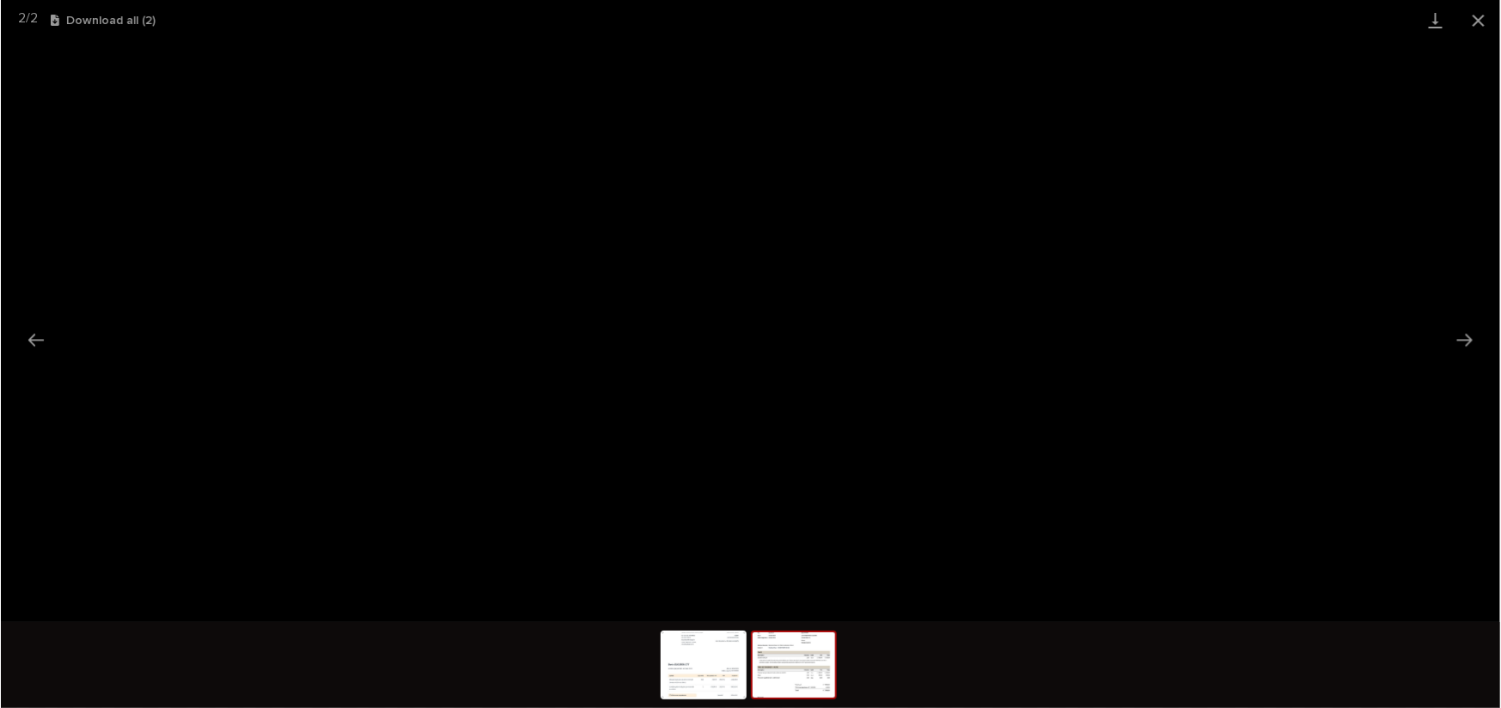
scroll to position [1040, 0]
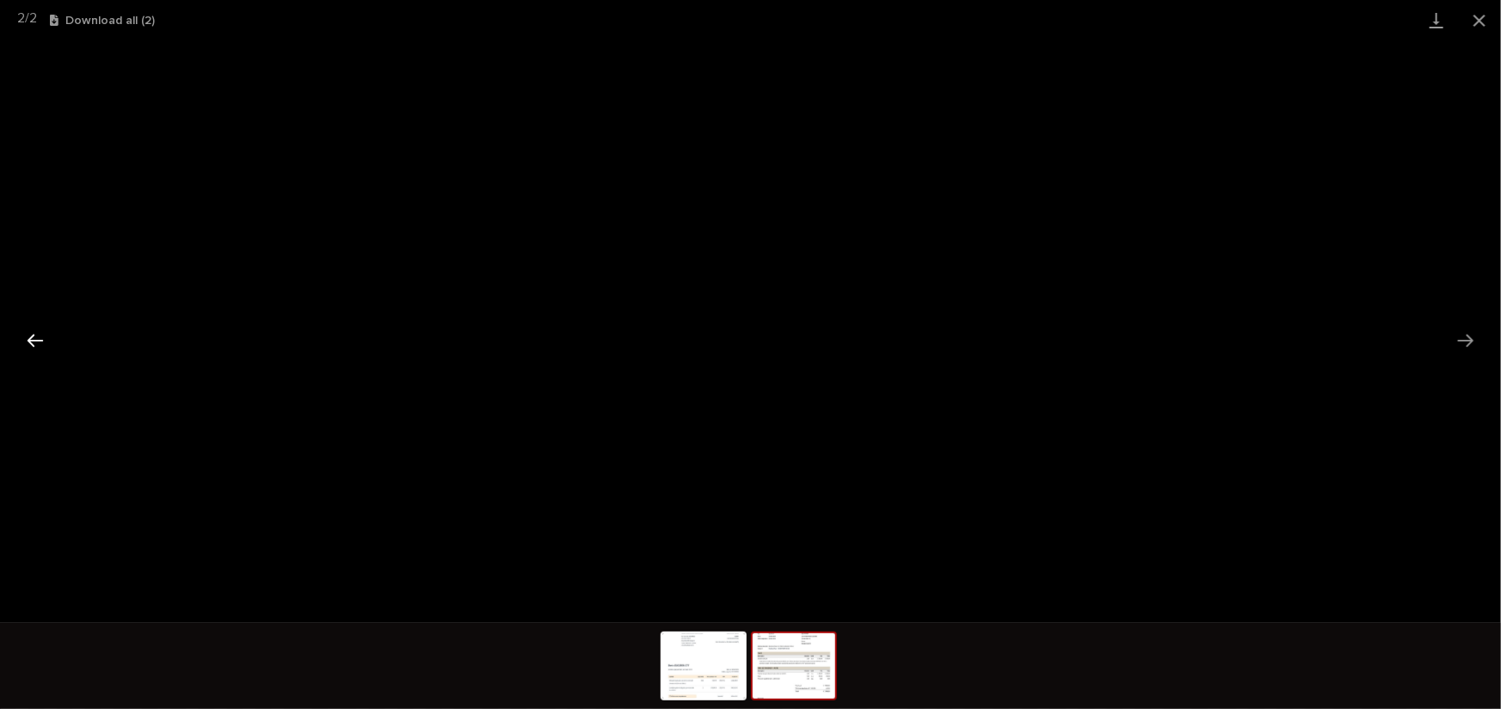
click at [34, 335] on button "Previous slide" at bounding box center [35, 340] width 36 height 34
click at [1482, 25] on button "Close gallery" at bounding box center [1479, 20] width 43 height 40
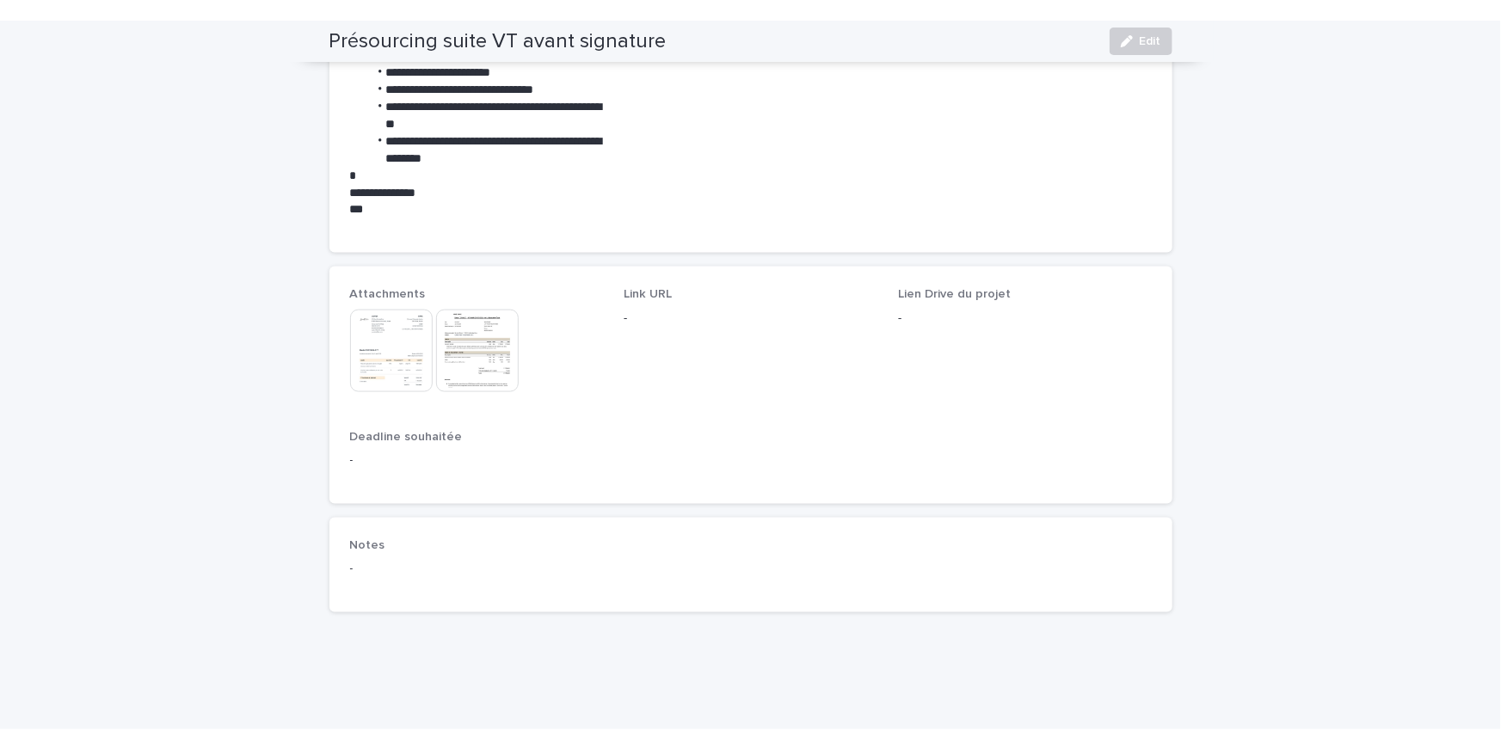
scroll to position [0, 0]
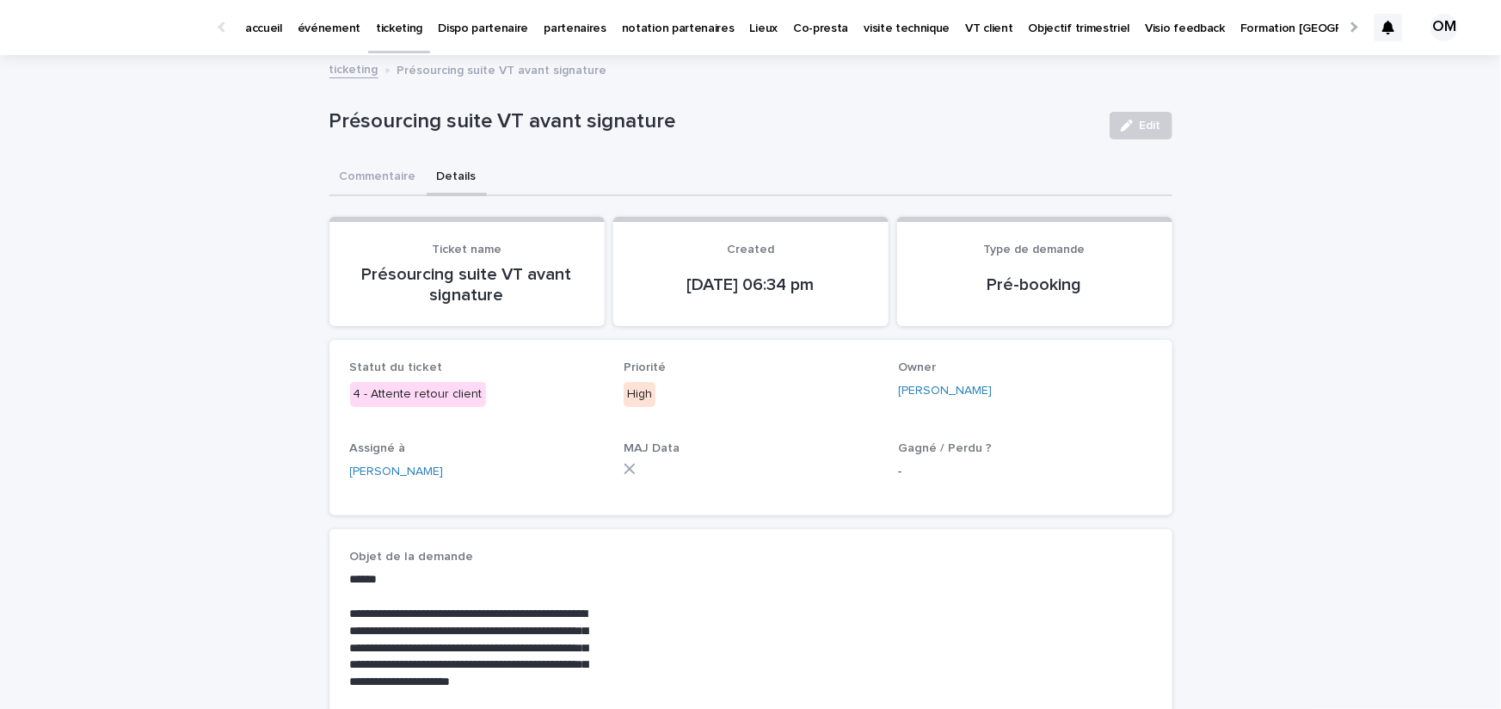
click at [329, 30] on p "événement" at bounding box center [329, 18] width 63 height 36
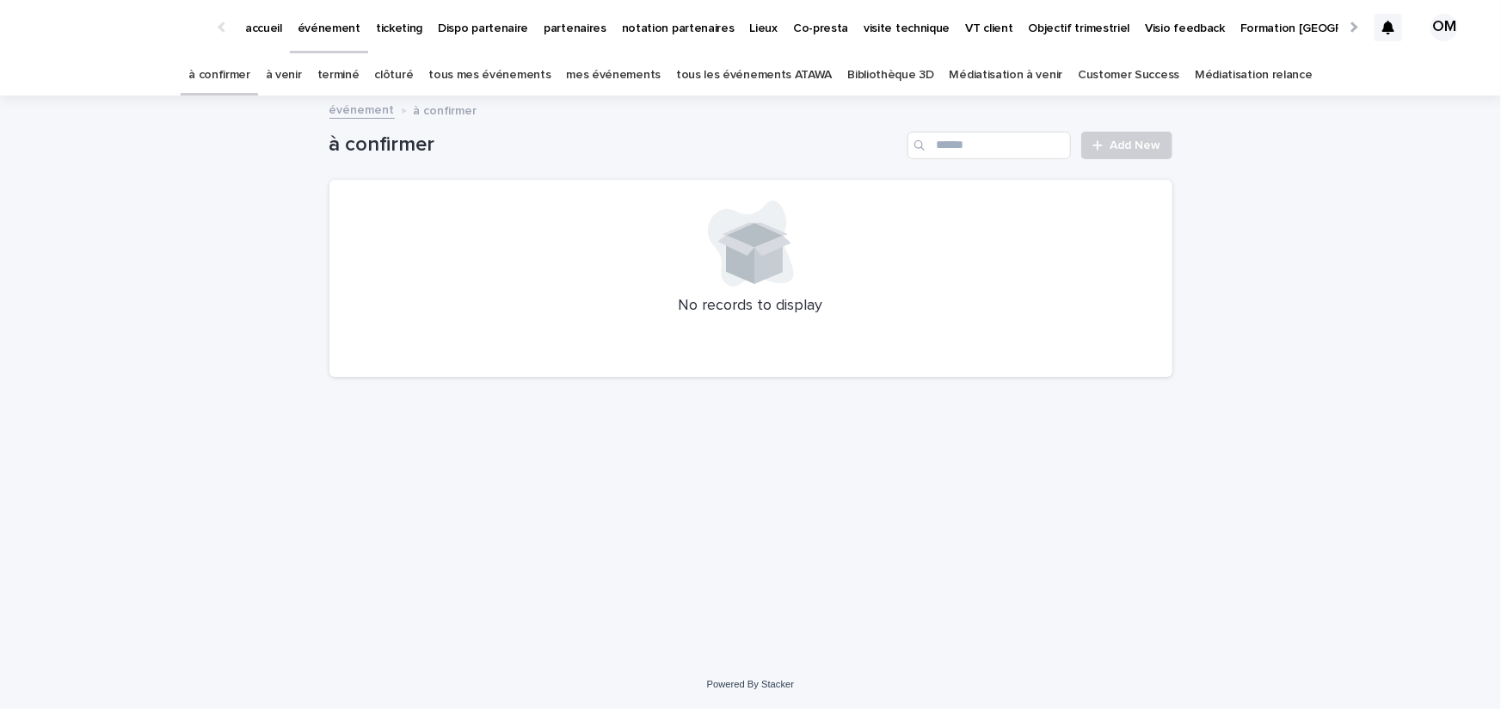
click at [765, 75] on link "tous les événements ATAWA" at bounding box center [754, 75] width 156 height 40
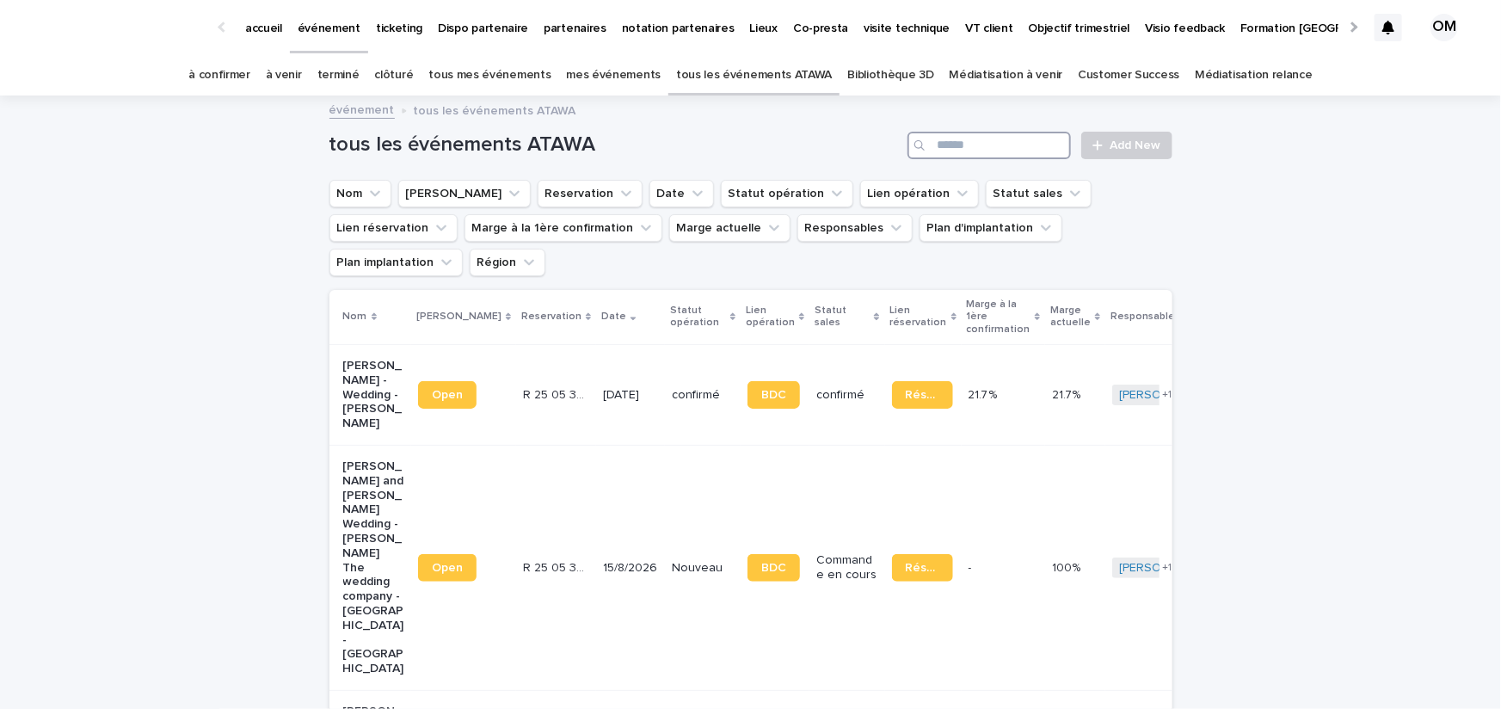
click at [947, 150] on input "Search" at bounding box center [988, 146] width 163 height 28
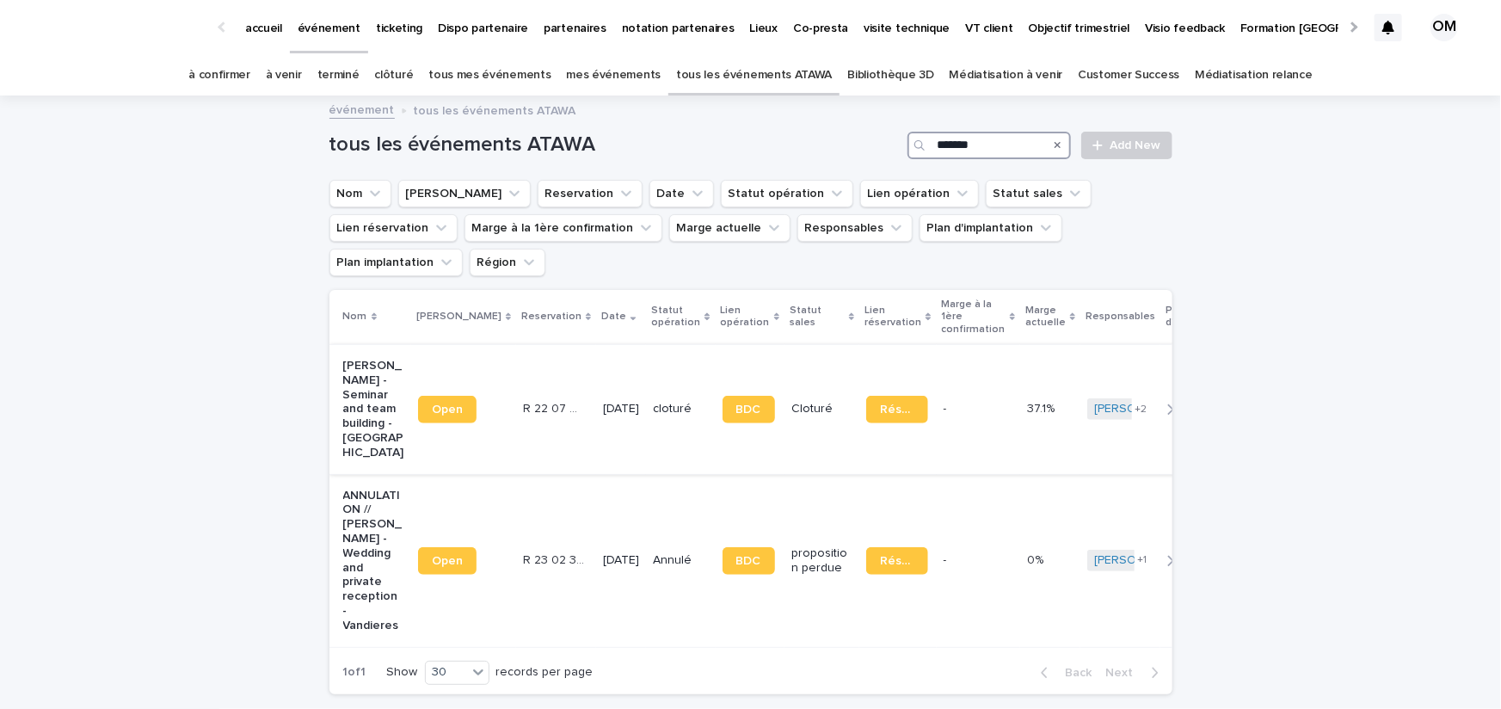
type input "*******"
click at [596, 399] on td "6/10/2022" at bounding box center [621, 409] width 50 height 130
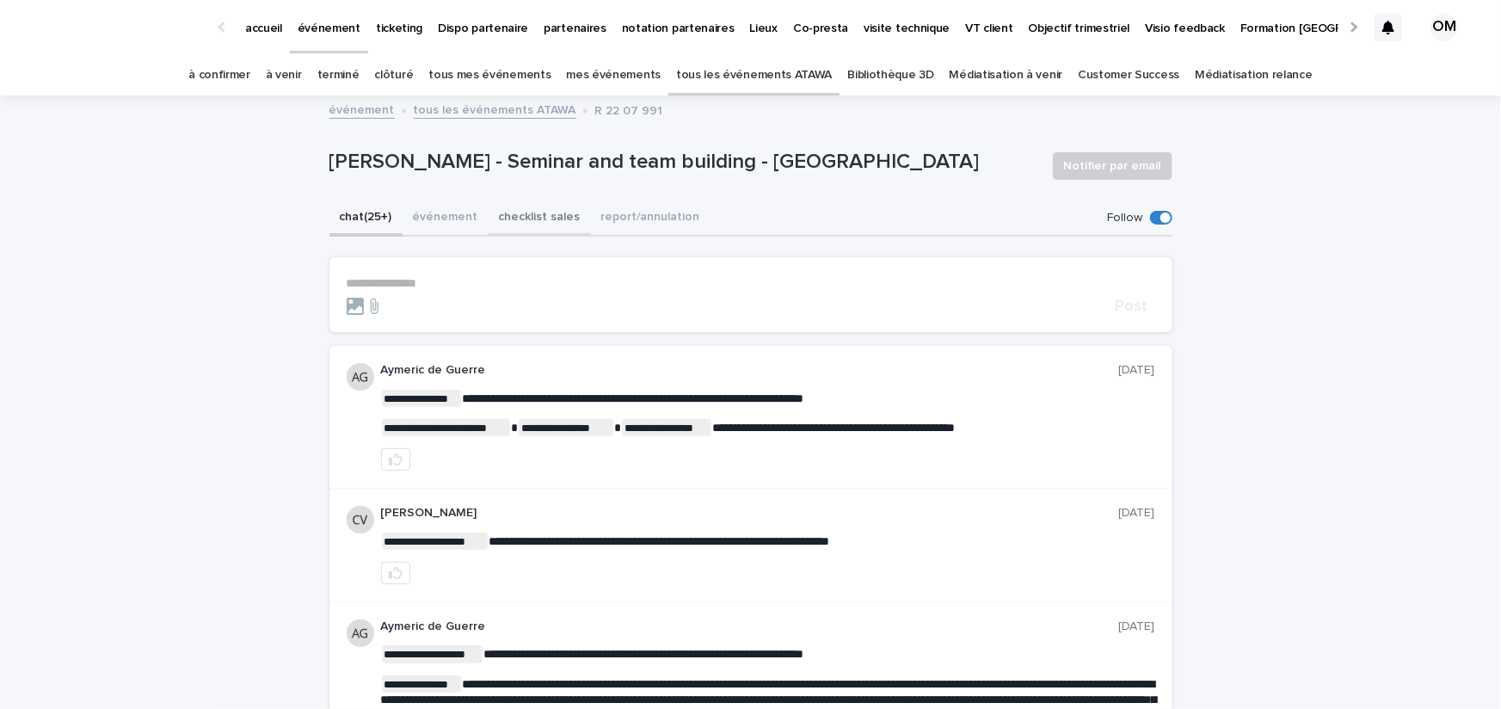
click at [441, 212] on button "événement" at bounding box center [445, 218] width 86 height 36
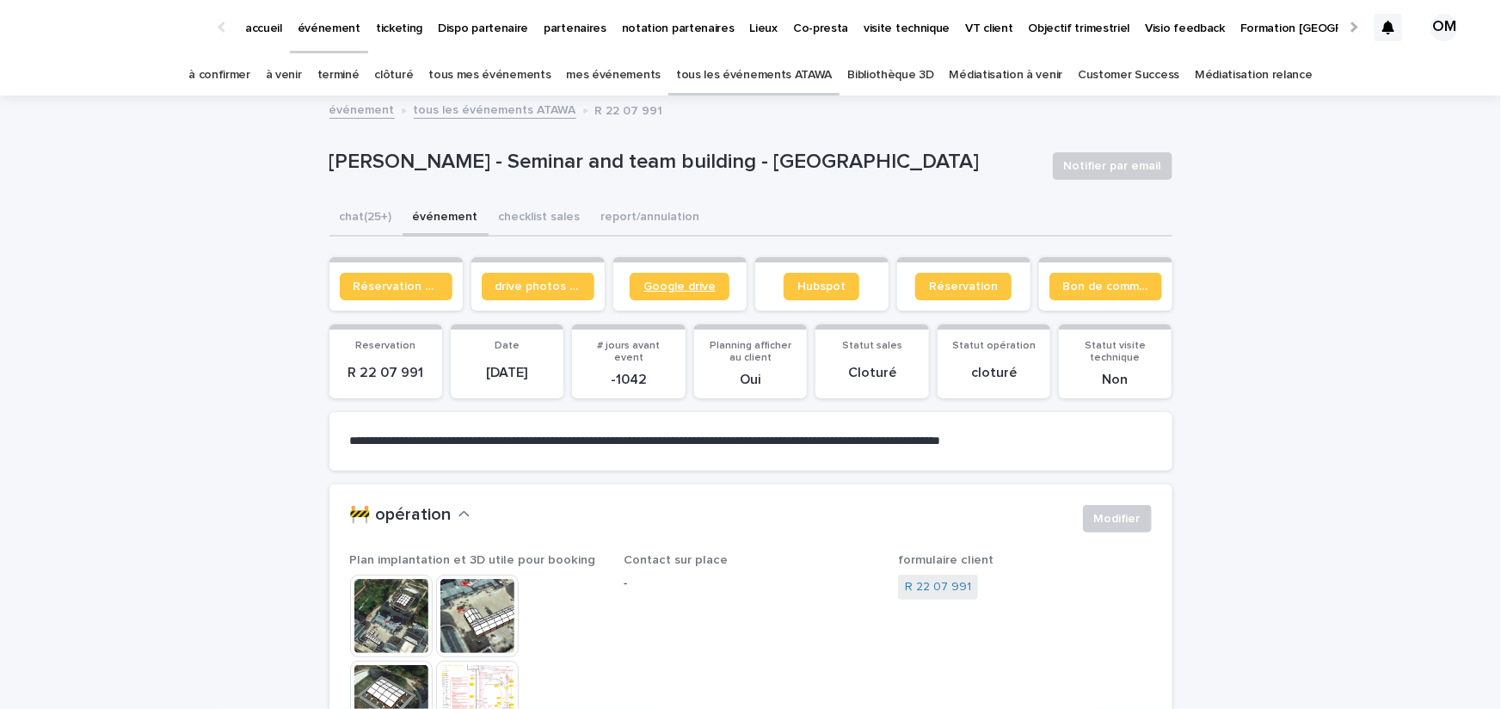
click at [702, 283] on span "Google drive" at bounding box center [679, 286] width 72 height 12
click at [1092, 286] on span "Bon de commande" at bounding box center [1105, 286] width 85 height 12
click at [404, 281] on span "Réservation client" at bounding box center [395, 286] width 85 height 12
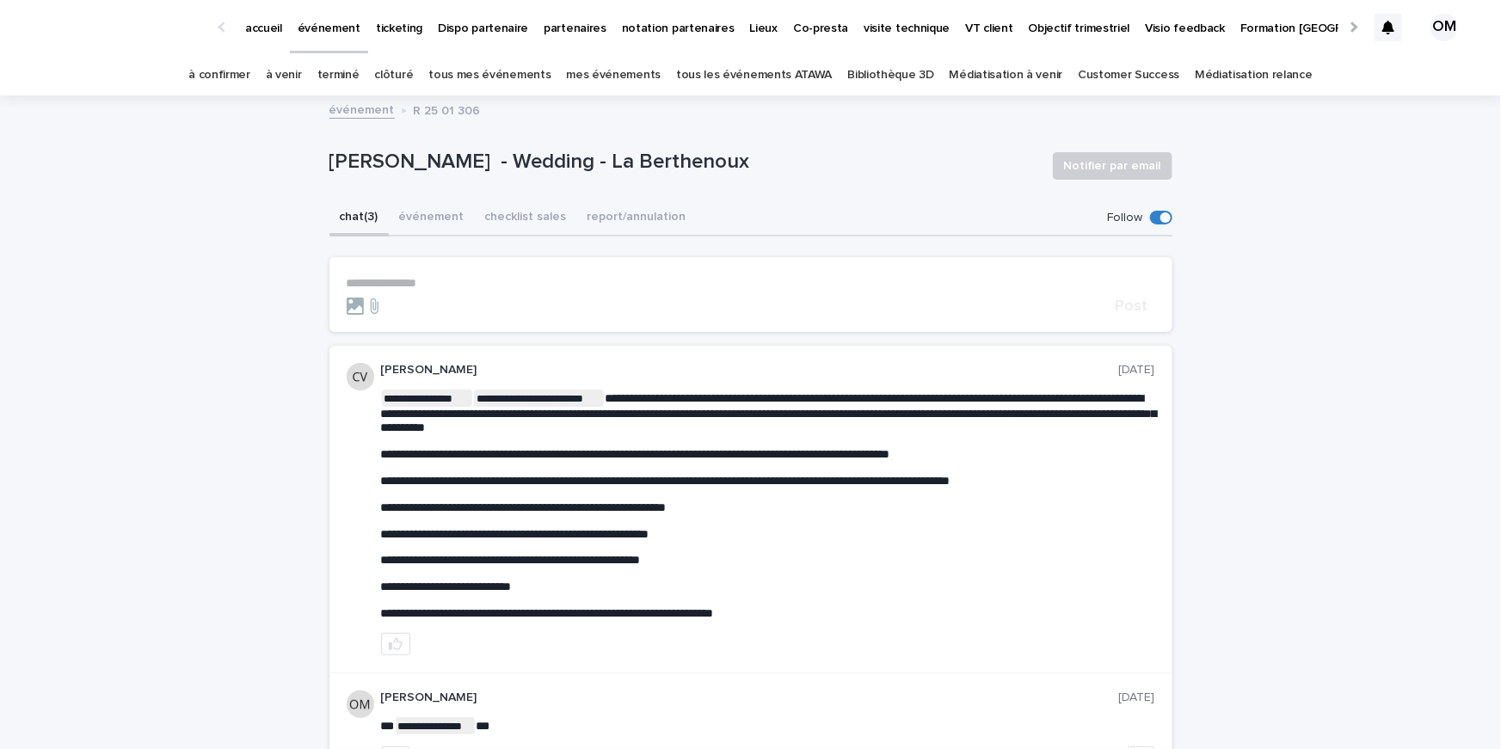
click at [472, 277] on p "**********" at bounding box center [751, 283] width 808 height 15
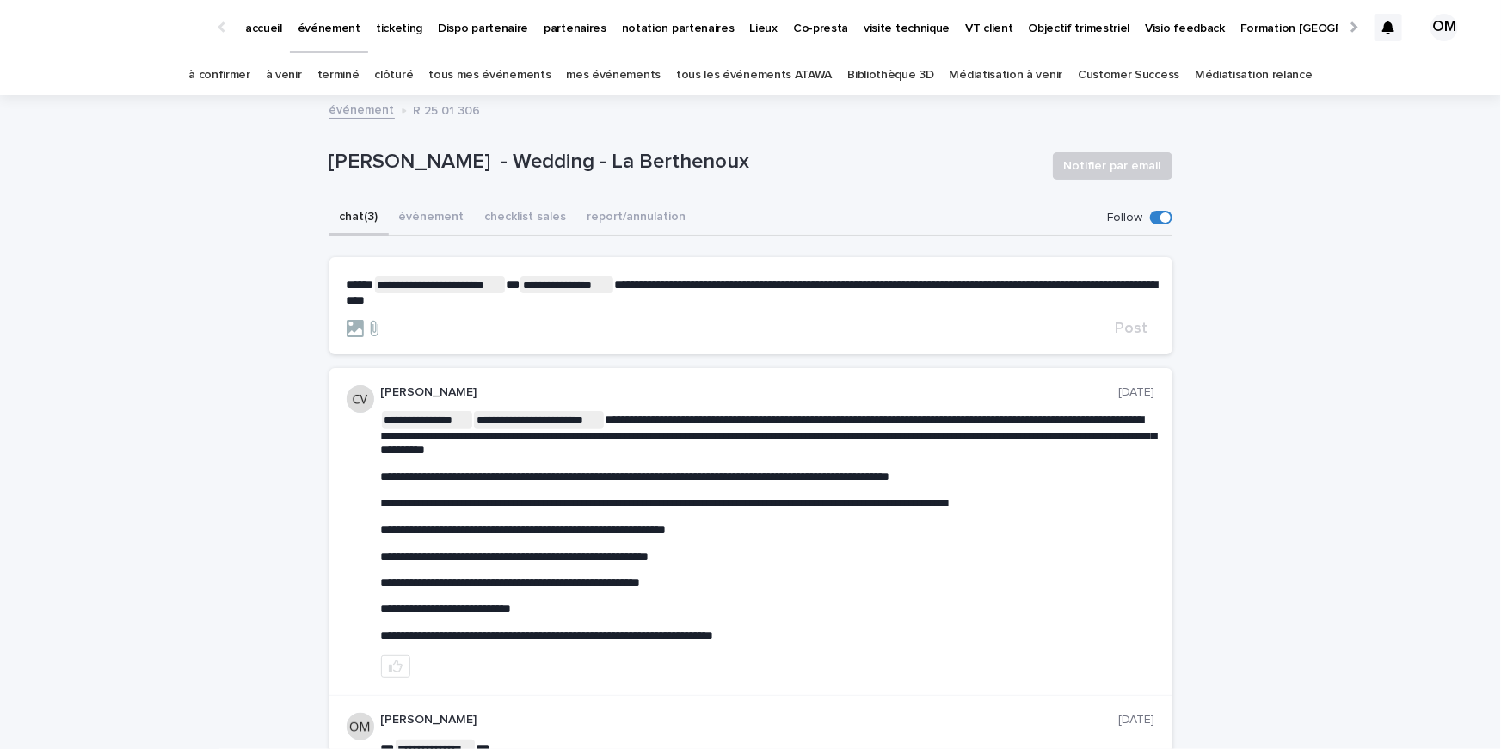
click at [384, 298] on span "**********" at bounding box center [752, 293] width 811 height 28
click at [423, 230] on button "événement" at bounding box center [432, 218] width 86 height 36
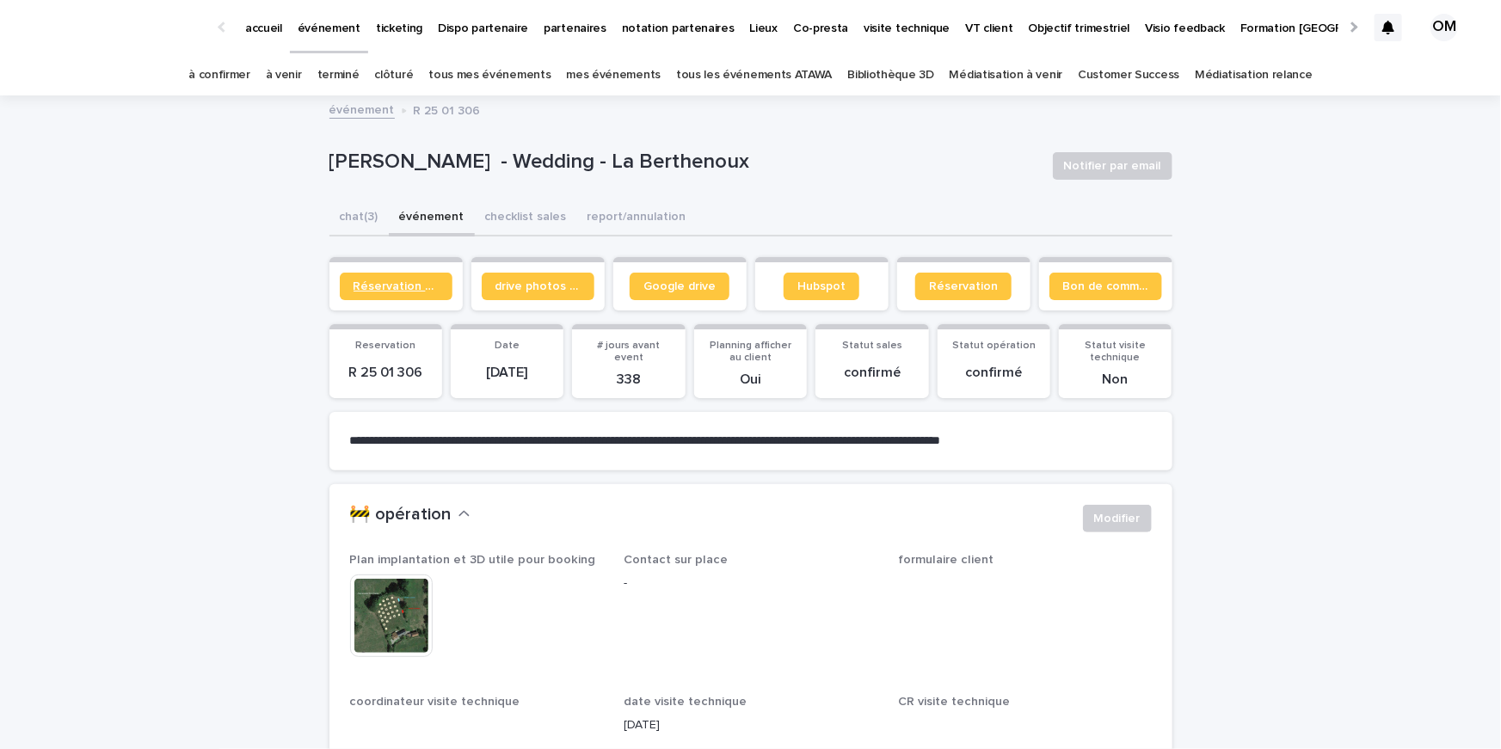
click at [382, 275] on link "Réservation client" at bounding box center [396, 287] width 113 height 28
click at [360, 218] on button "chat (3)" at bounding box center [358, 218] width 59 height 36
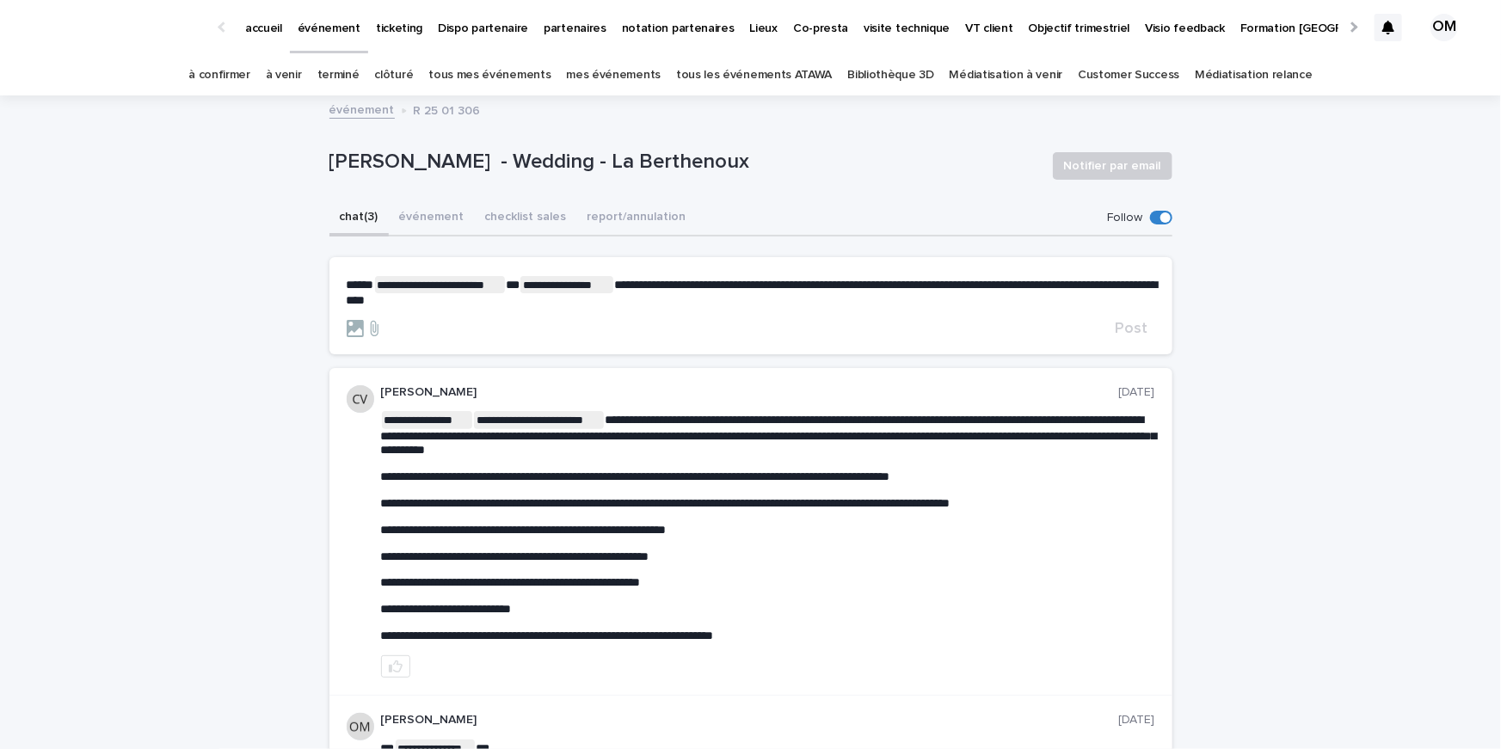
click at [520, 292] on p "**********" at bounding box center [751, 292] width 808 height 32
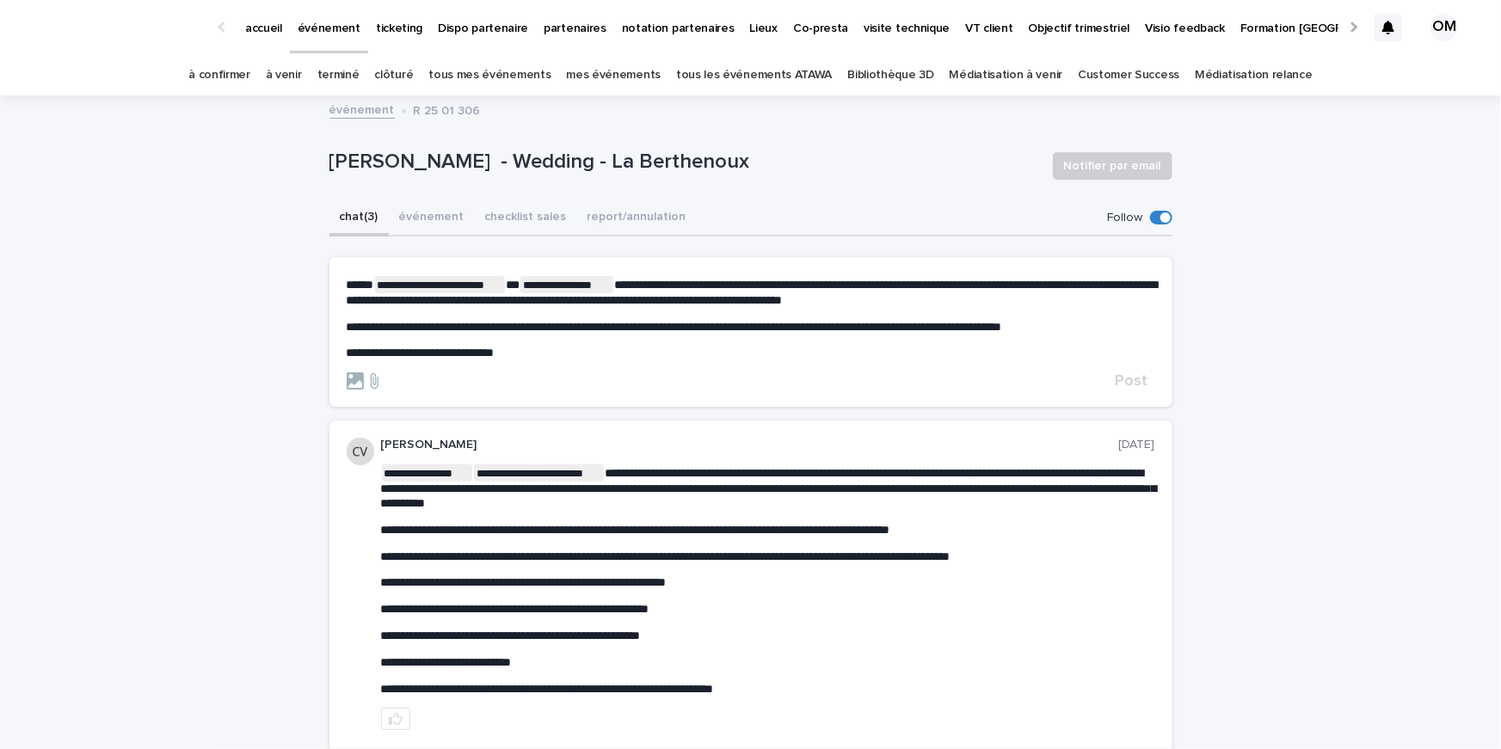
click at [1151, 285] on span "**********" at bounding box center [752, 293] width 811 height 28
click at [507, 299] on span "**********" at bounding box center [752, 293] width 811 height 28
click at [587, 355] on p "**********" at bounding box center [751, 353] width 808 height 15
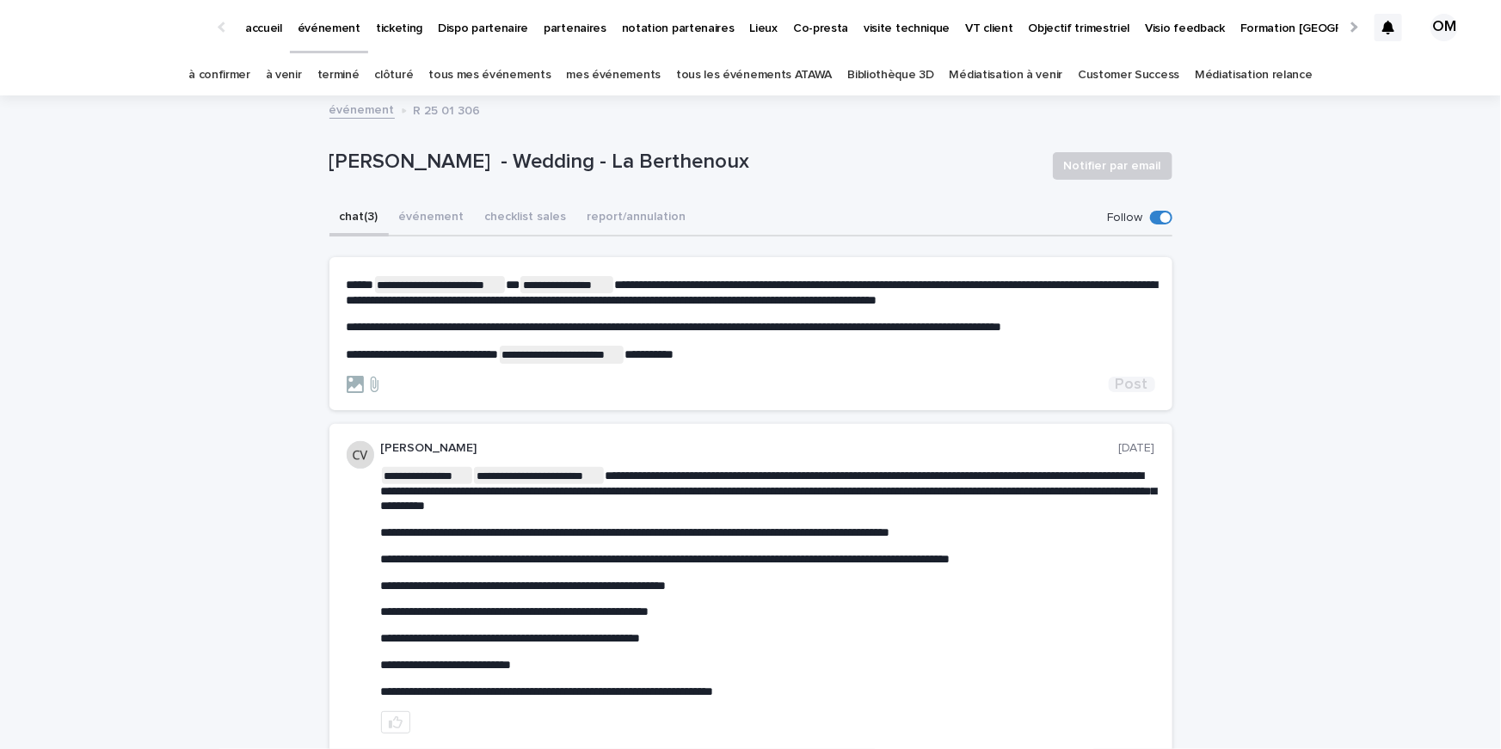
click at [1123, 377] on span "Post" at bounding box center [1131, 384] width 33 height 15
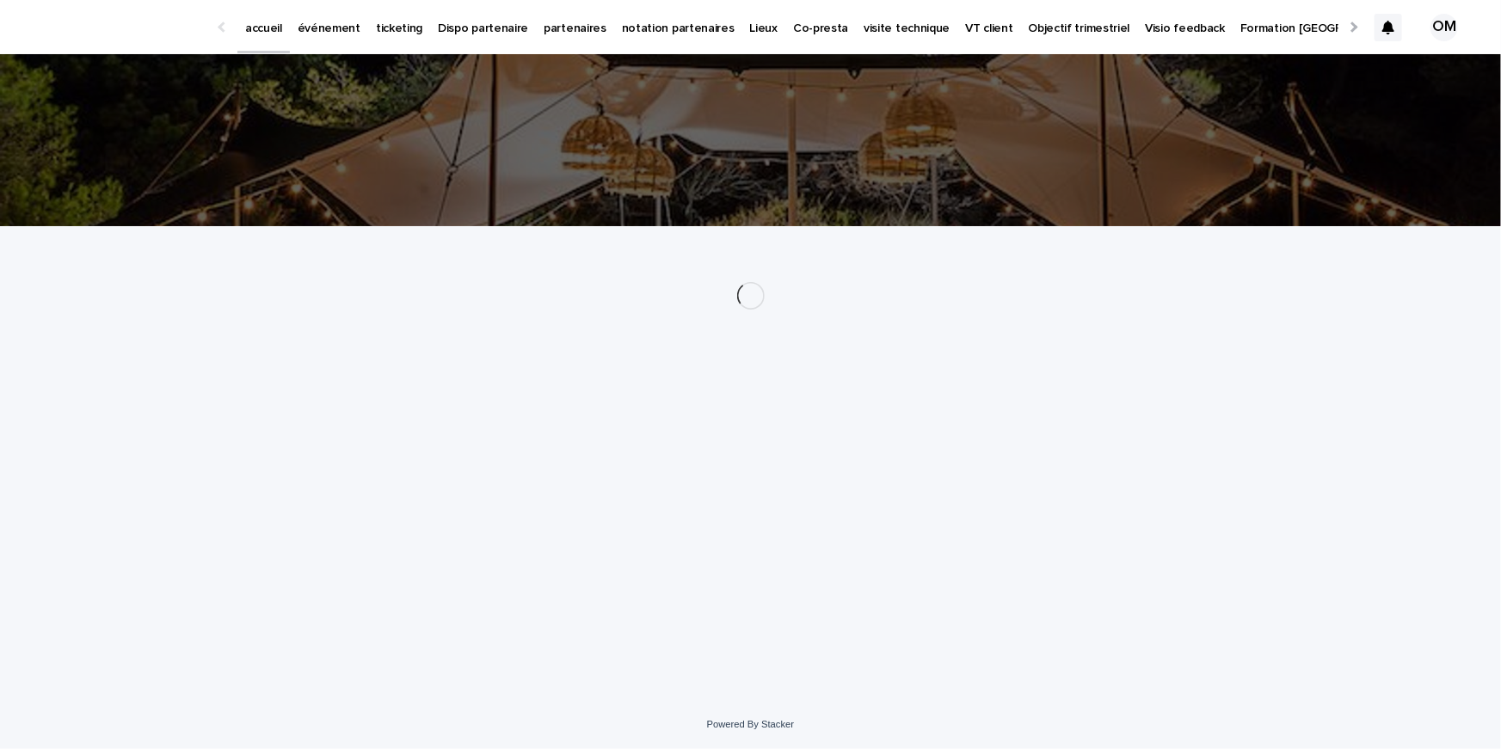
click at [318, 34] on p "événement" at bounding box center [329, 18] width 63 height 36
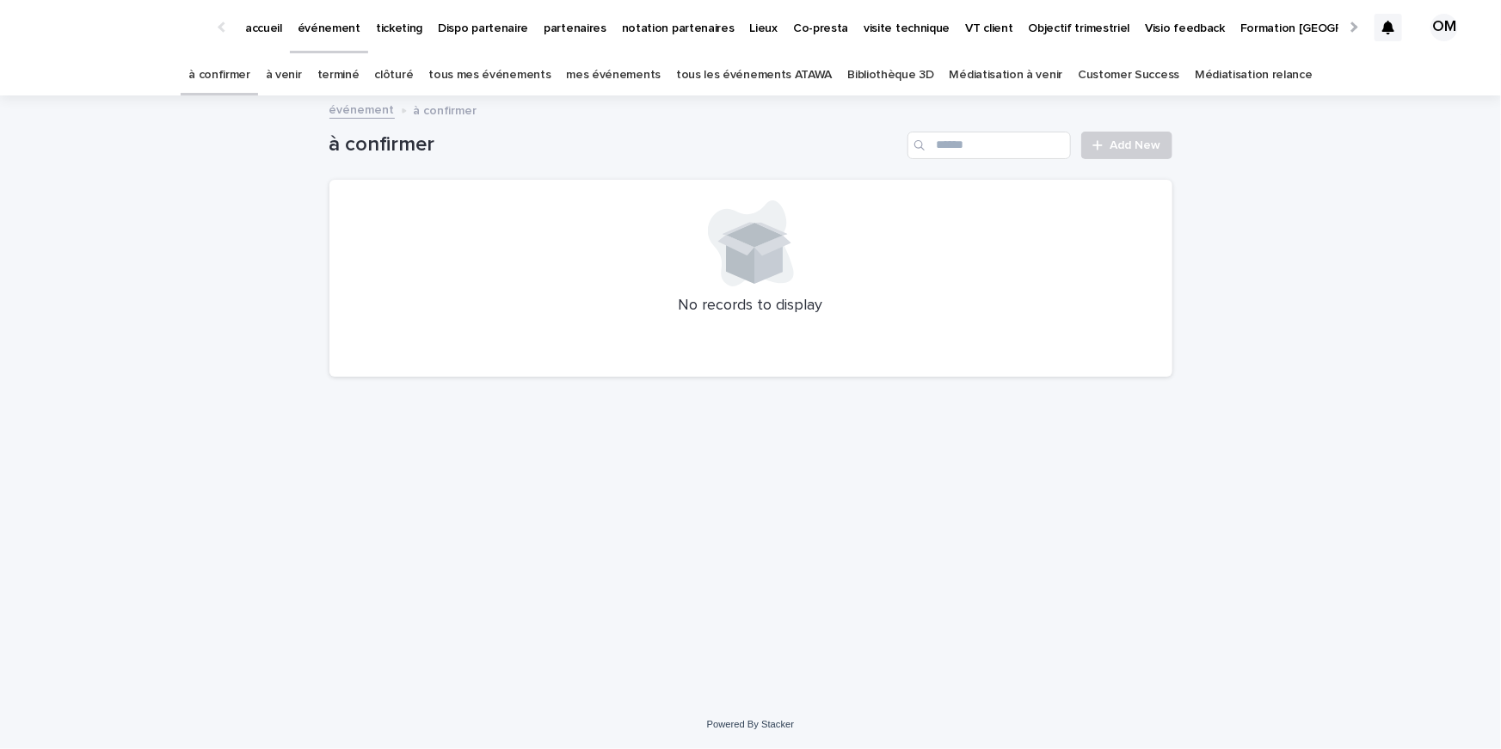
click at [702, 68] on link "tous les événements ATAWA" at bounding box center [754, 75] width 156 height 40
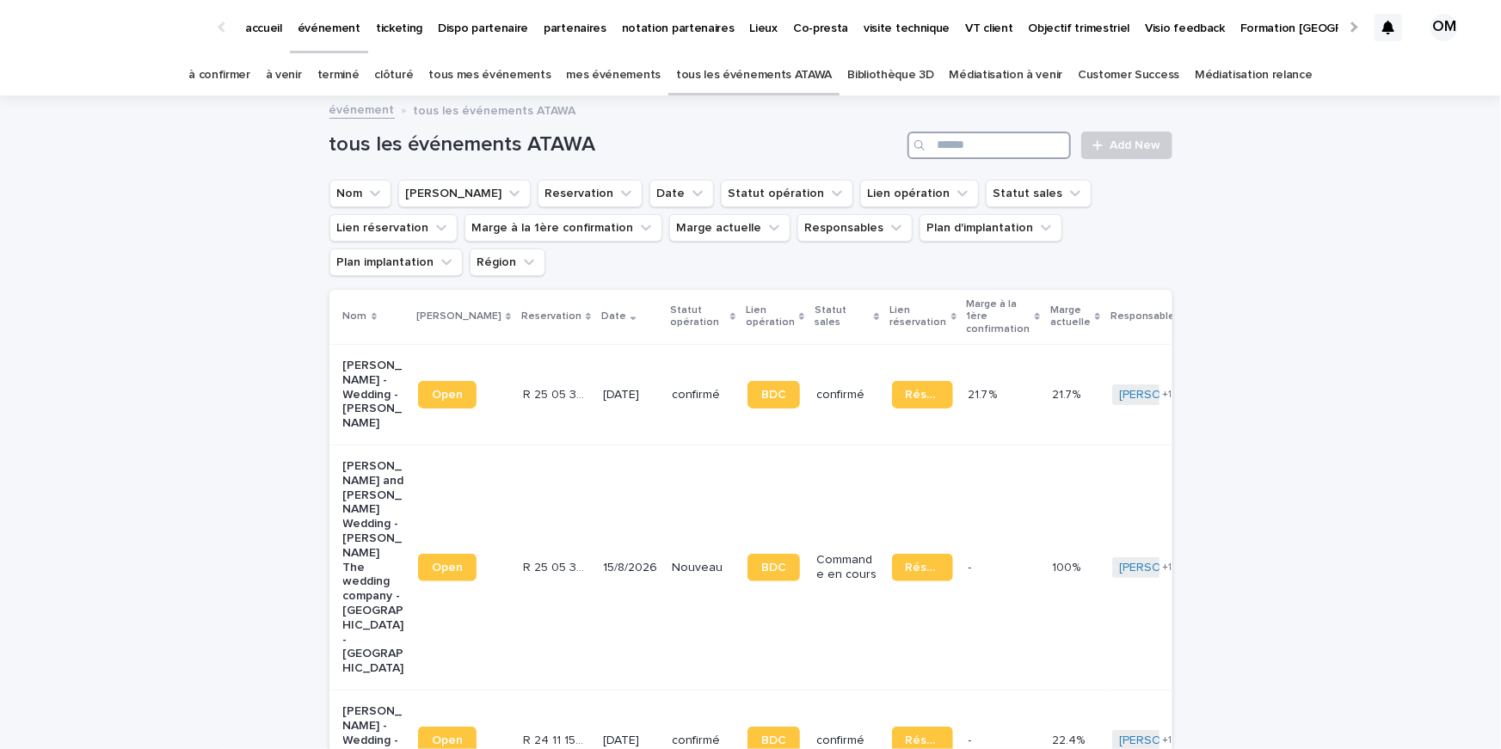
click at [988, 150] on input "Search" at bounding box center [988, 146] width 163 height 28
type input "********"
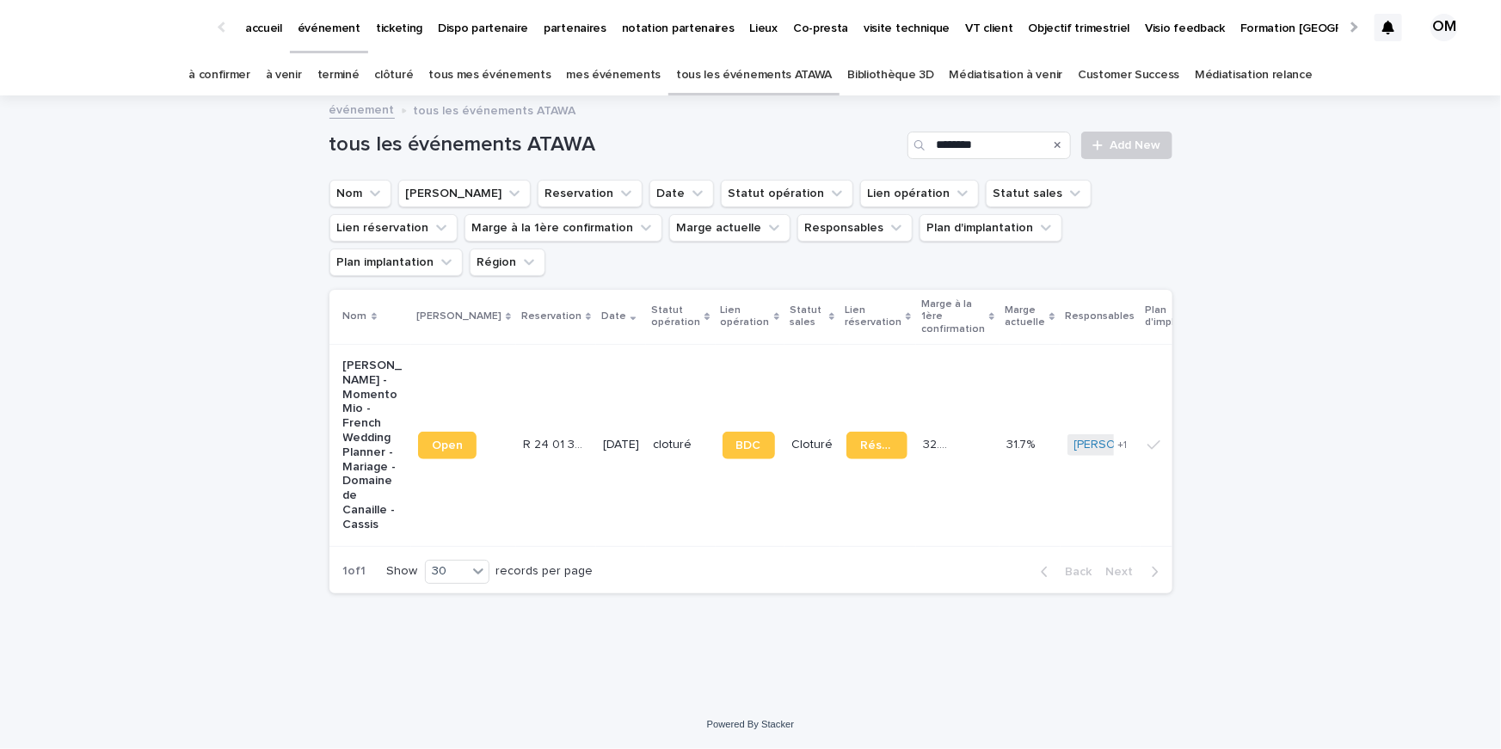
click at [543, 413] on td "R 24 01 3056 R 24 01 3056" at bounding box center [556, 445] width 80 height 202
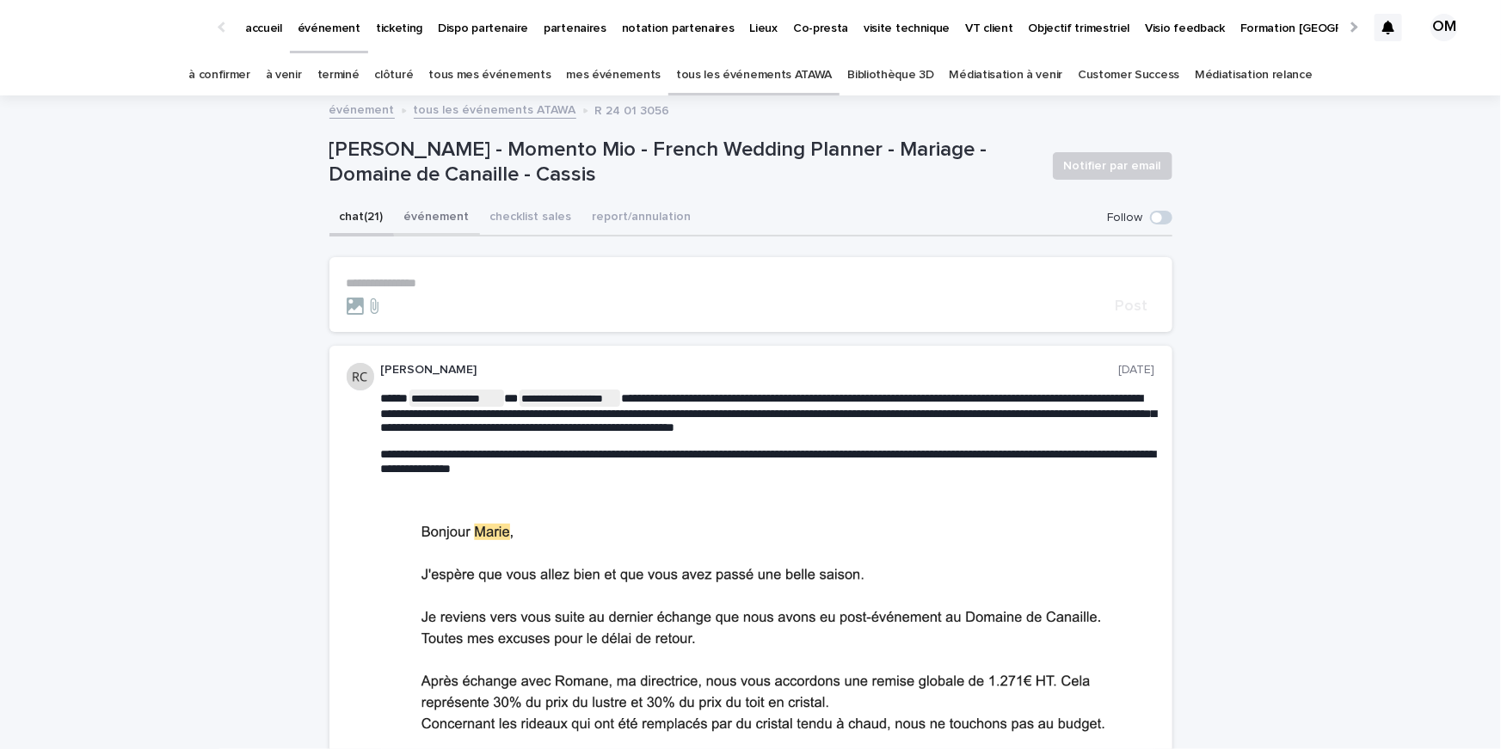
click at [428, 224] on button "événement" at bounding box center [437, 218] width 86 height 36
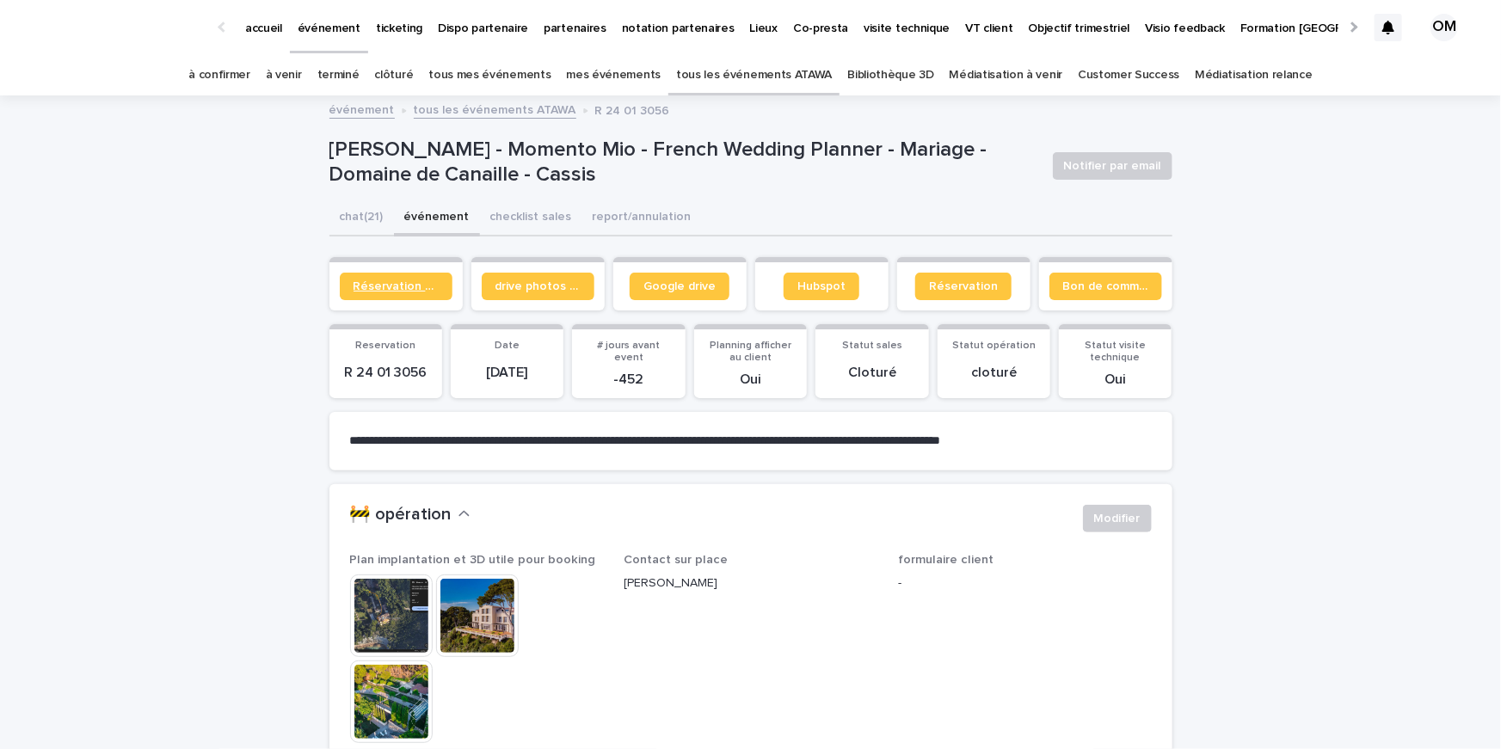
click at [399, 295] on link "Réservation client" at bounding box center [396, 287] width 113 height 28
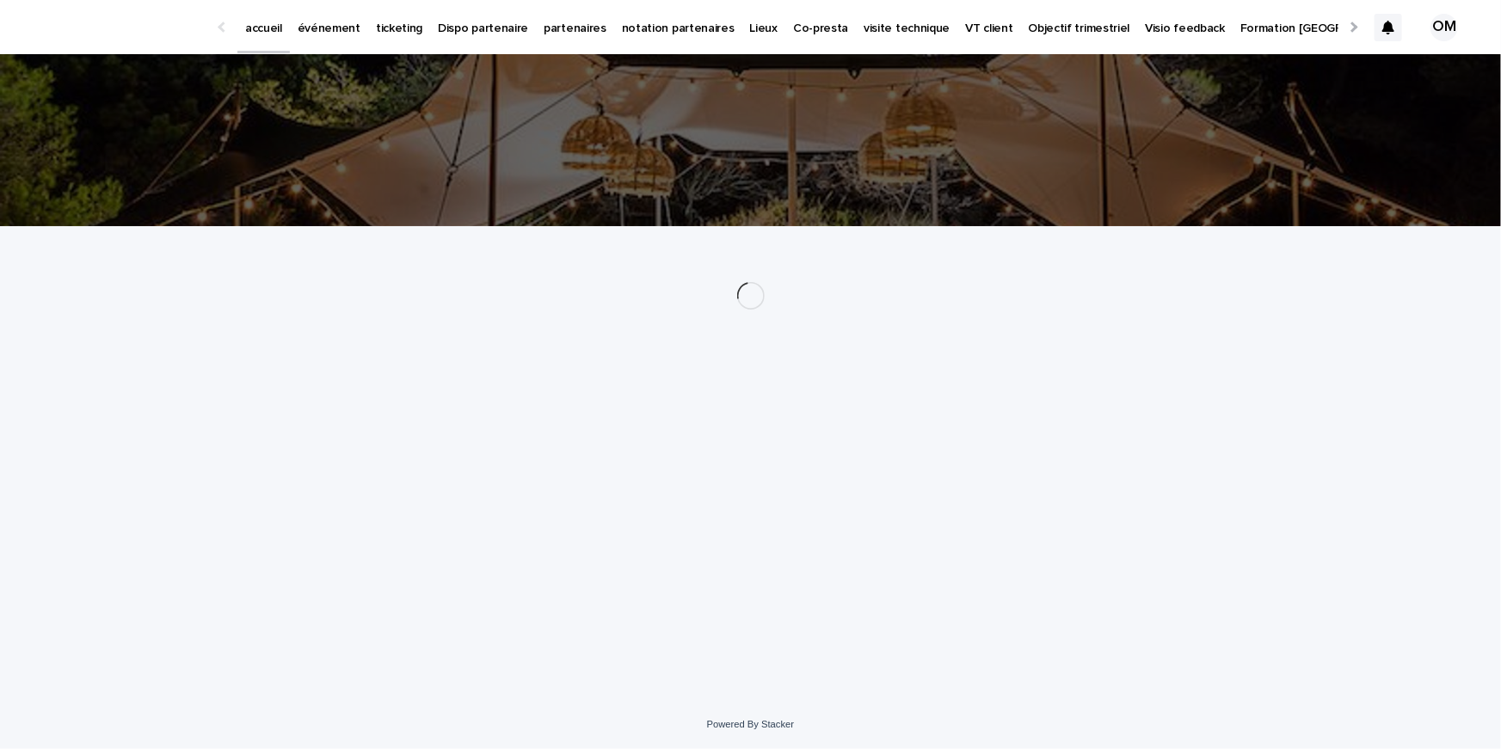
click at [328, 37] on link "événement" at bounding box center [329, 26] width 78 height 53
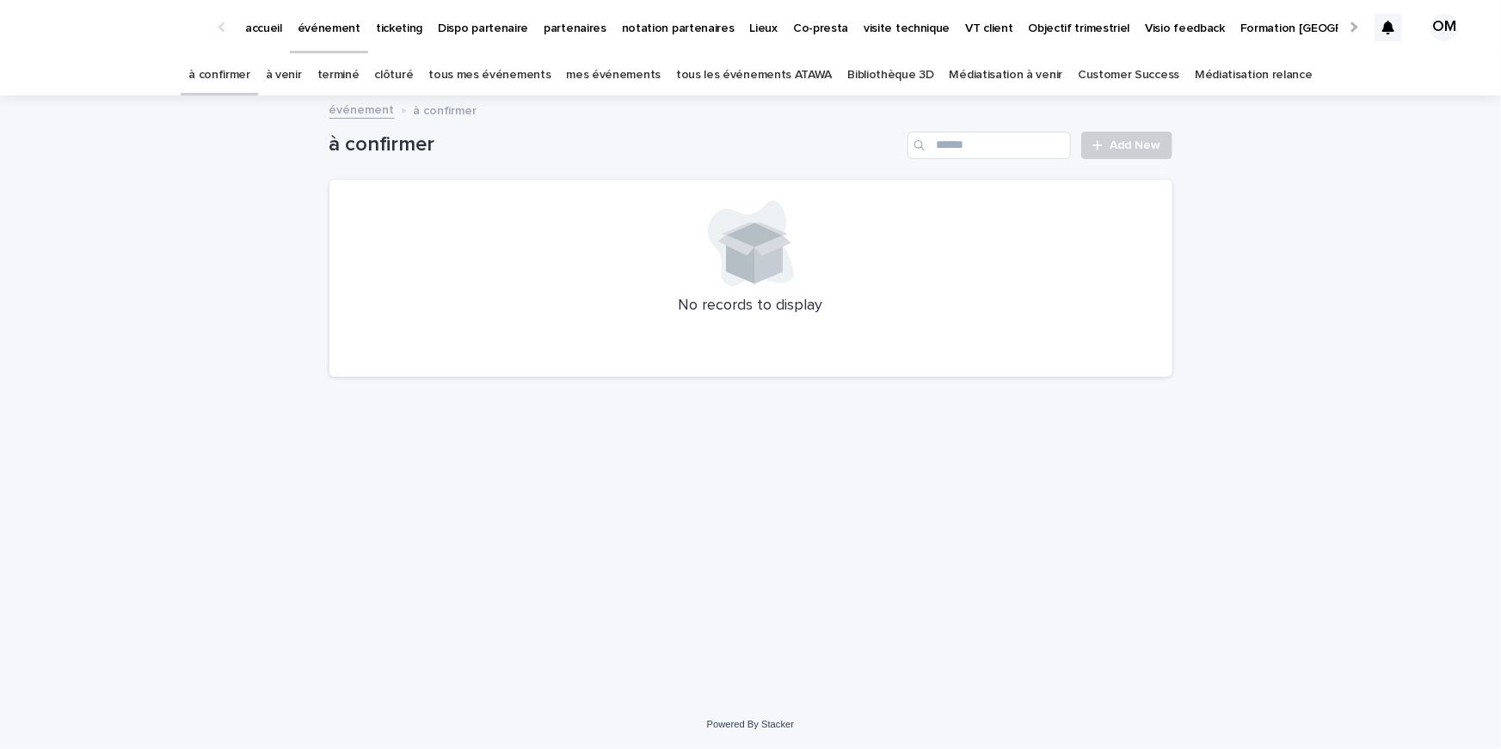
click at [494, 76] on link "tous mes événements" at bounding box center [489, 75] width 122 height 40
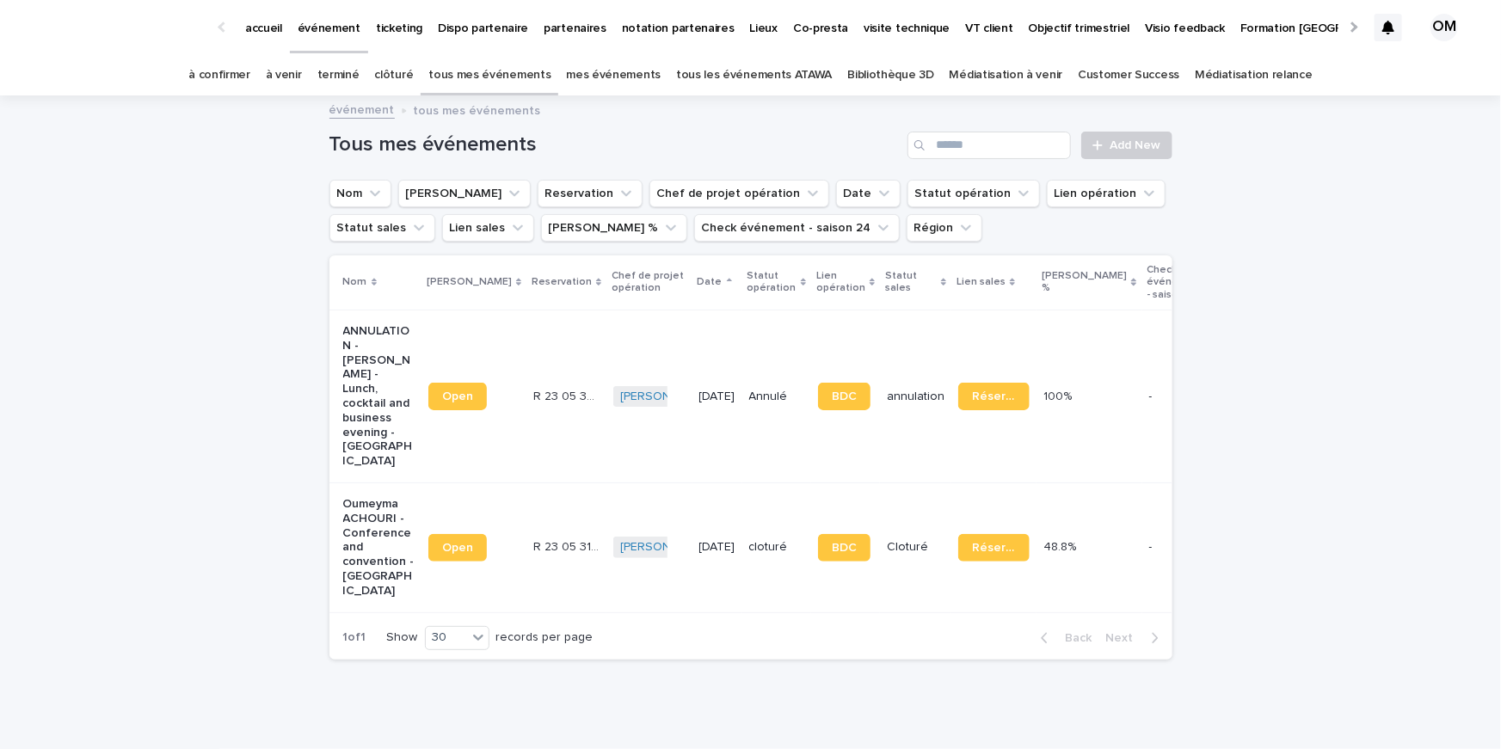
click at [790, 84] on link "tous les événements ATAWA" at bounding box center [754, 75] width 156 height 40
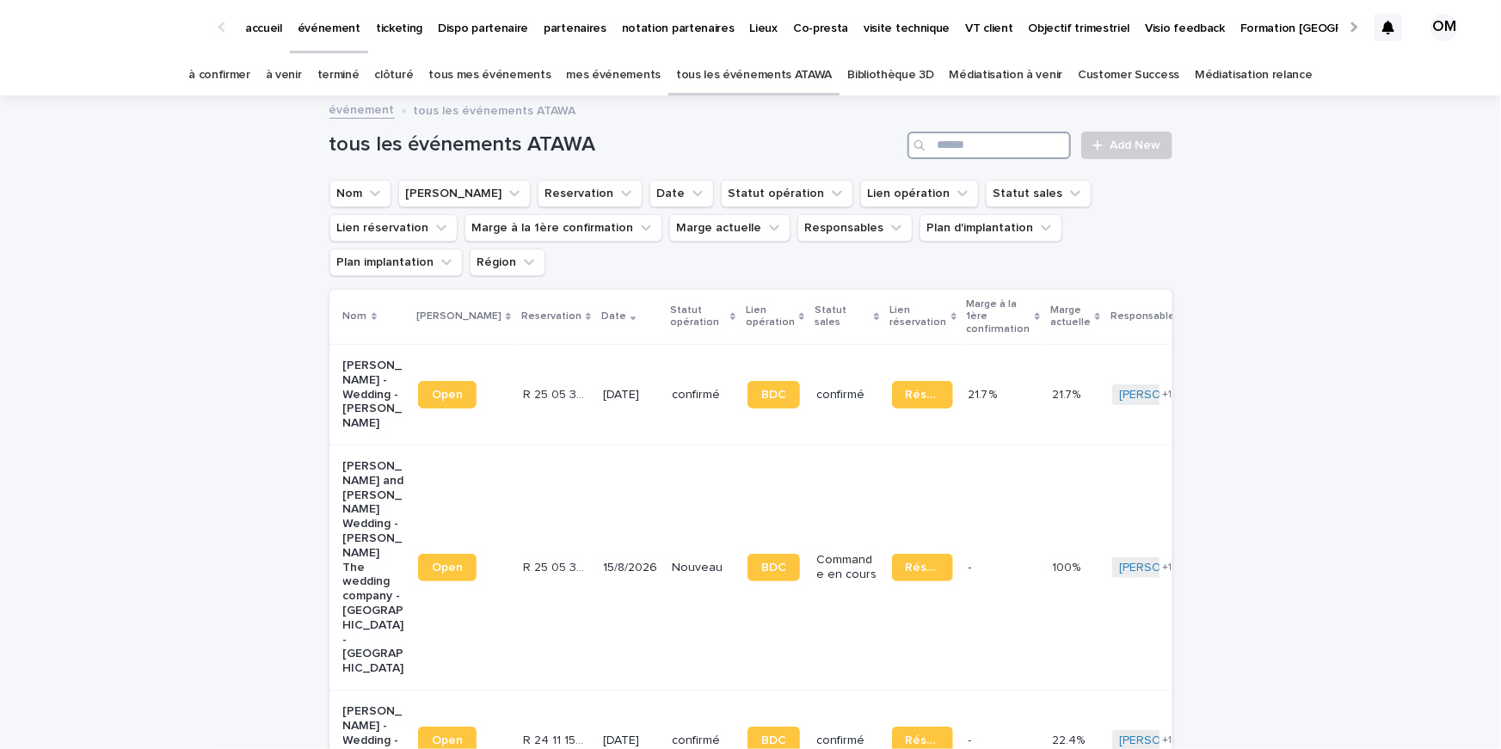
click at [969, 142] on input "Search" at bounding box center [988, 146] width 163 height 28
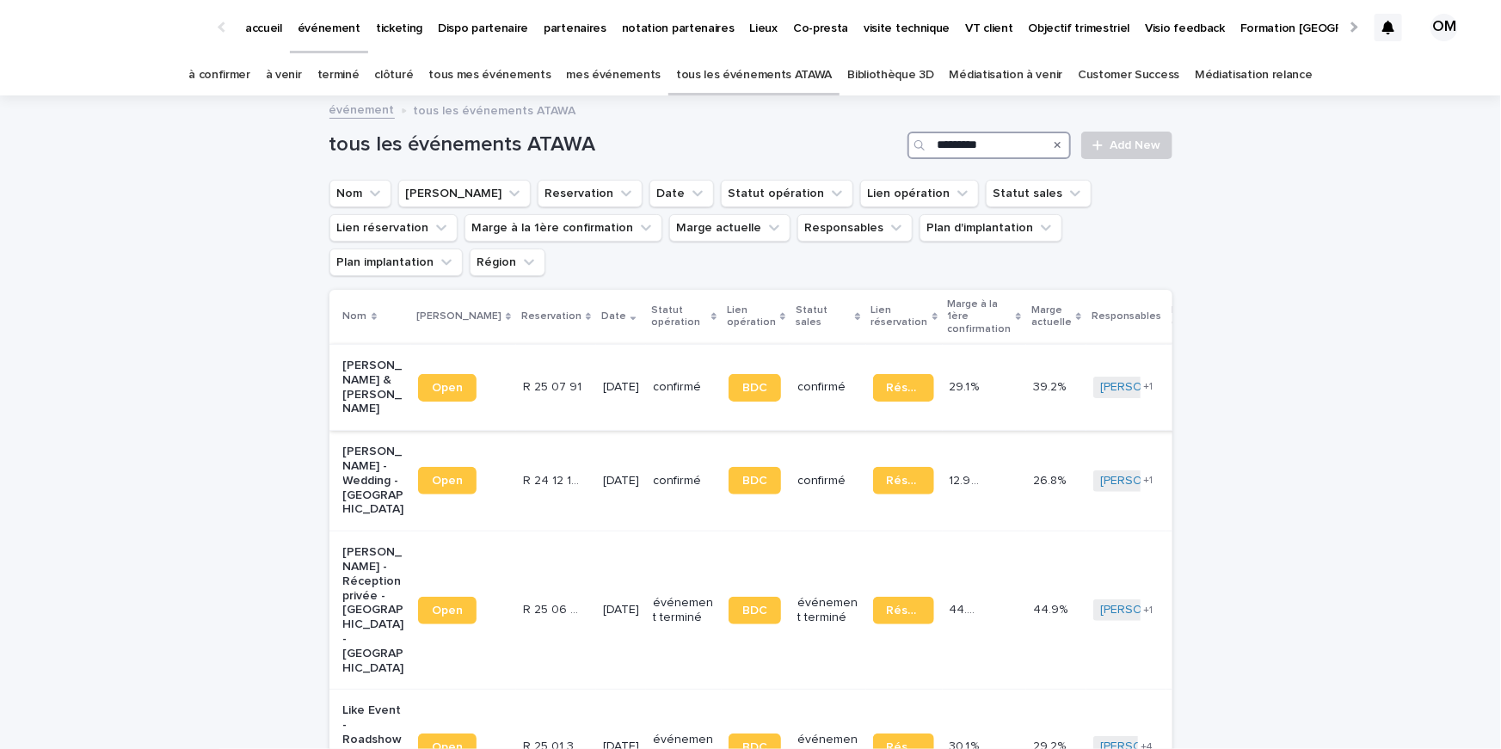
type input "********"
click at [530, 377] on p "R 25 07 91" at bounding box center [554, 386] width 62 height 18
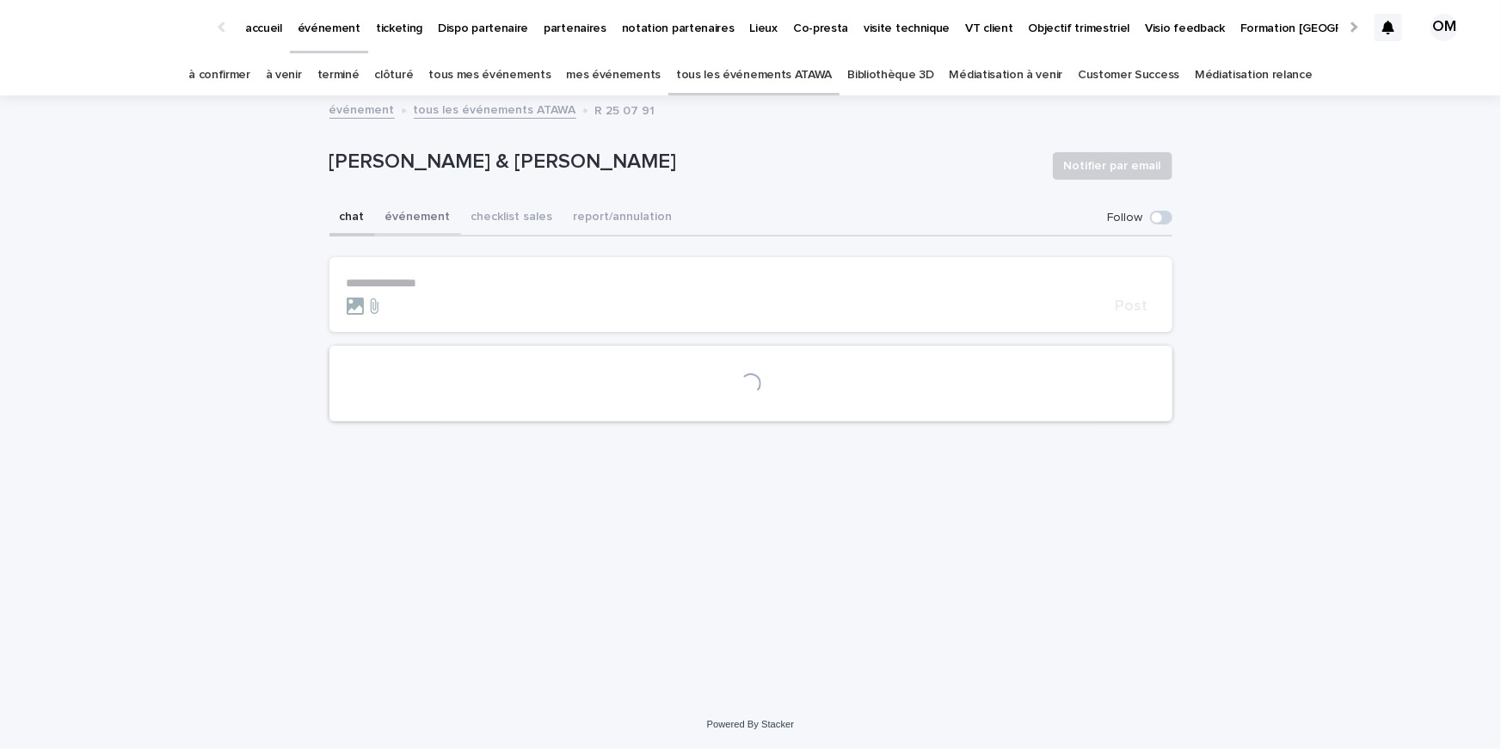
click at [401, 215] on button "événement" at bounding box center [418, 218] width 86 height 36
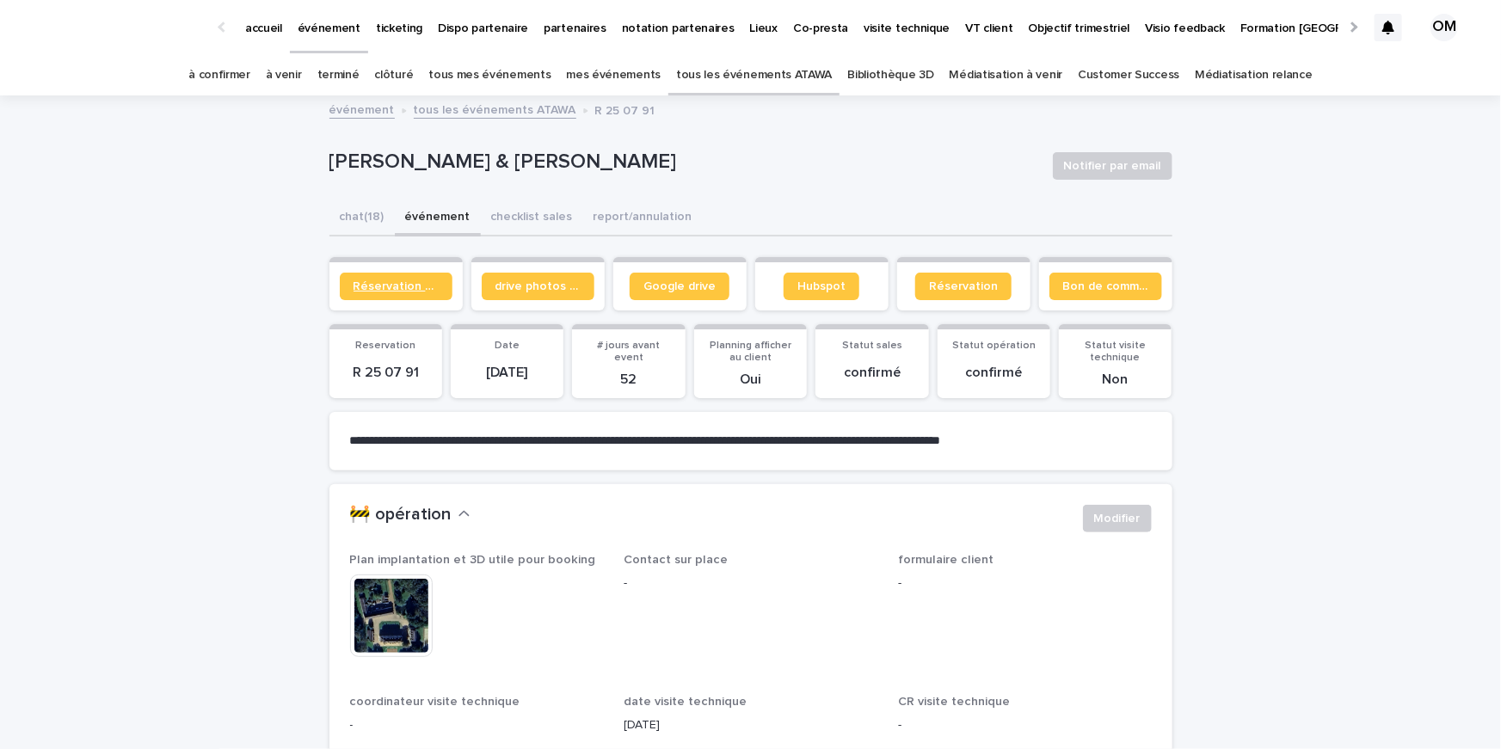
click at [389, 285] on span "Réservation client" at bounding box center [395, 286] width 85 height 12
click at [1065, 289] on span "Bon de commande" at bounding box center [1105, 286] width 85 height 12
click at [666, 298] on section "Google drive" at bounding box center [679, 283] width 133 height 53
click at [672, 286] on span "Google drive" at bounding box center [679, 286] width 72 height 12
click at [952, 285] on span "Réservation" at bounding box center [963, 286] width 69 height 12
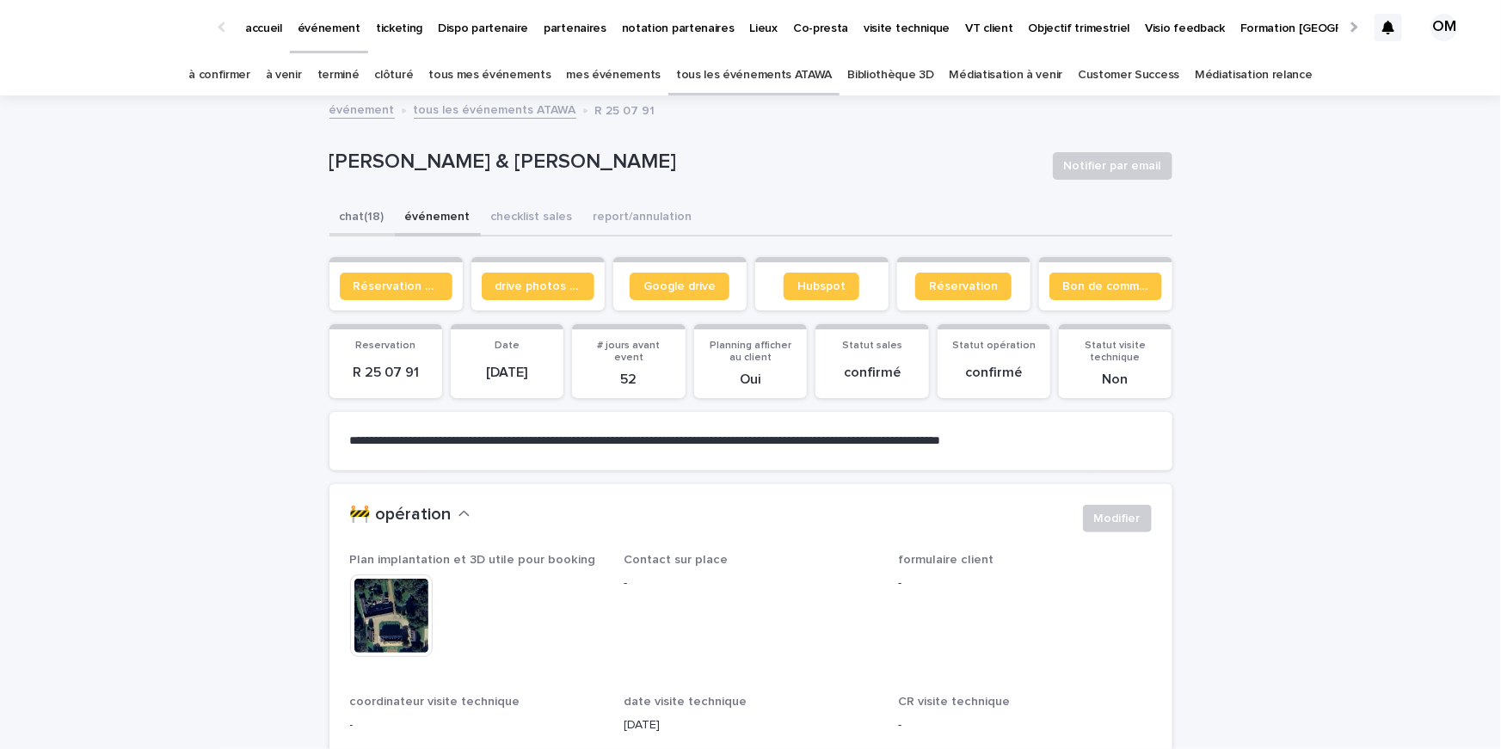
click at [357, 212] on button "chat (18)" at bounding box center [361, 218] width 65 height 36
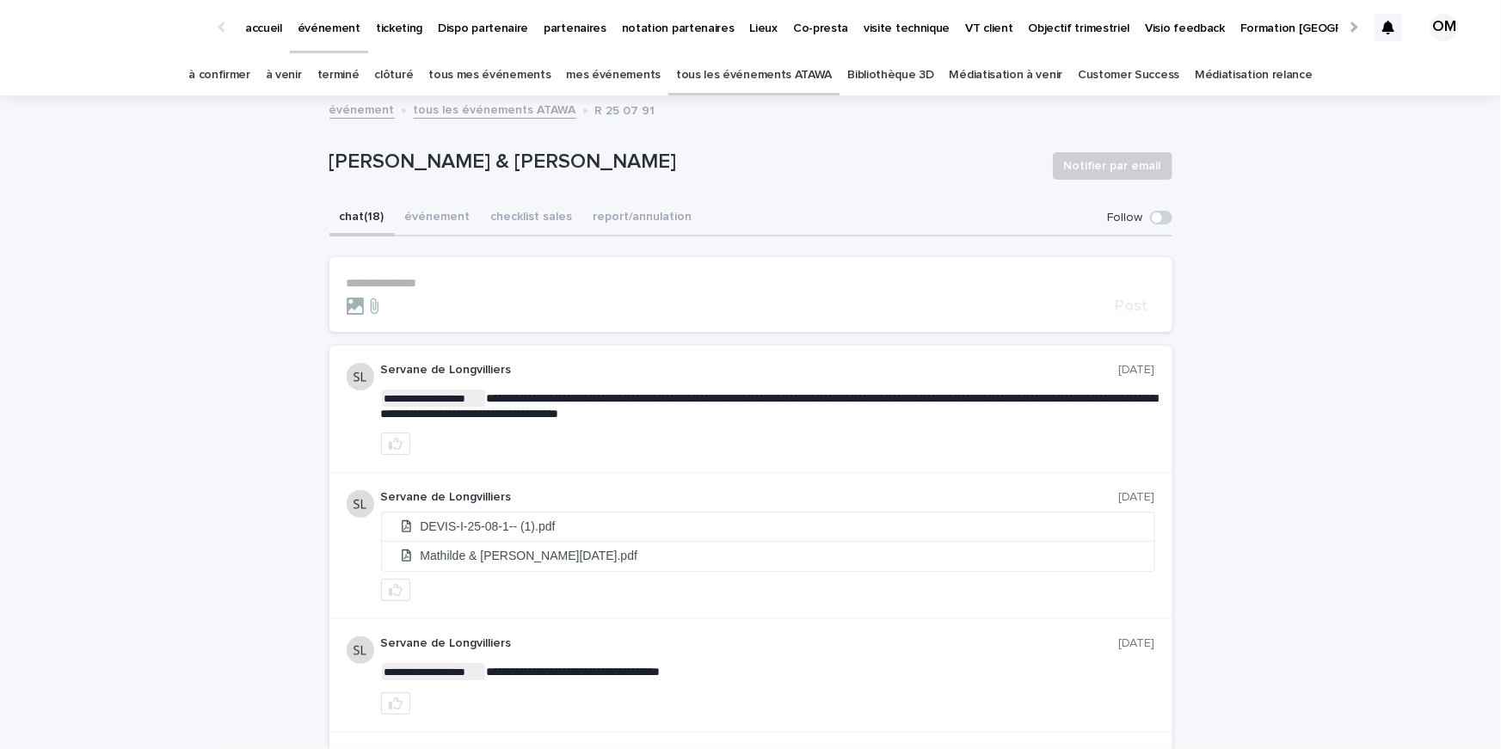
click at [393, 281] on p "**********" at bounding box center [751, 283] width 808 height 15
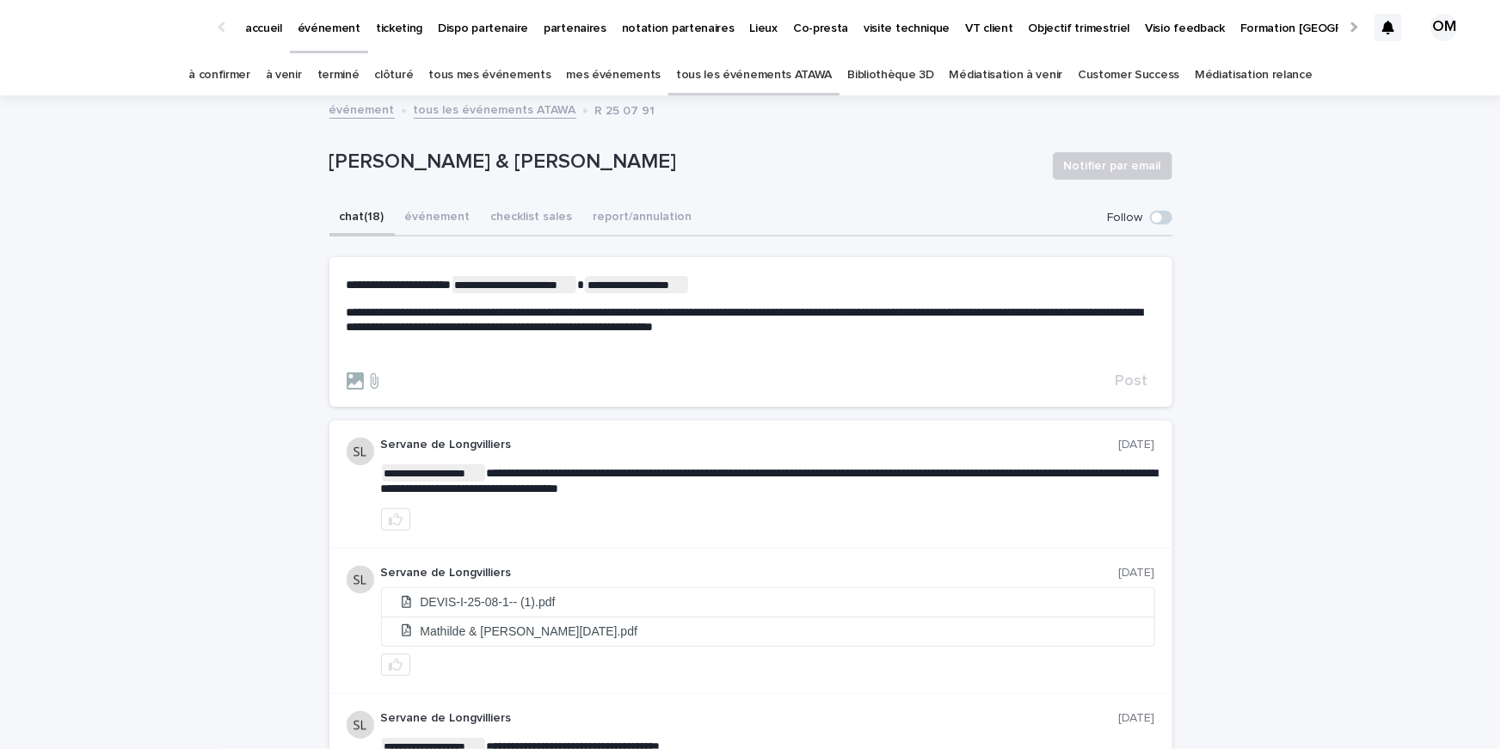
click at [347, 311] on span "**********" at bounding box center [745, 319] width 796 height 27
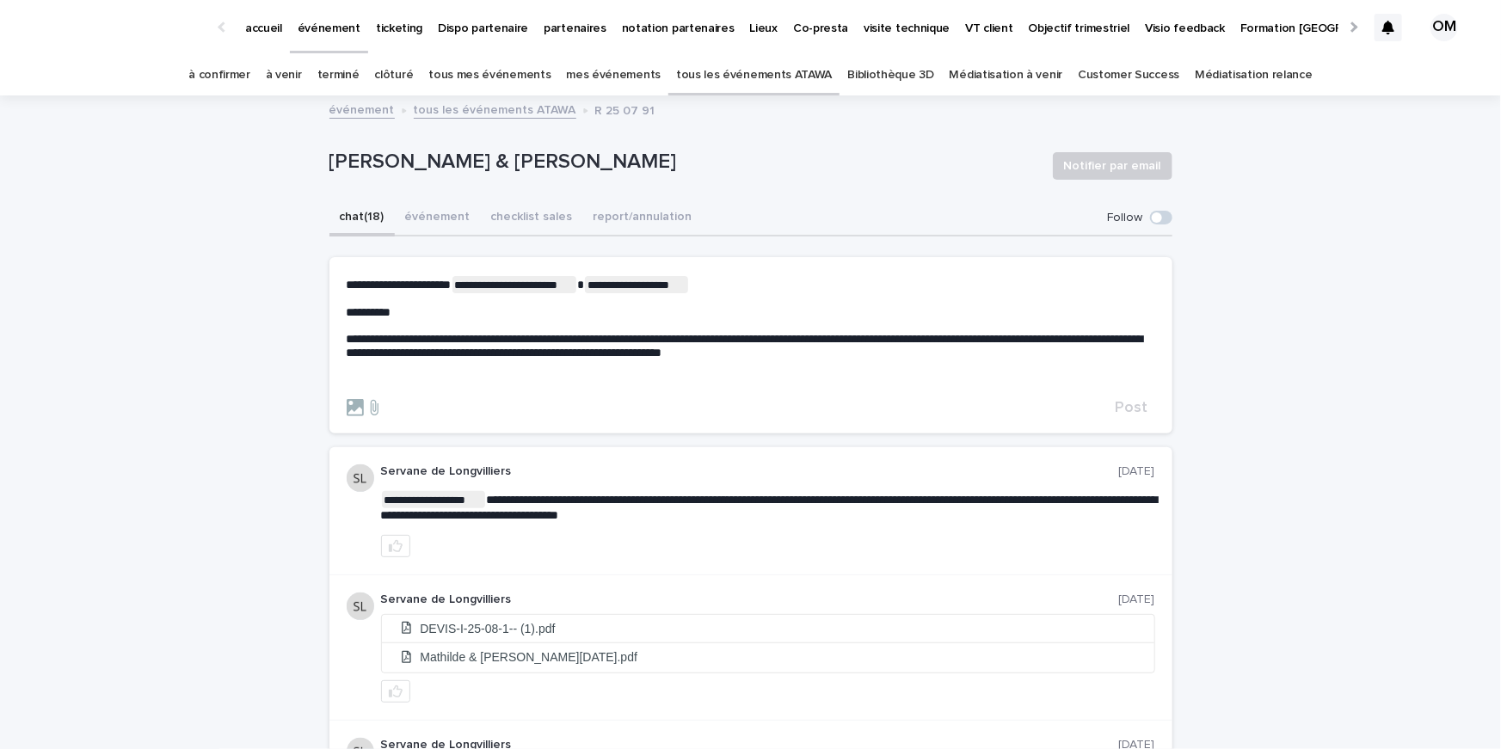
click at [939, 356] on p "**********" at bounding box center [751, 346] width 808 height 29
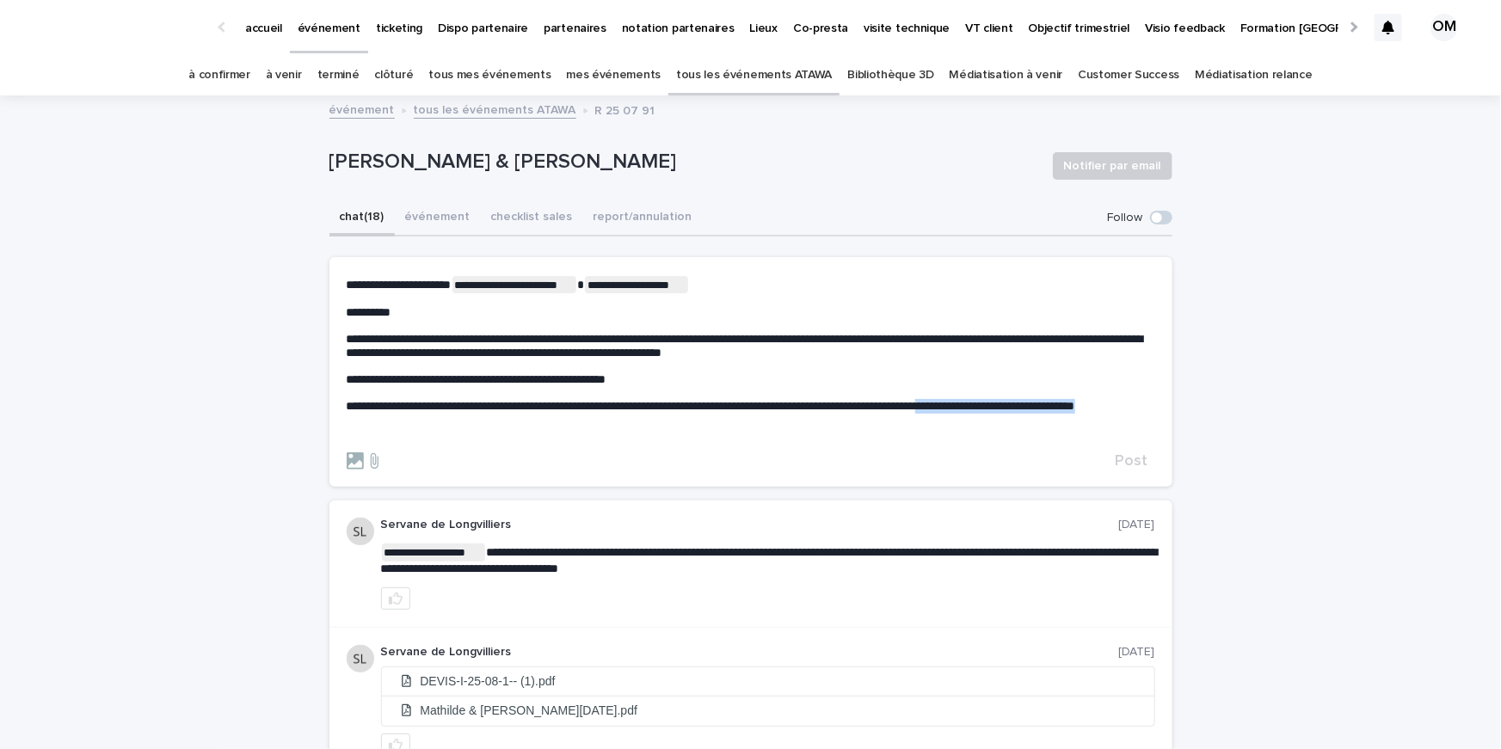
drag, startPoint x: 1052, startPoint y: 419, endPoint x: 1025, endPoint y: 404, distance: 30.4
click at [1025, 404] on p "**********" at bounding box center [751, 406] width 808 height 15
click at [621, 406] on span "**********" at bounding box center [631, 406] width 569 height 12
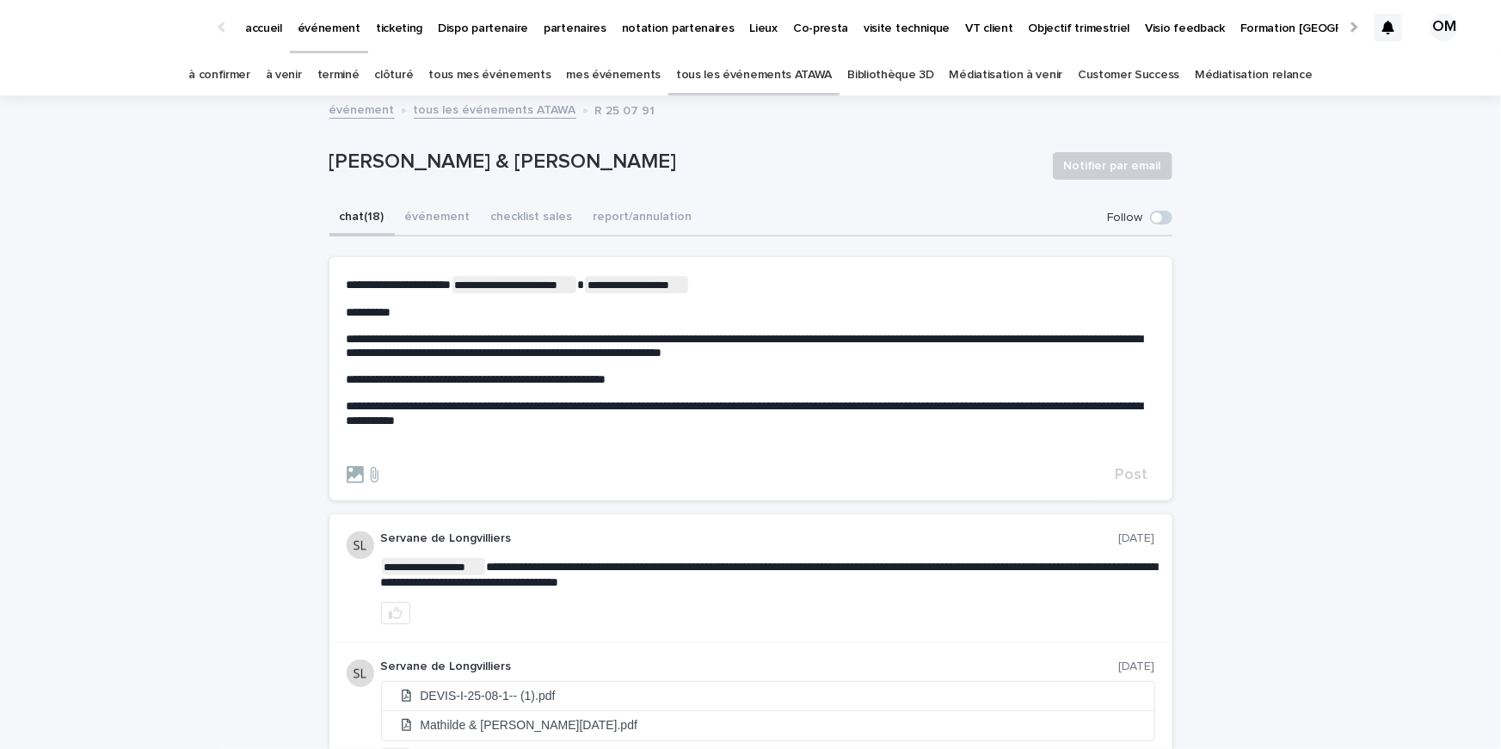
click at [617, 413] on p "**********" at bounding box center [751, 413] width 808 height 29
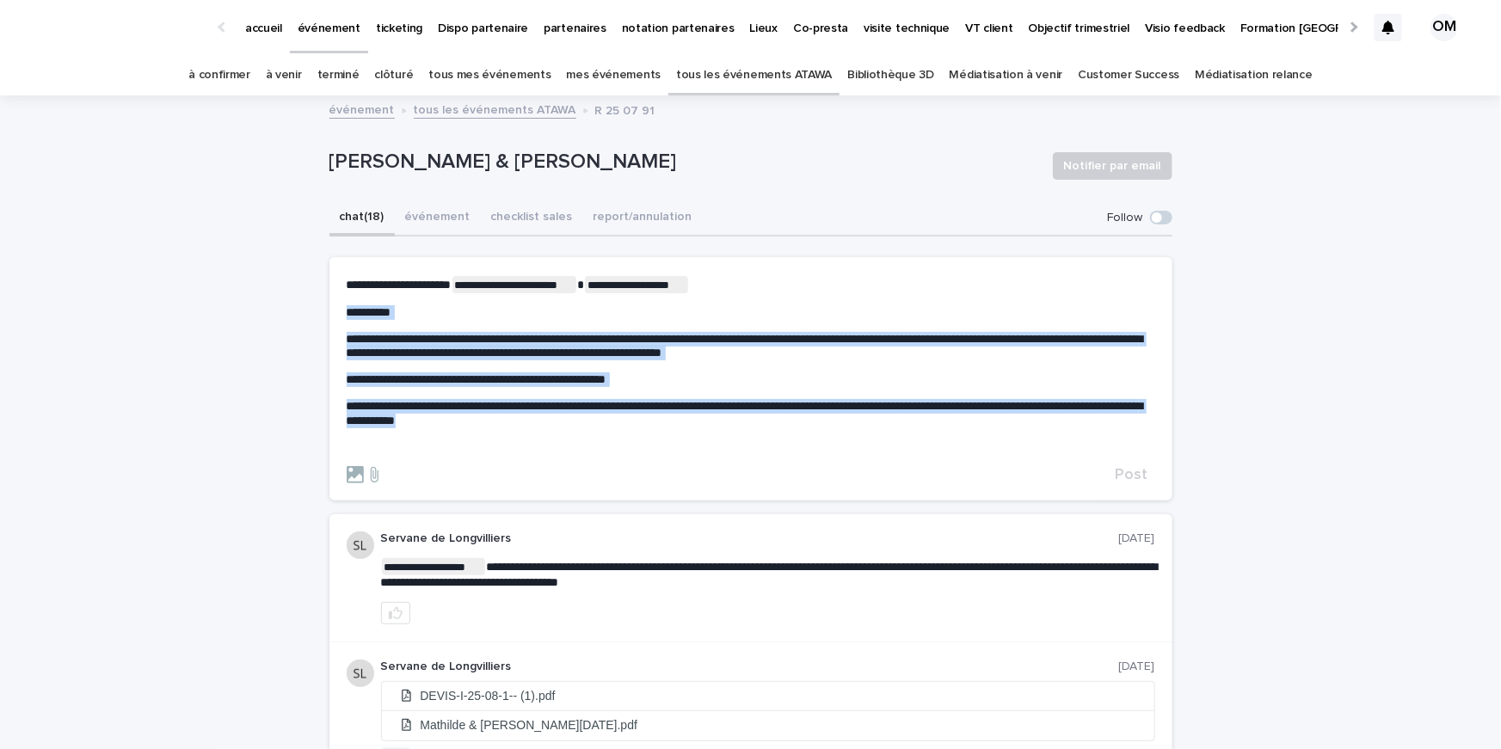
drag, startPoint x: 586, startPoint y: 421, endPoint x: 340, endPoint y: 299, distance: 274.6
click at [340, 299] on section "**********" at bounding box center [750, 379] width 843 height 244
click at [1140, 470] on span "Post" at bounding box center [1131, 474] width 33 height 15
